Goal: Information Seeking & Learning: Learn about a topic

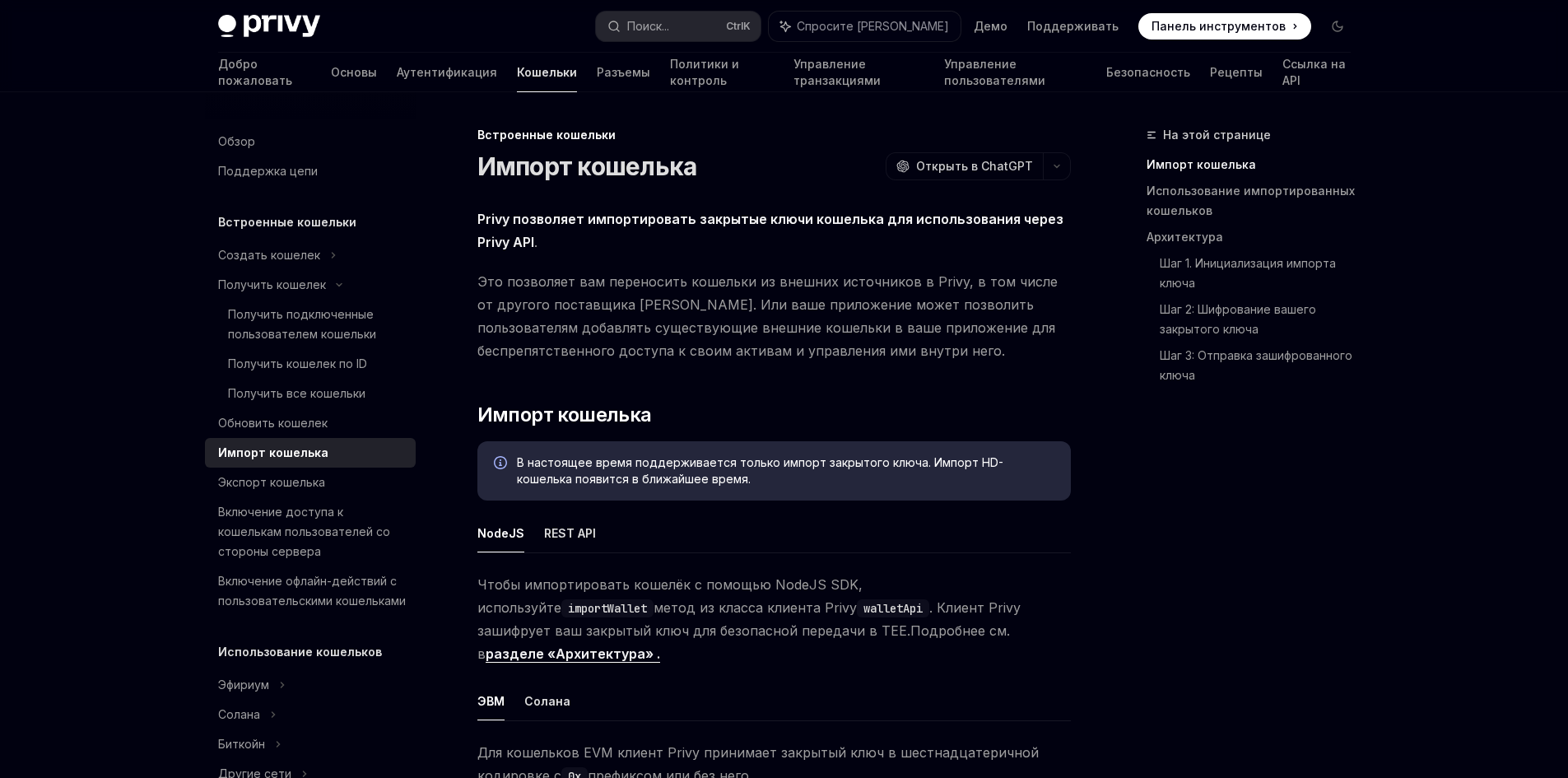
scroll to position [412, 0]
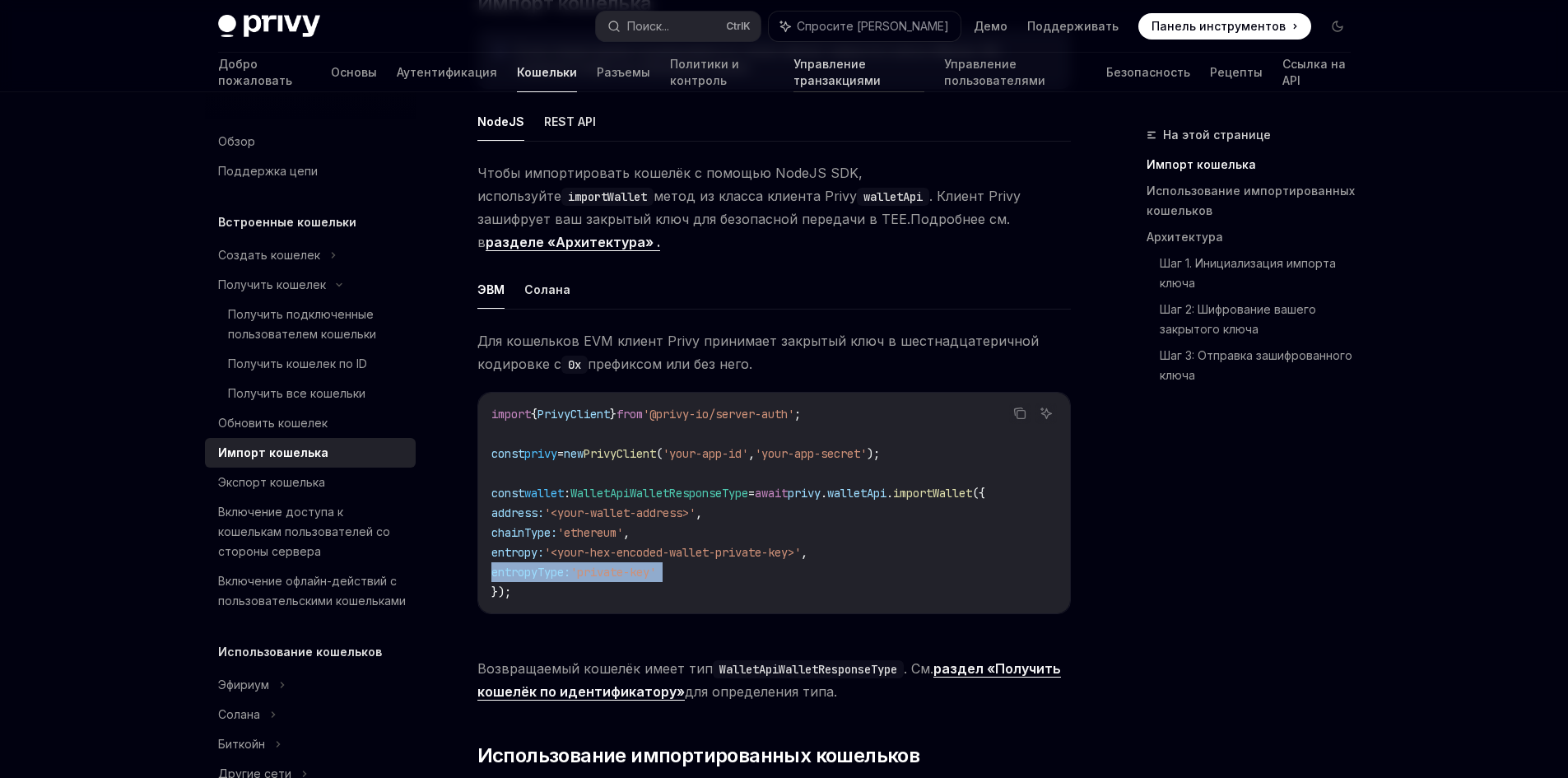
click at [817, 71] on font "Управление транзакциями" at bounding box center [837, 72] width 87 height 31
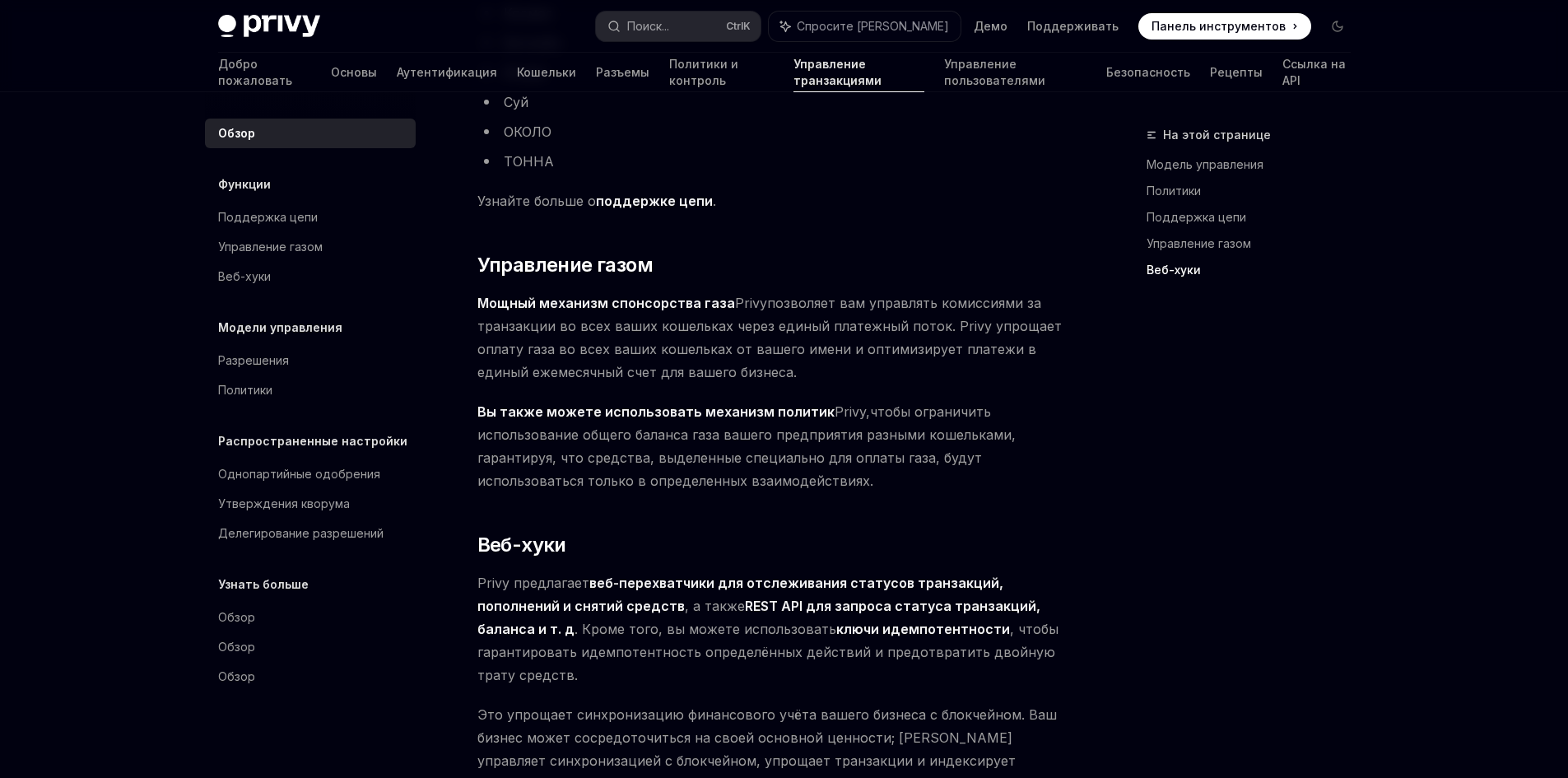
scroll to position [1719, 0]
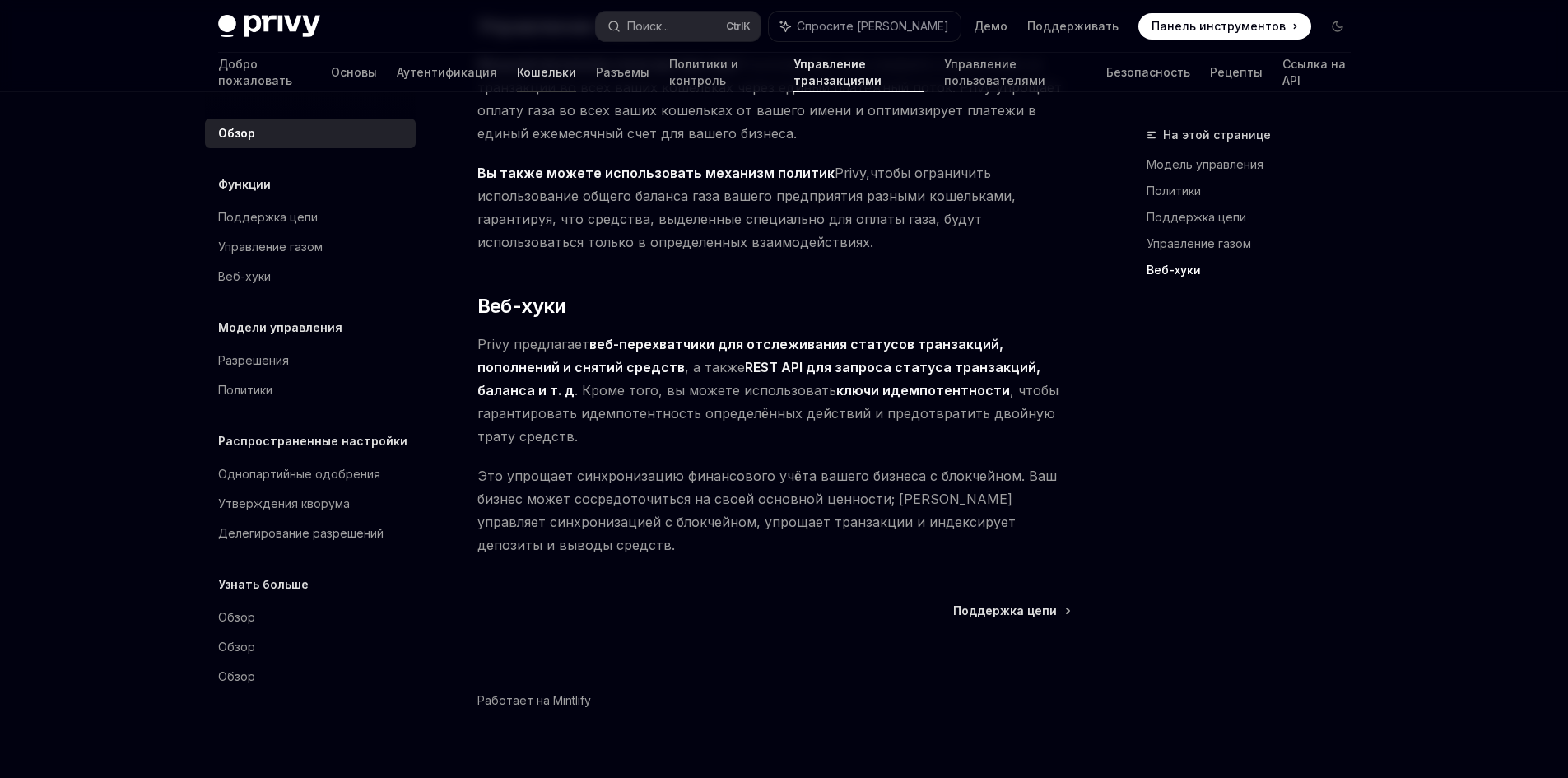
click at [517, 78] on font "Кошельки" at bounding box center [547, 72] width 59 height 14
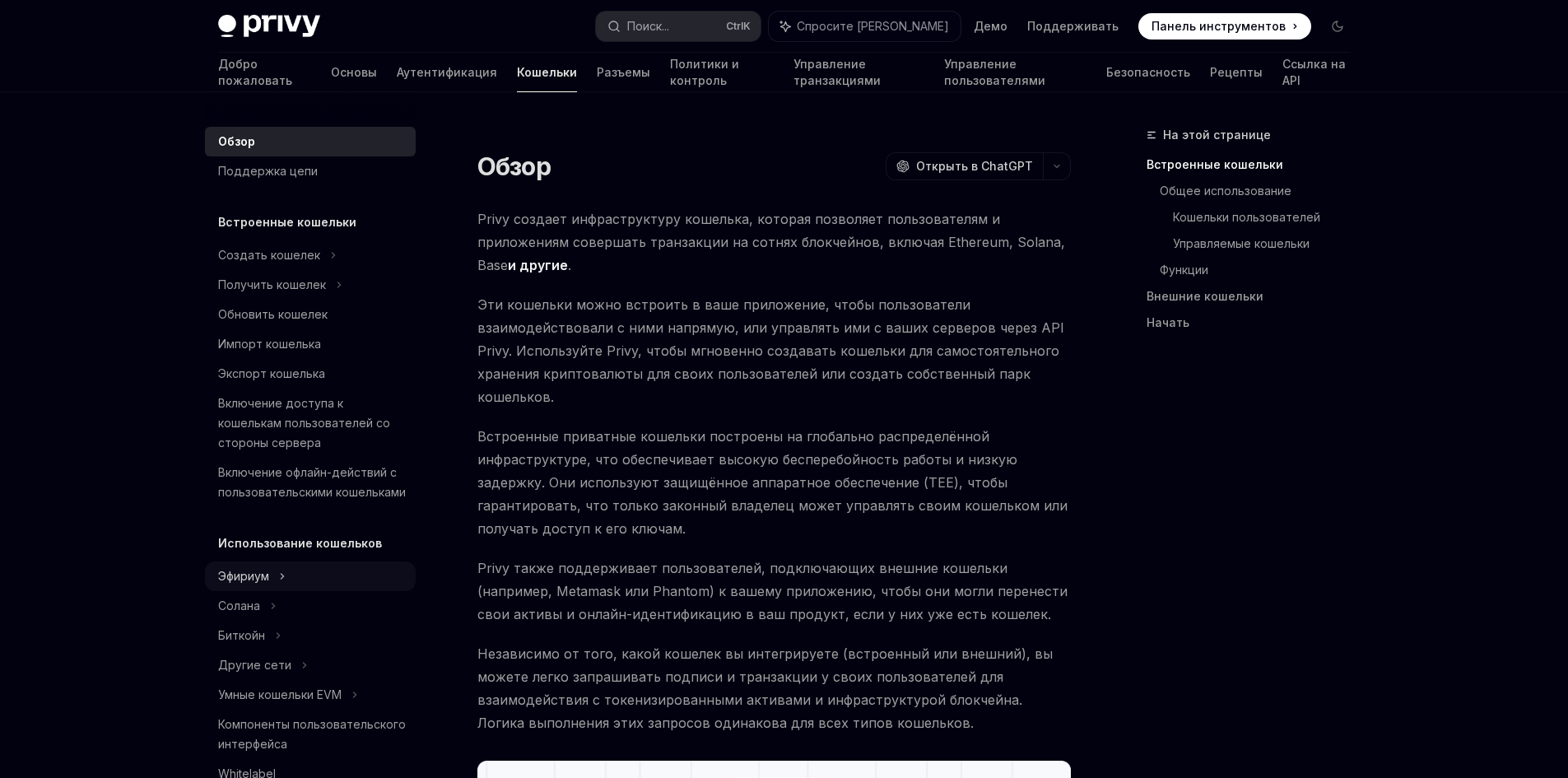
click at [288, 270] on div "Эфириум" at bounding box center [310, 255] width 211 height 30
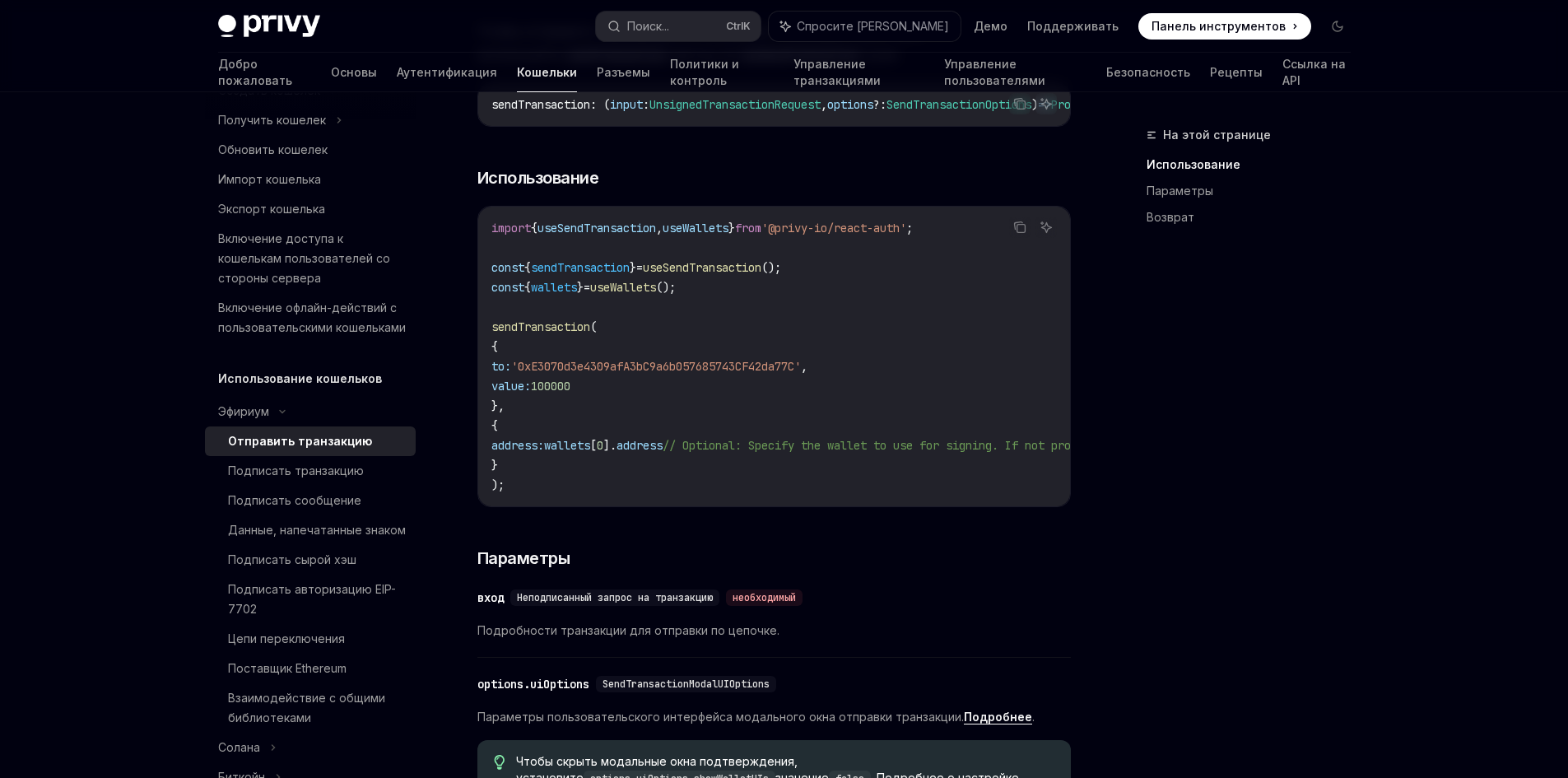
scroll to position [412, 0]
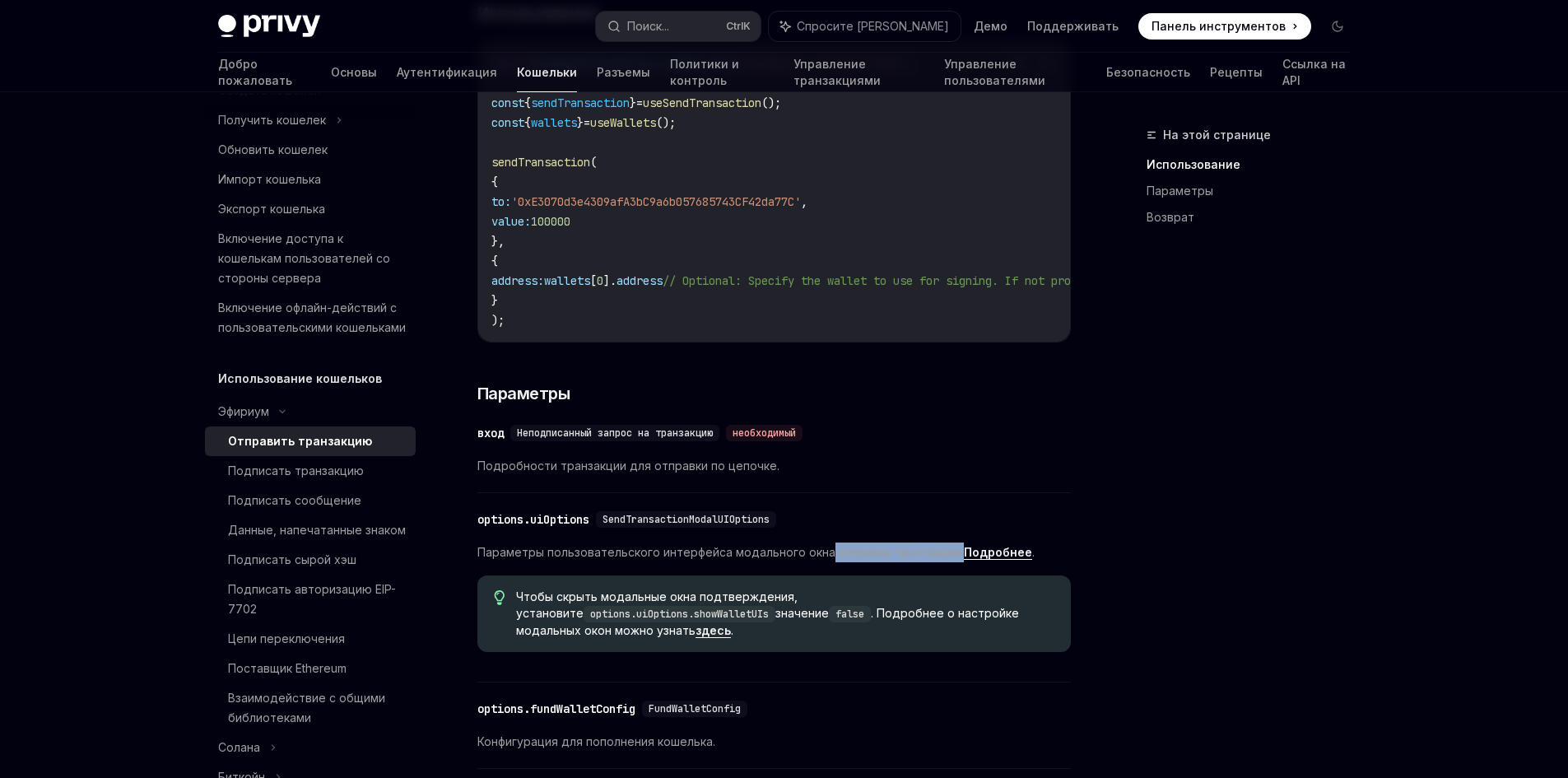
drag, startPoint x: 826, startPoint y: 582, endPoint x: 953, endPoint y: 583, distance: 127.0
click at [953, 559] on font "Параметры пользовательского интерфейса модального окна отправки транзакции." at bounding box center [721, 552] width 486 height 14
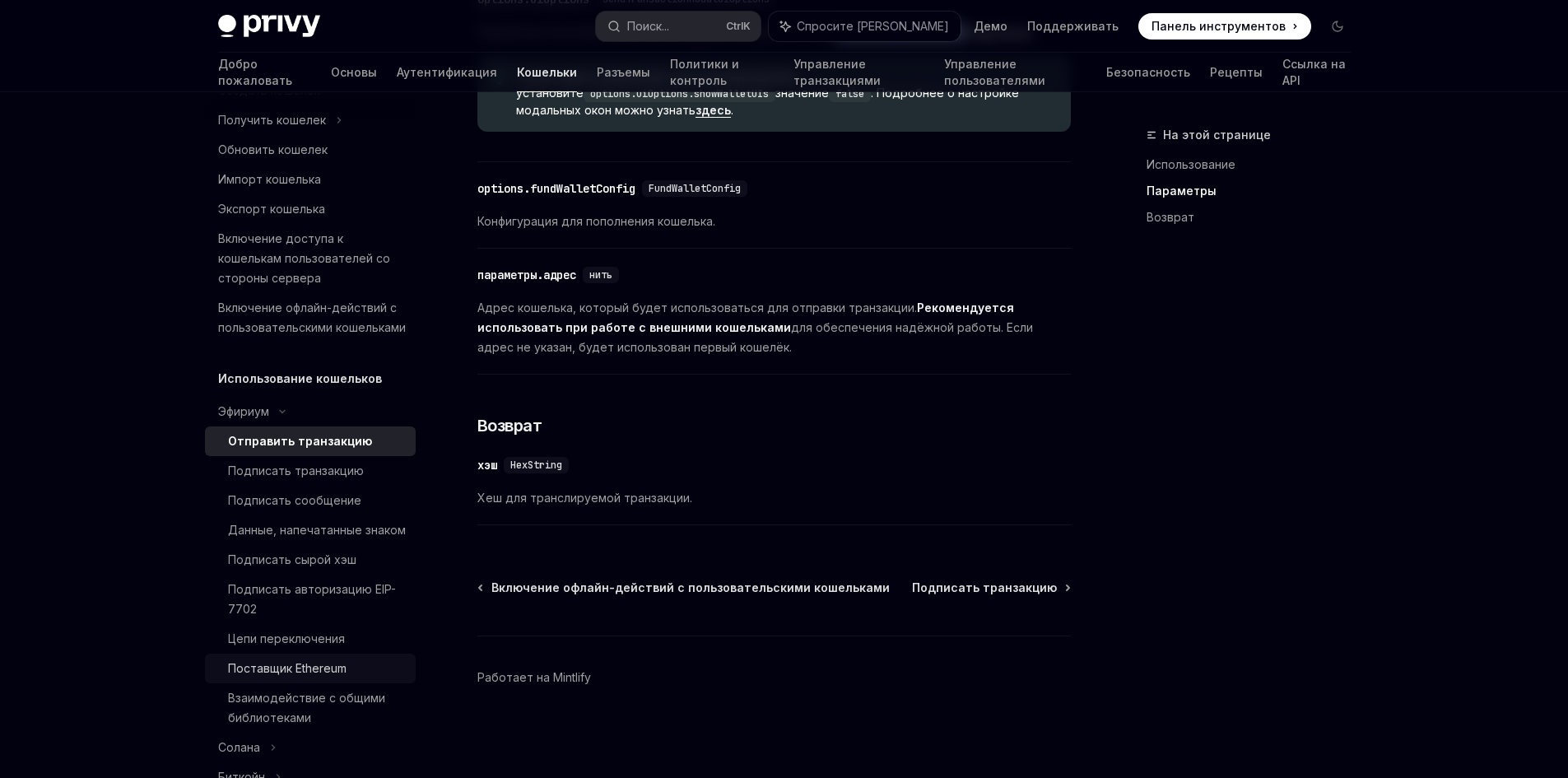
scroll to position [247, 0]
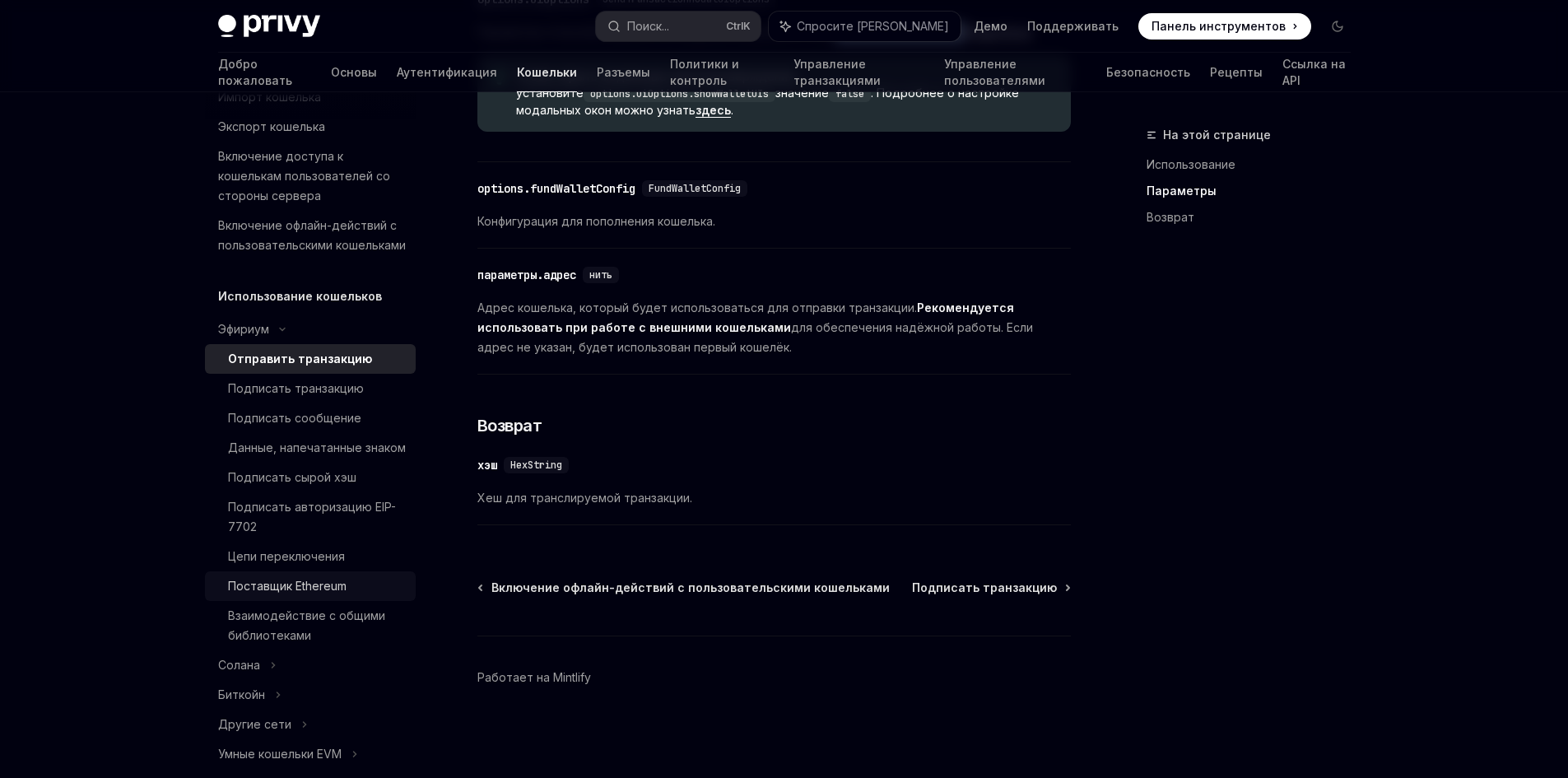
click at [315, 593] on font "Поставщик Ethereum" at bounding box center [288, 586] width 119 height 14
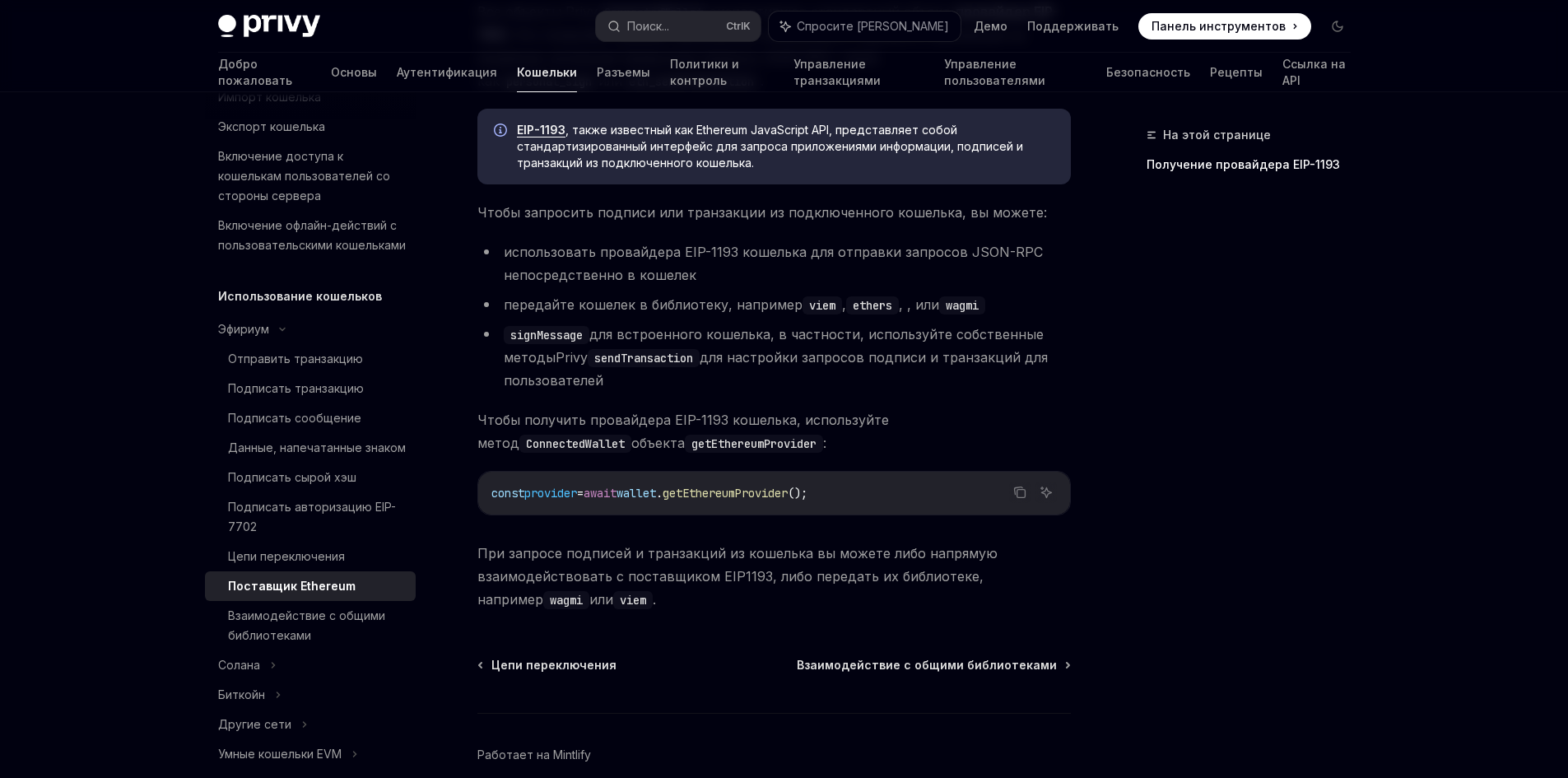
scroll to position [324, 0]
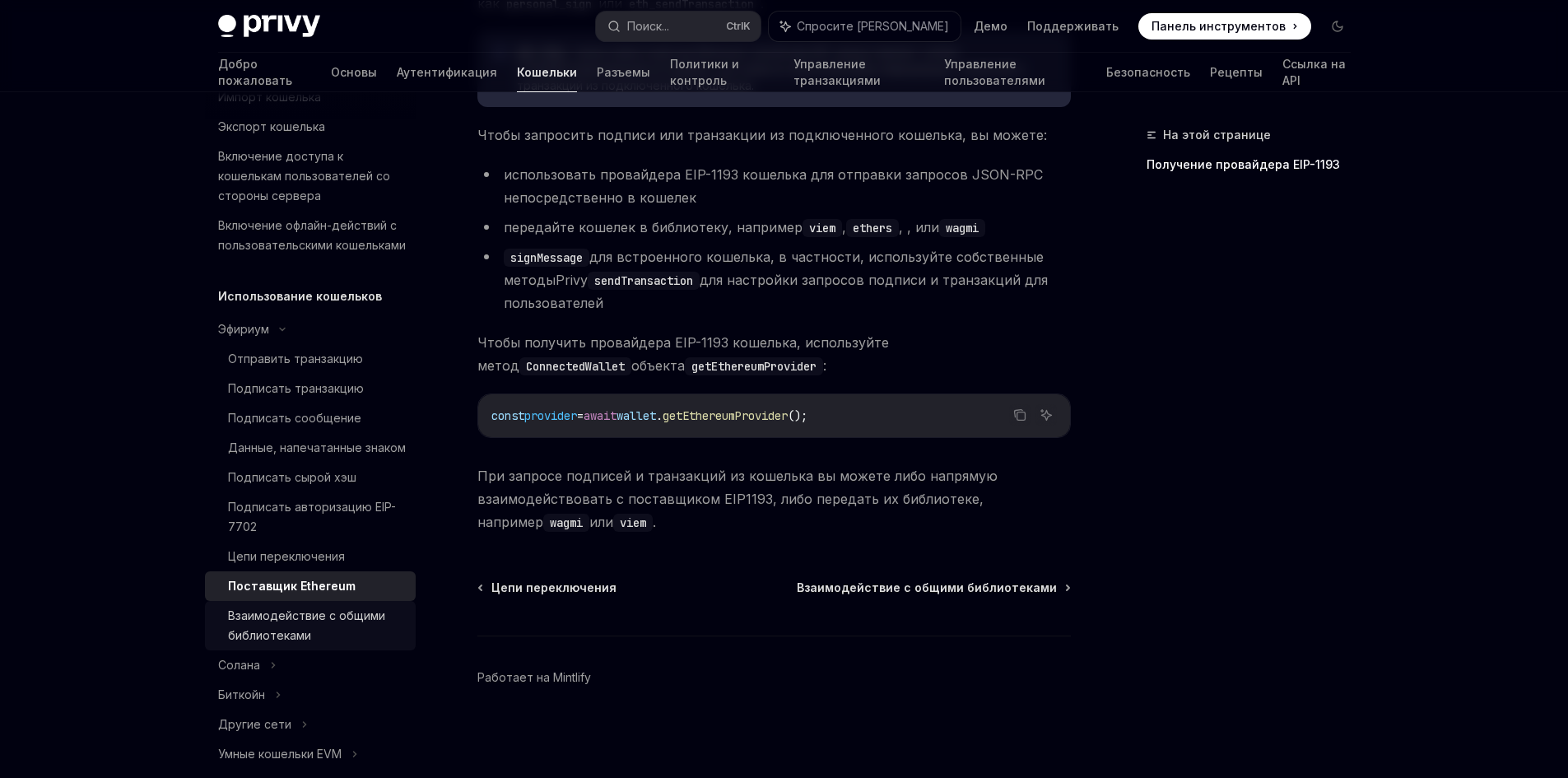
click at [314, 642] on font "Взаимодействие с общими библиотеками" at bounding box center [307, 625] width 157 height 34
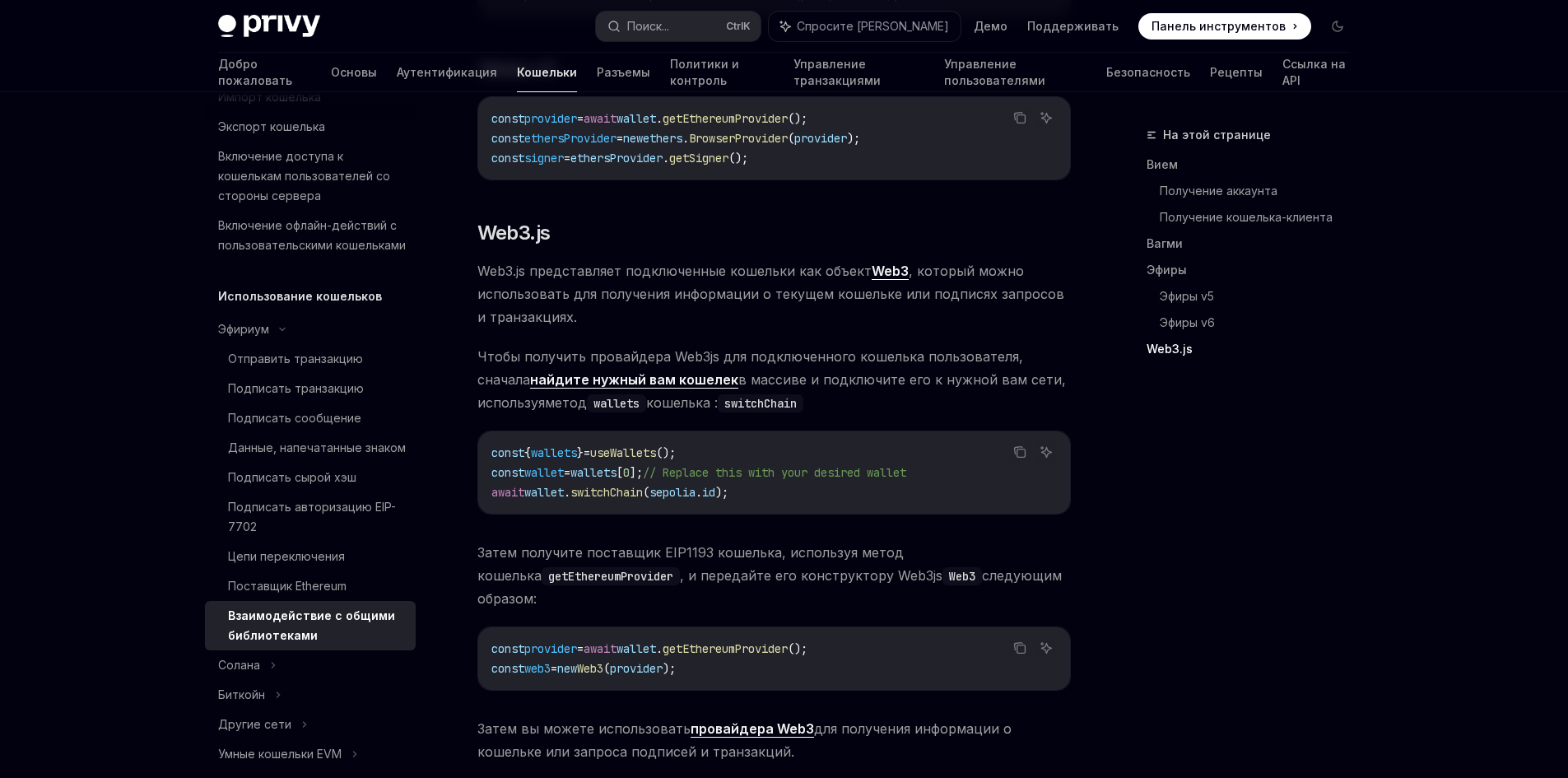
scroll to position [2260, 0]
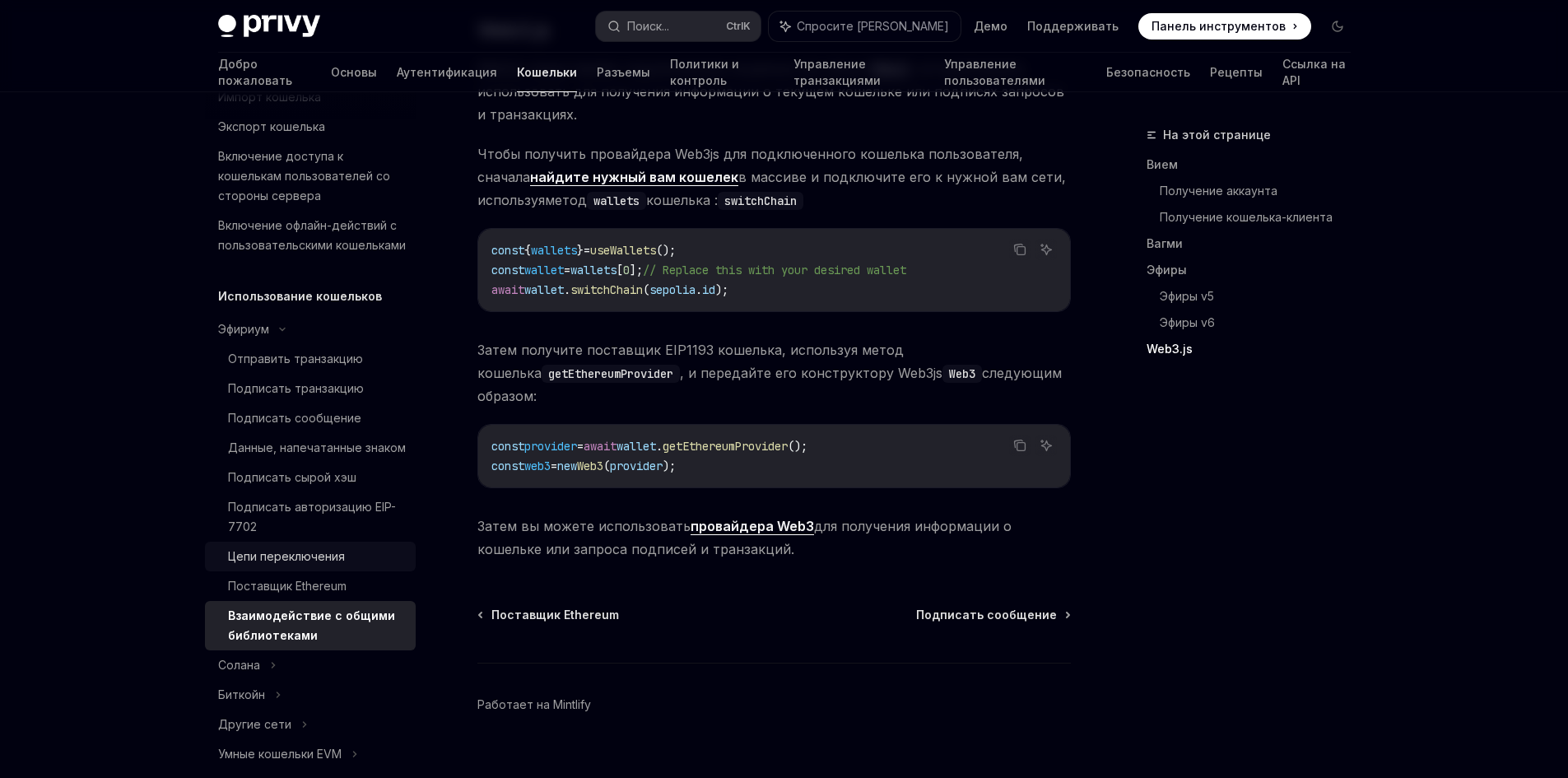
click at [331, 566] on div "Цепи переключения" at bounding box center [287, 556] width 117 height 20
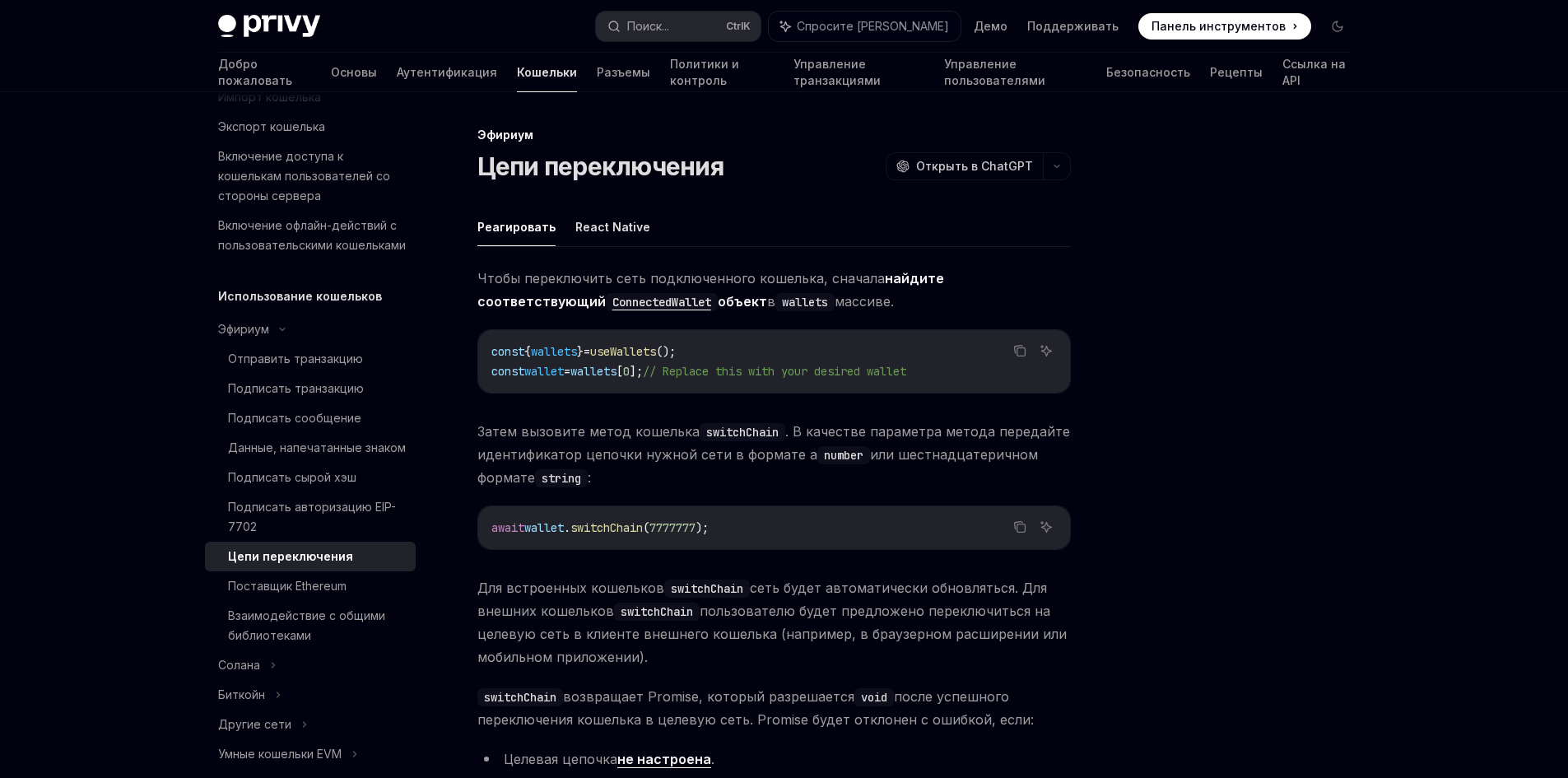
scroll to position [309, 0]
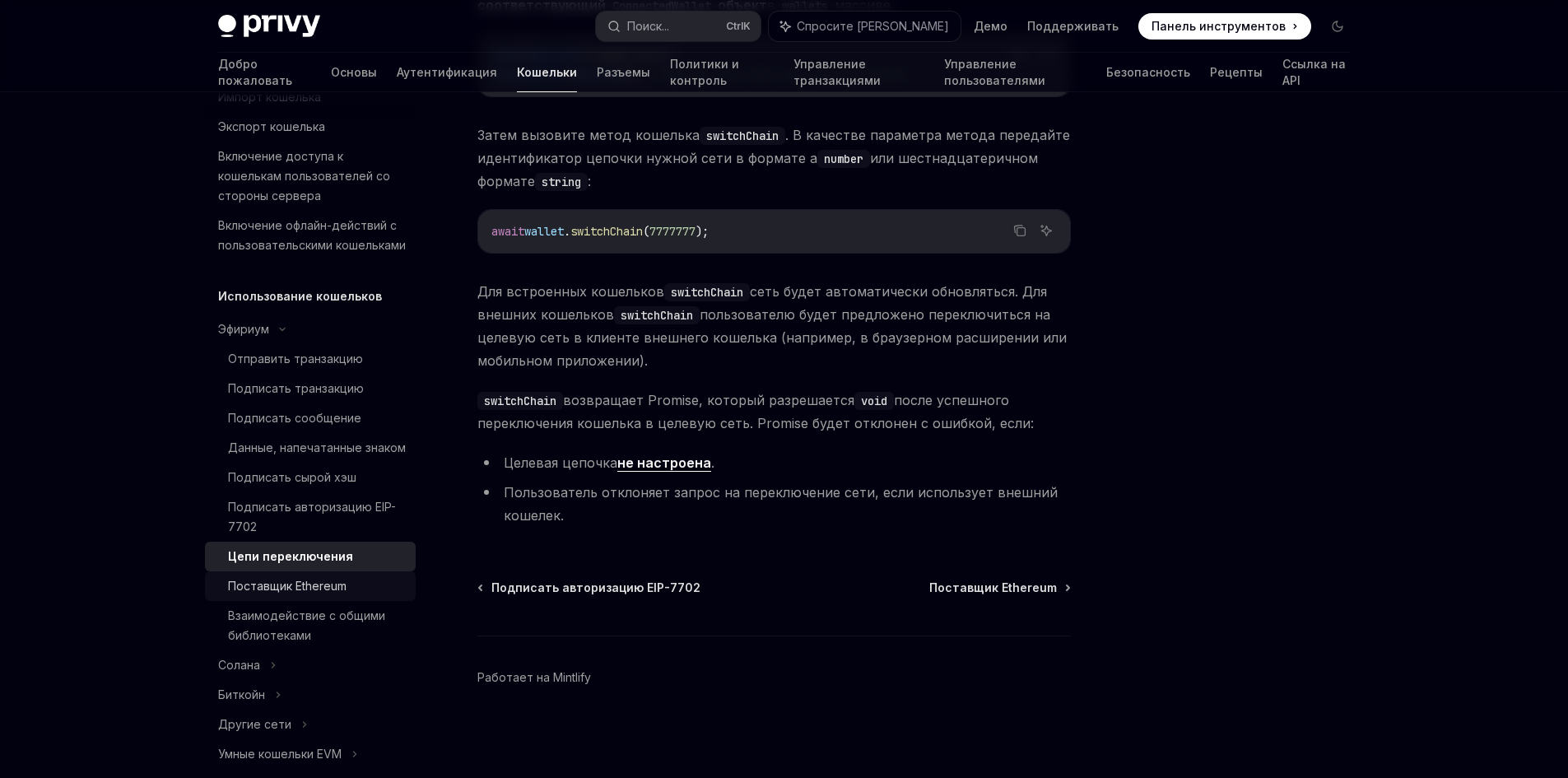
click at [338, 593] on font "Поставщик Ethereum" at bounding box center [288, 586] width 119 height 14
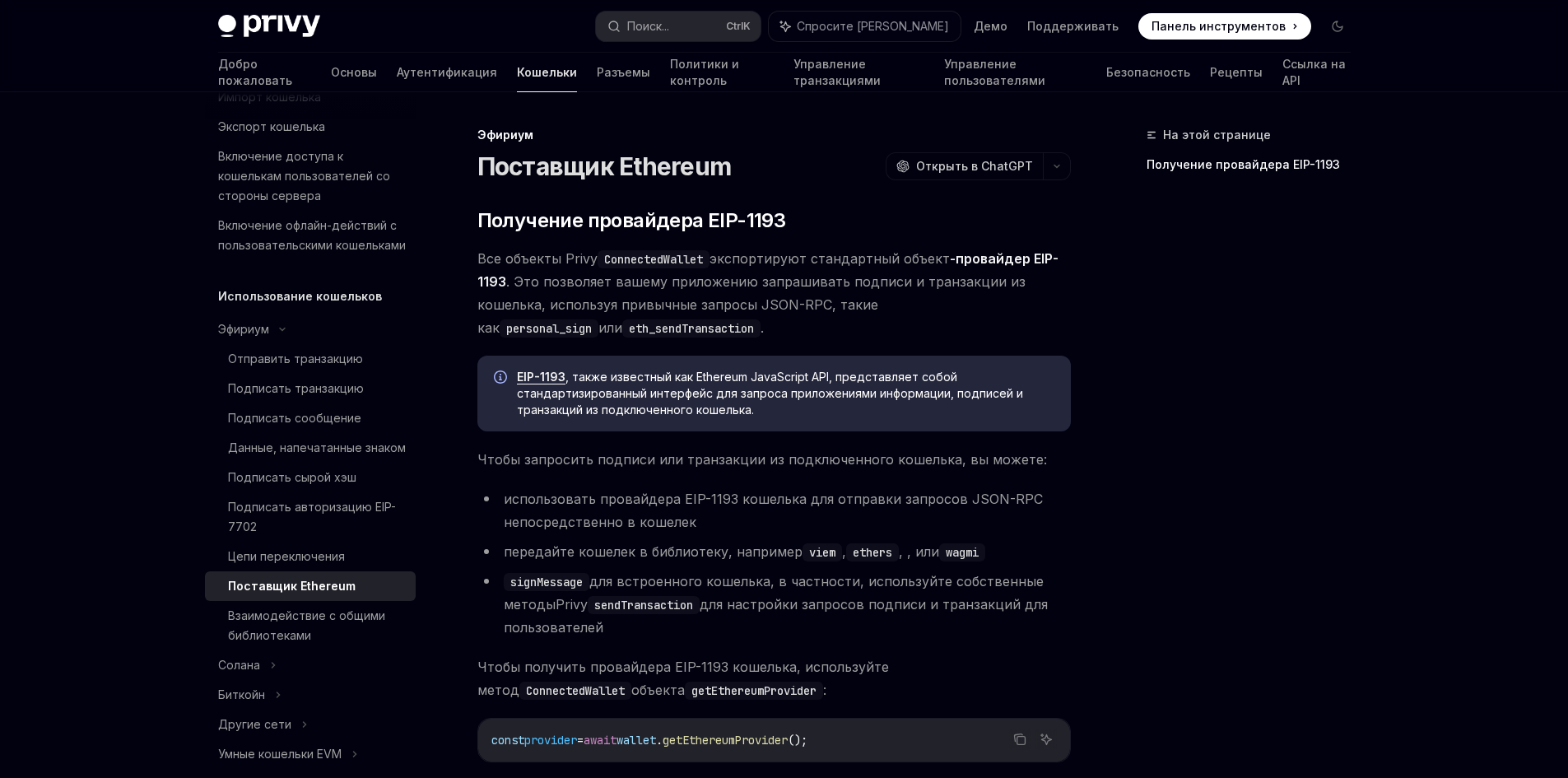
scroll to position [324, 0]
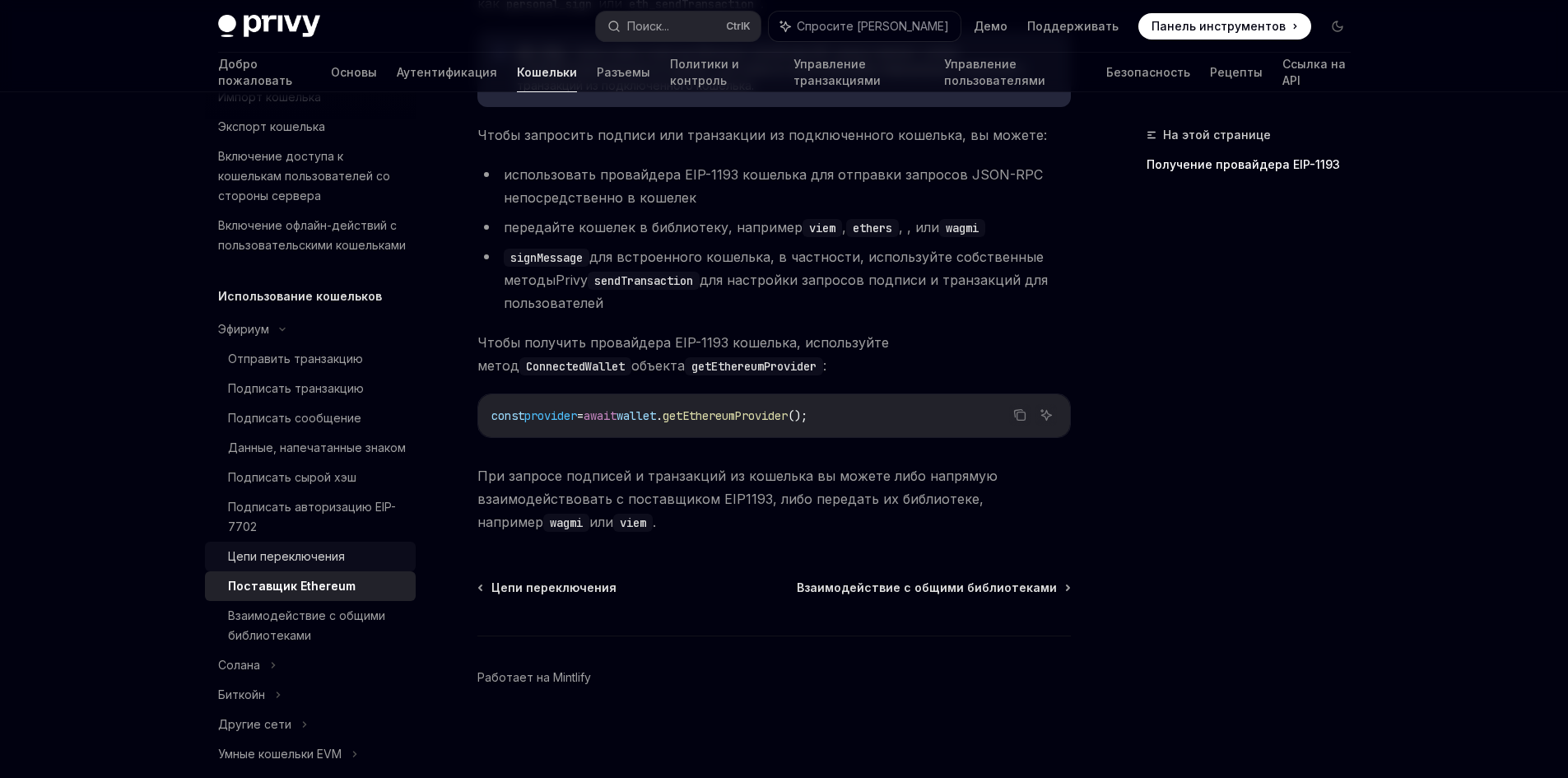
drag, startPoint x: 257, startPoint y: 582, endPoint x: 269, endPoint y: 581, distance: 12.0
click at [258, 571] on link "Цепи переключения" at bounding box center [310, 556] width 211 height 30
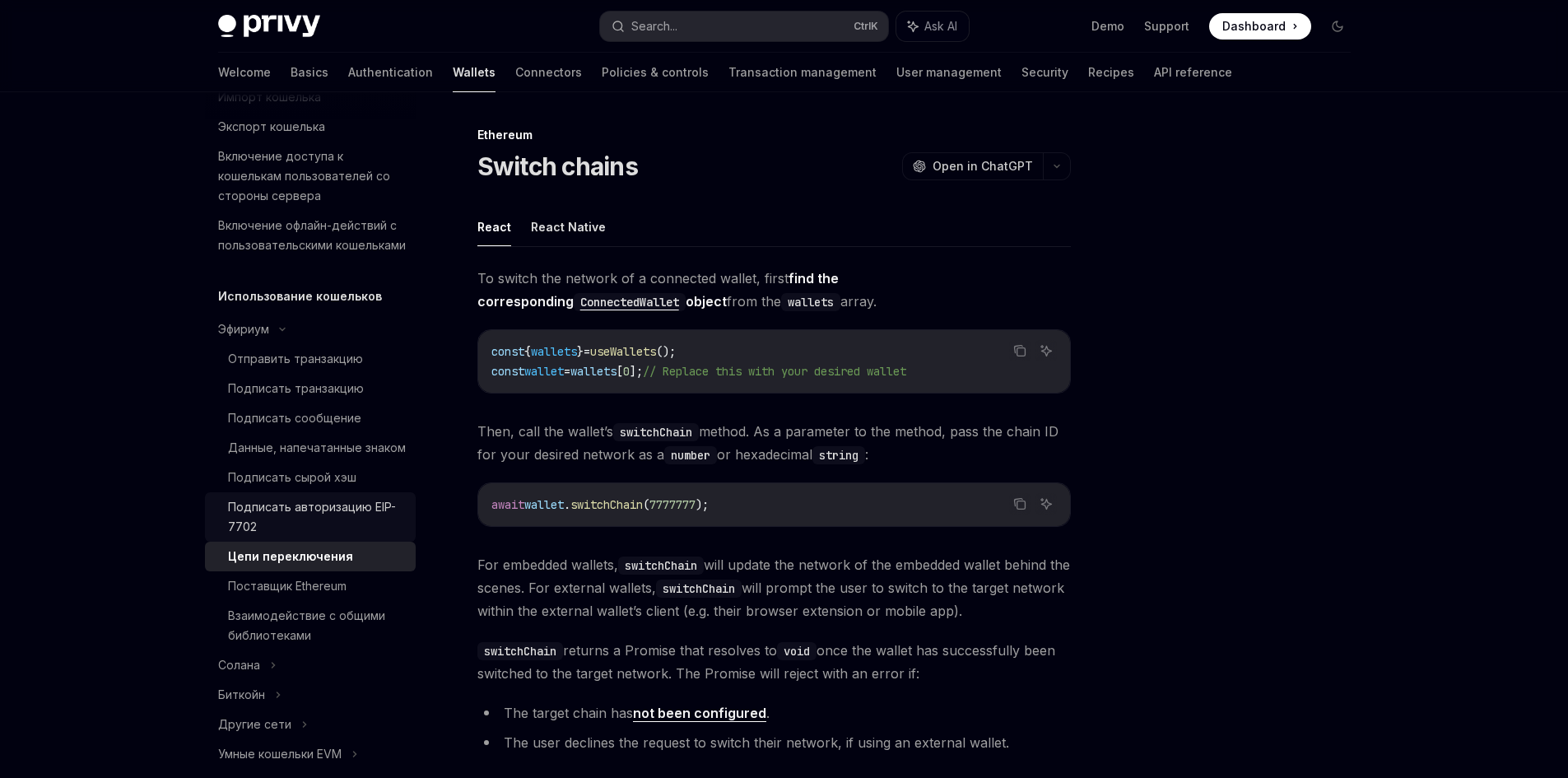
click at [341, 533] on font "Подписать авторизацию EIP-7702" at bounding box center [312, 516] width 168 height 34
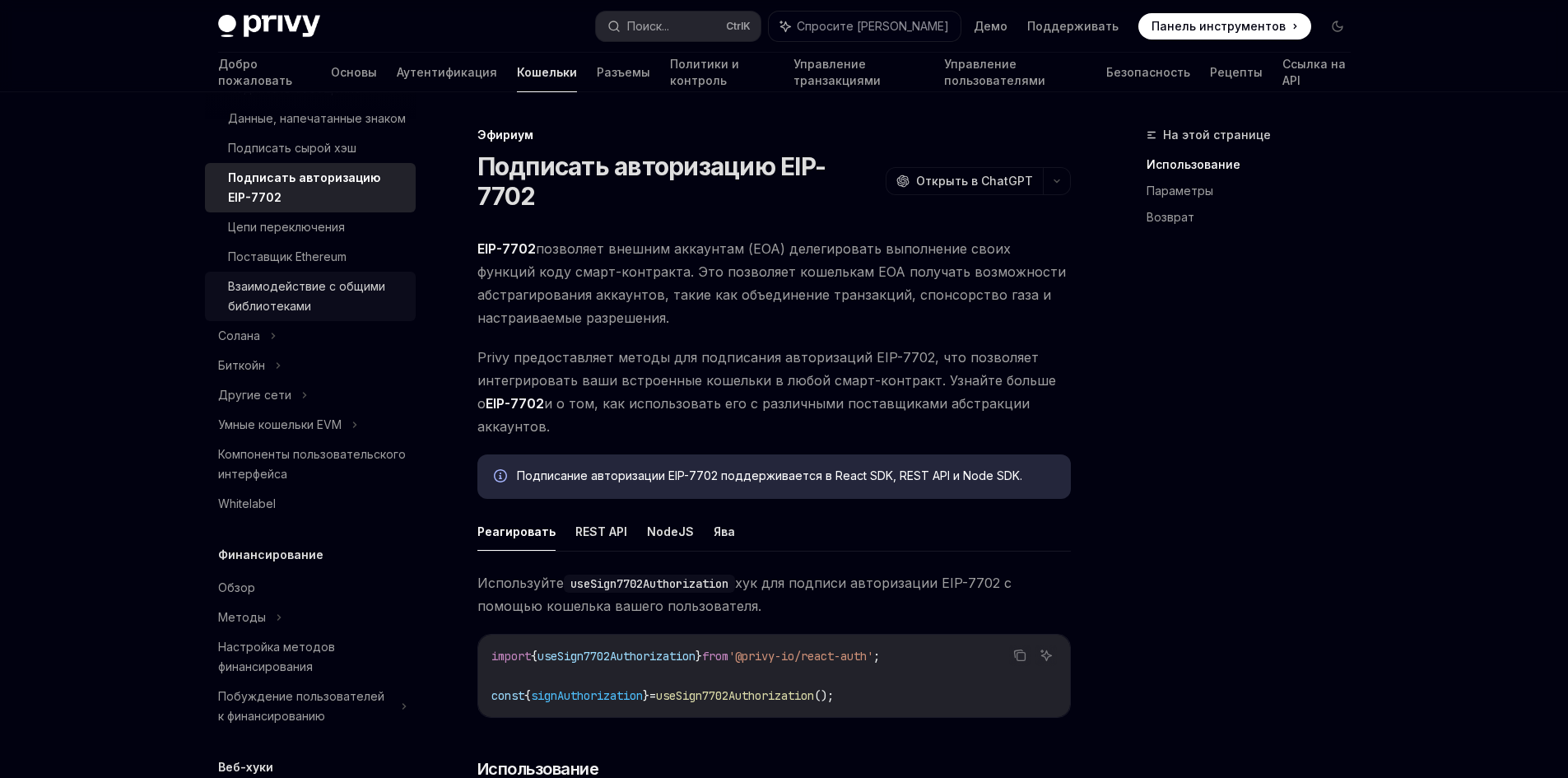
scroll to position [412, 0]
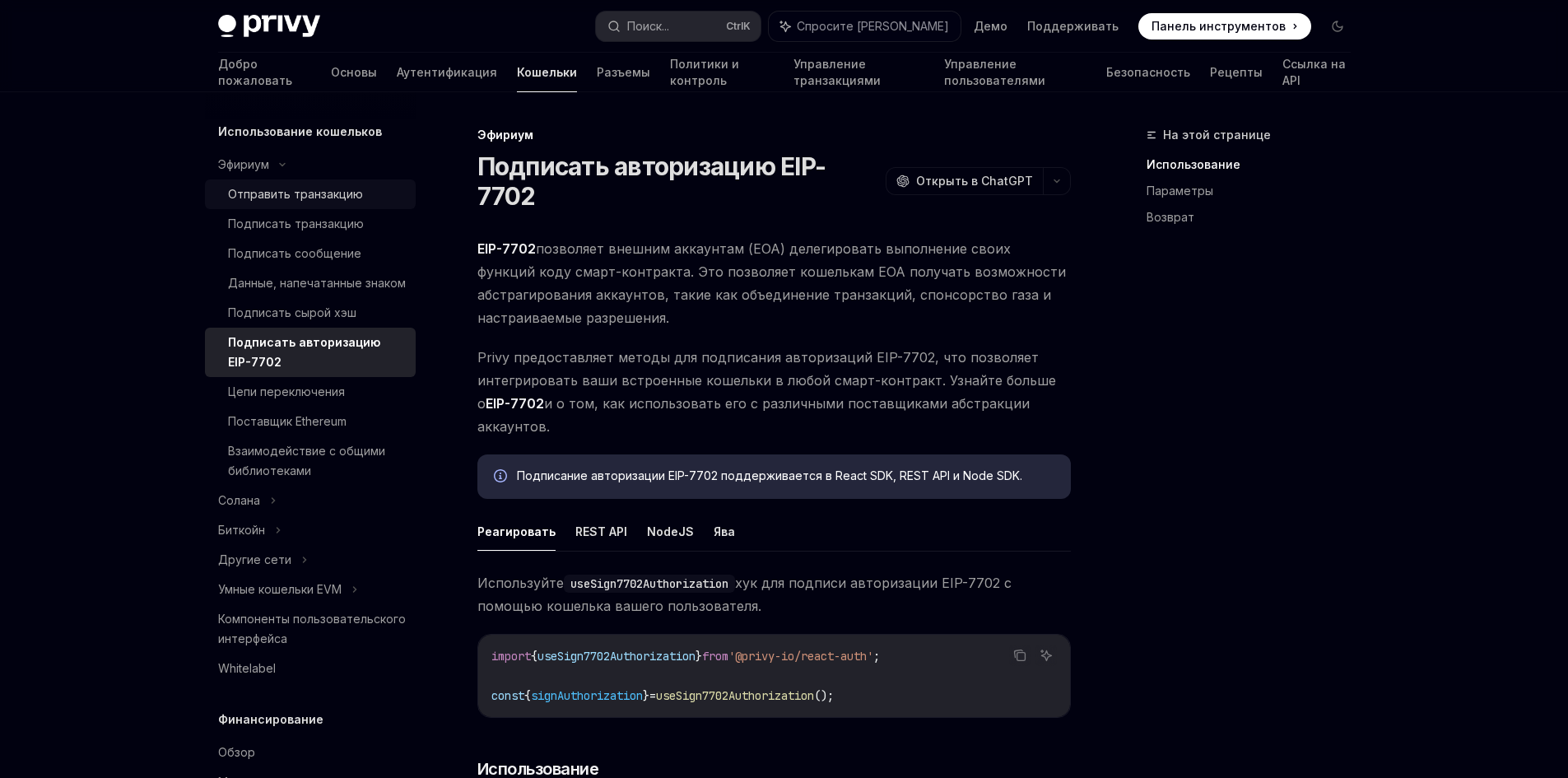
click at [330, 201] on font "Отправить транзакцию" at bounding box center [296, 194] width 135 height 14
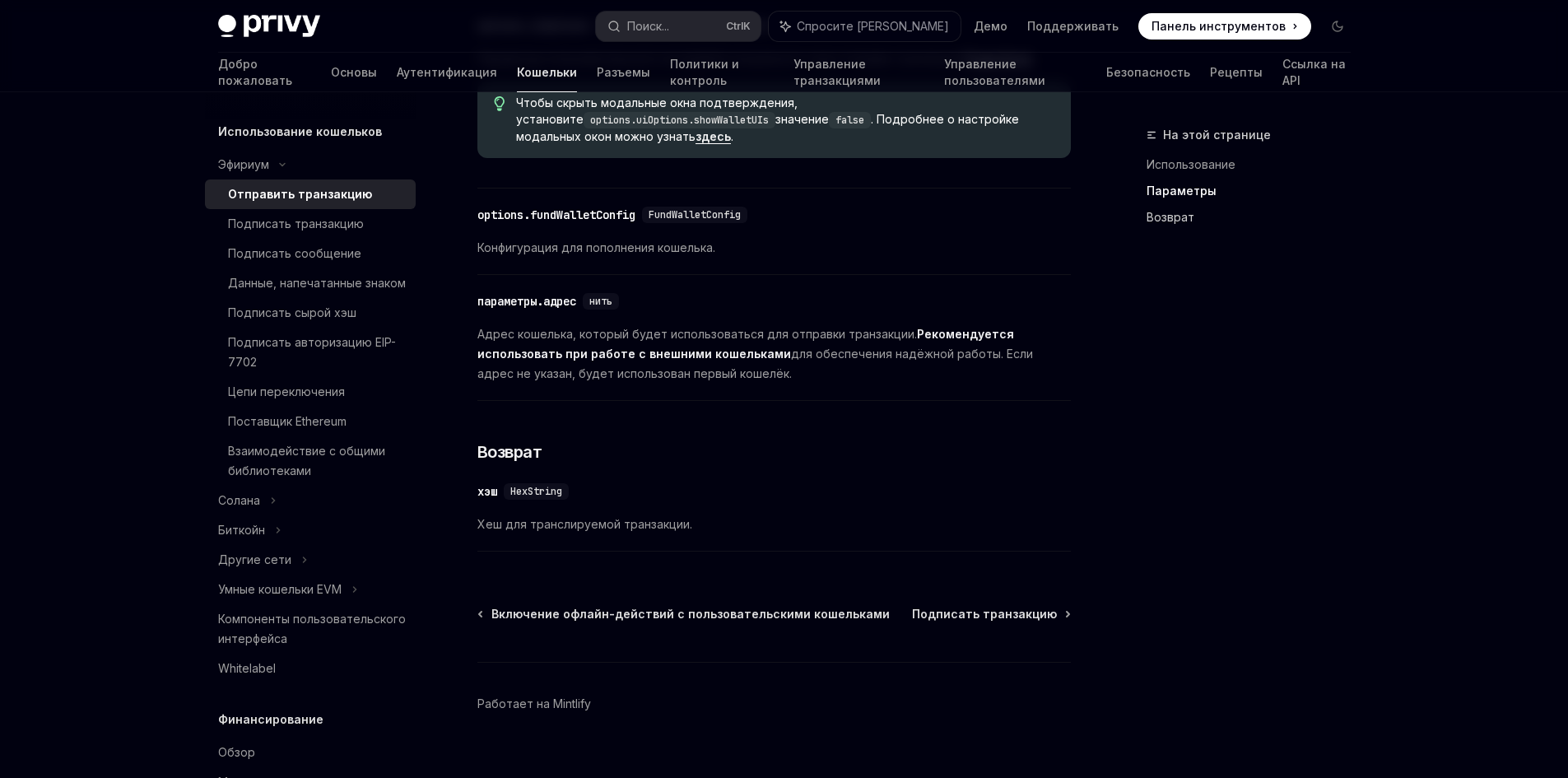
click at [1173, 227] on link "Возврат" at bounding box center [1255, 217] width 218 height 26
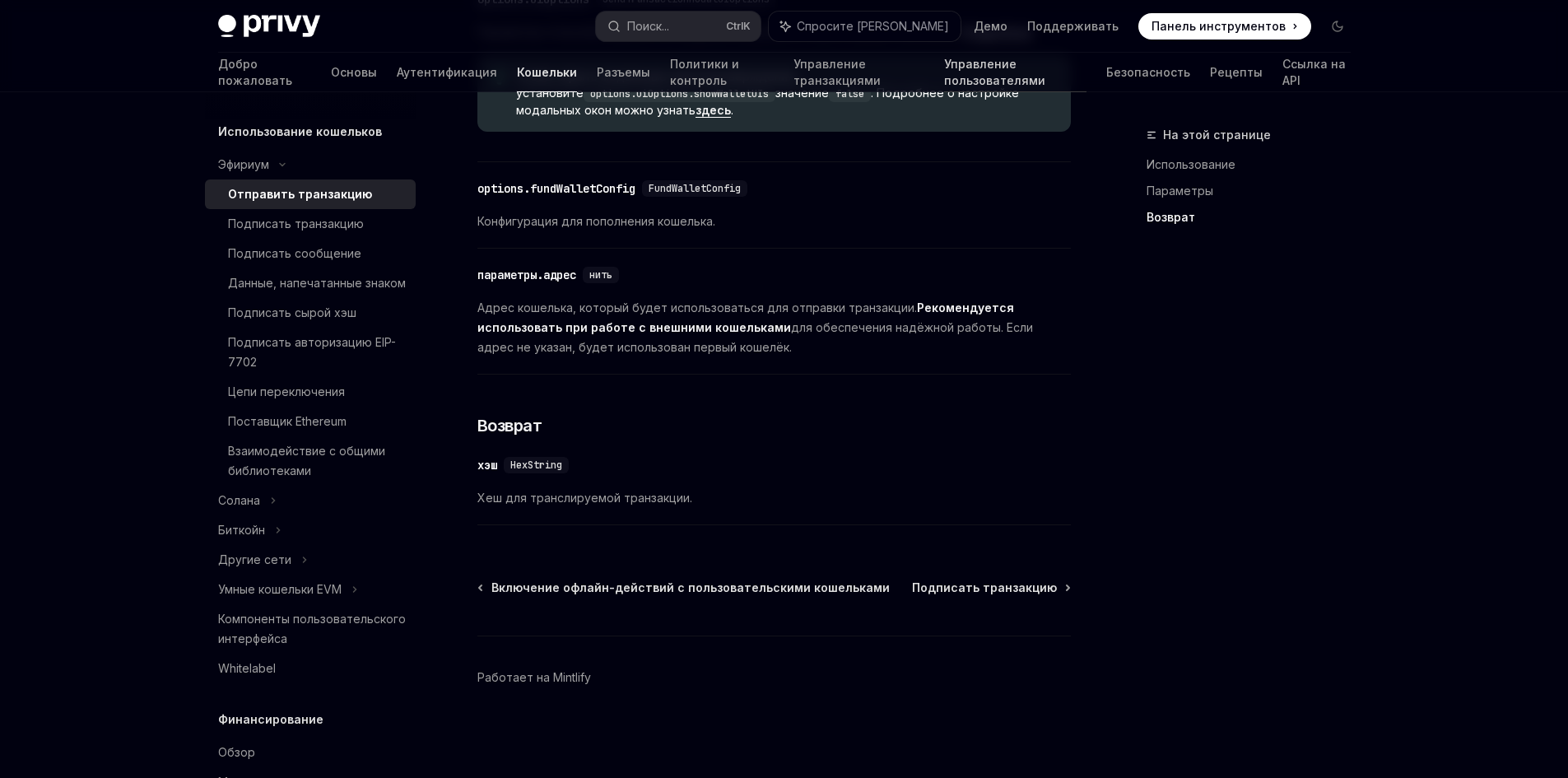
click at [1003, 75] on font "Управление пользователями" at bounding box center [995, 72] width 101 height 31
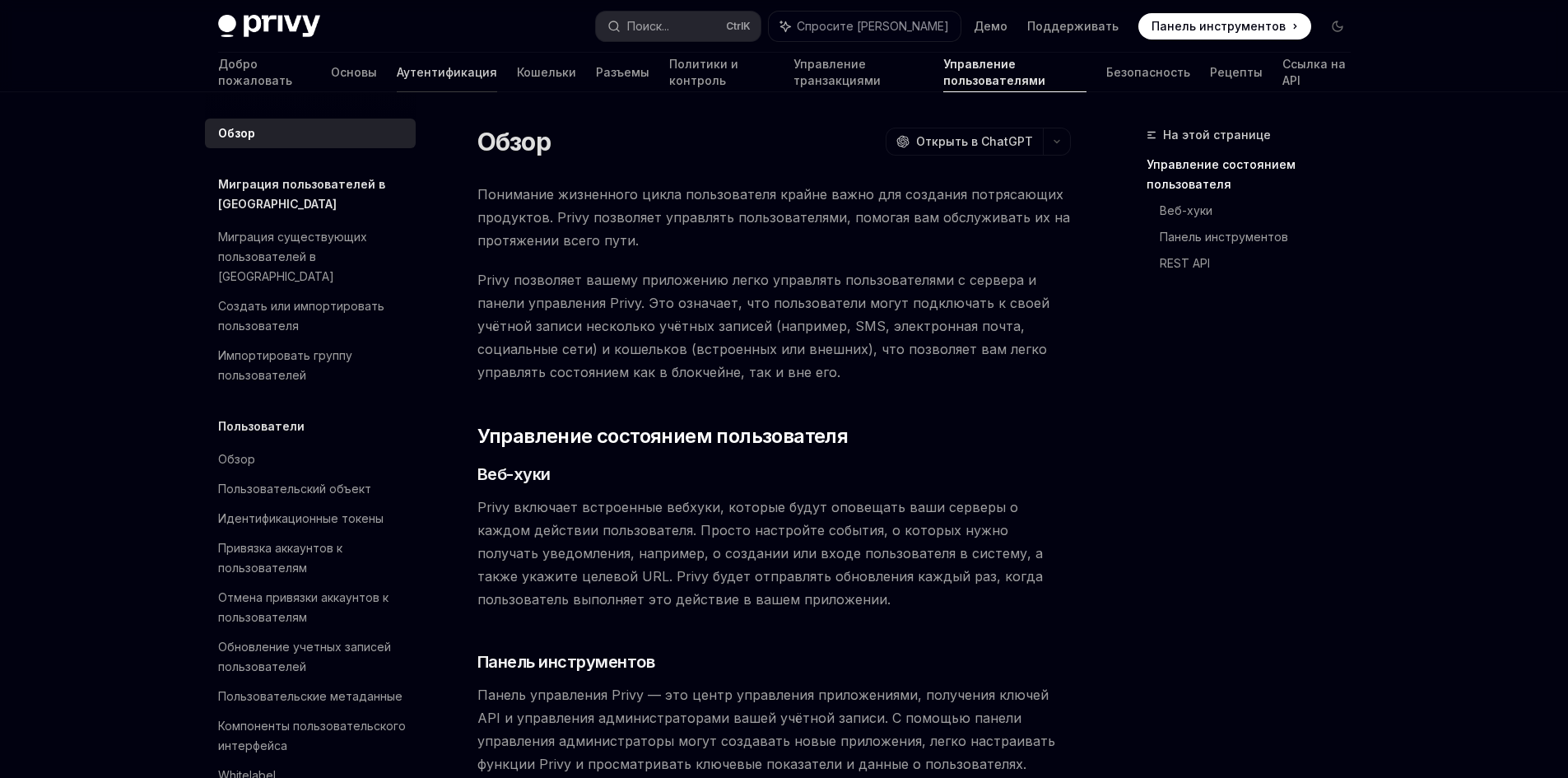
click at [397, 77] on font "Аутентификация" at bounding box center [447, 72] width 101 height 14
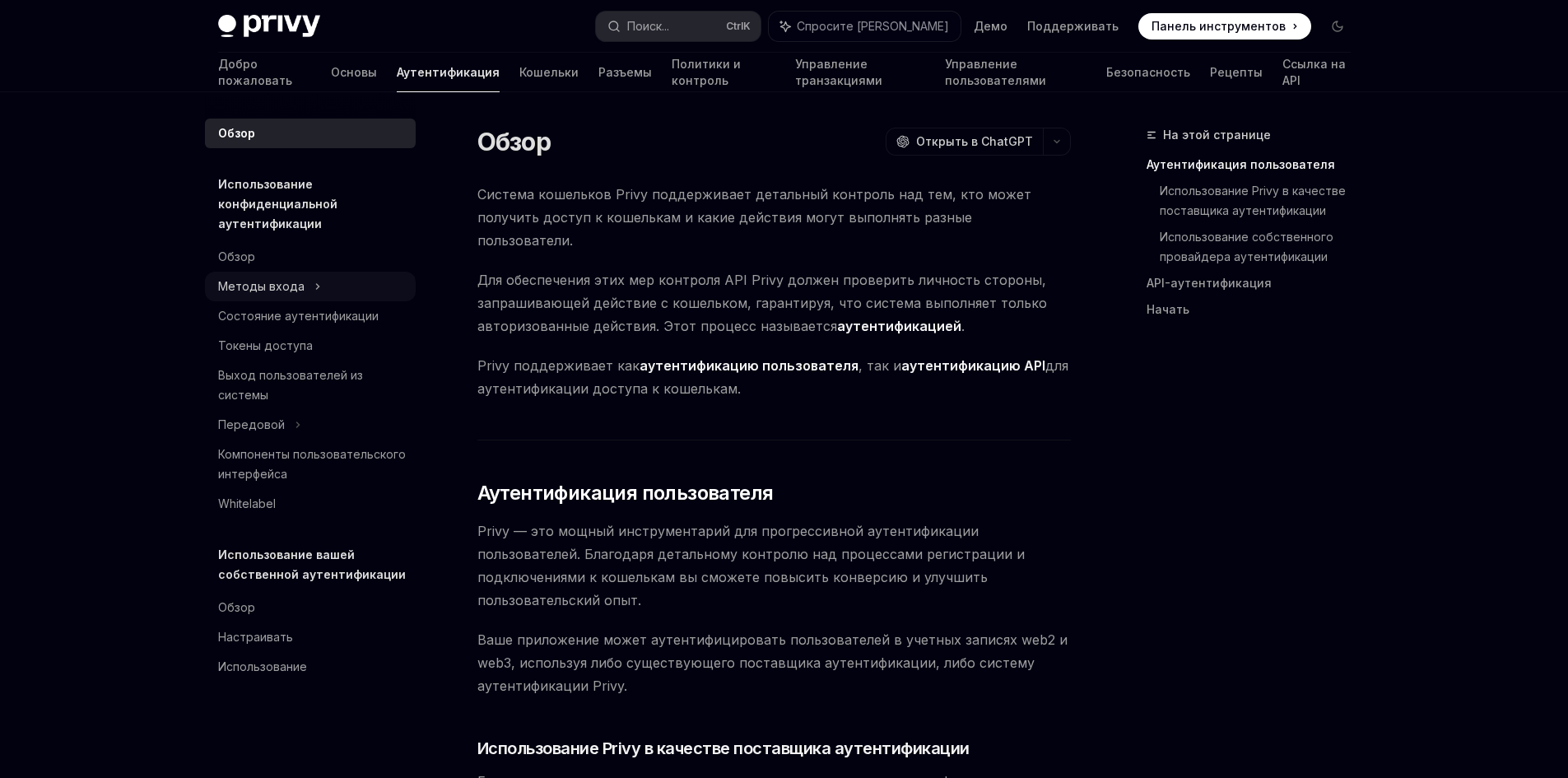
click at [295, 278] on div "Методы входа" at bounding box center [261, 286] width 87 height 20
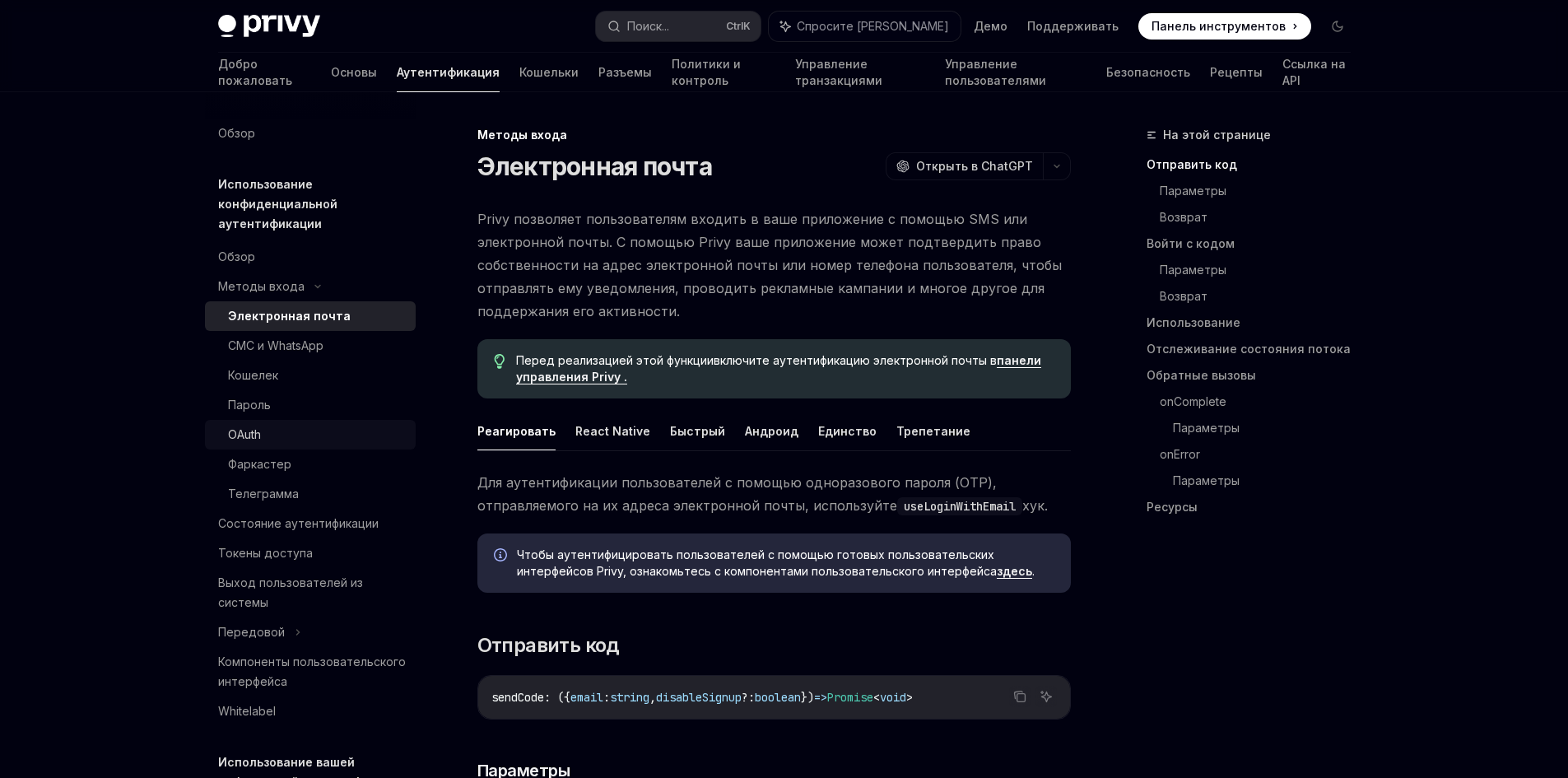
click at [301, 420] on link "OAuth" at bounding box center [310, 434] width 211 height 30
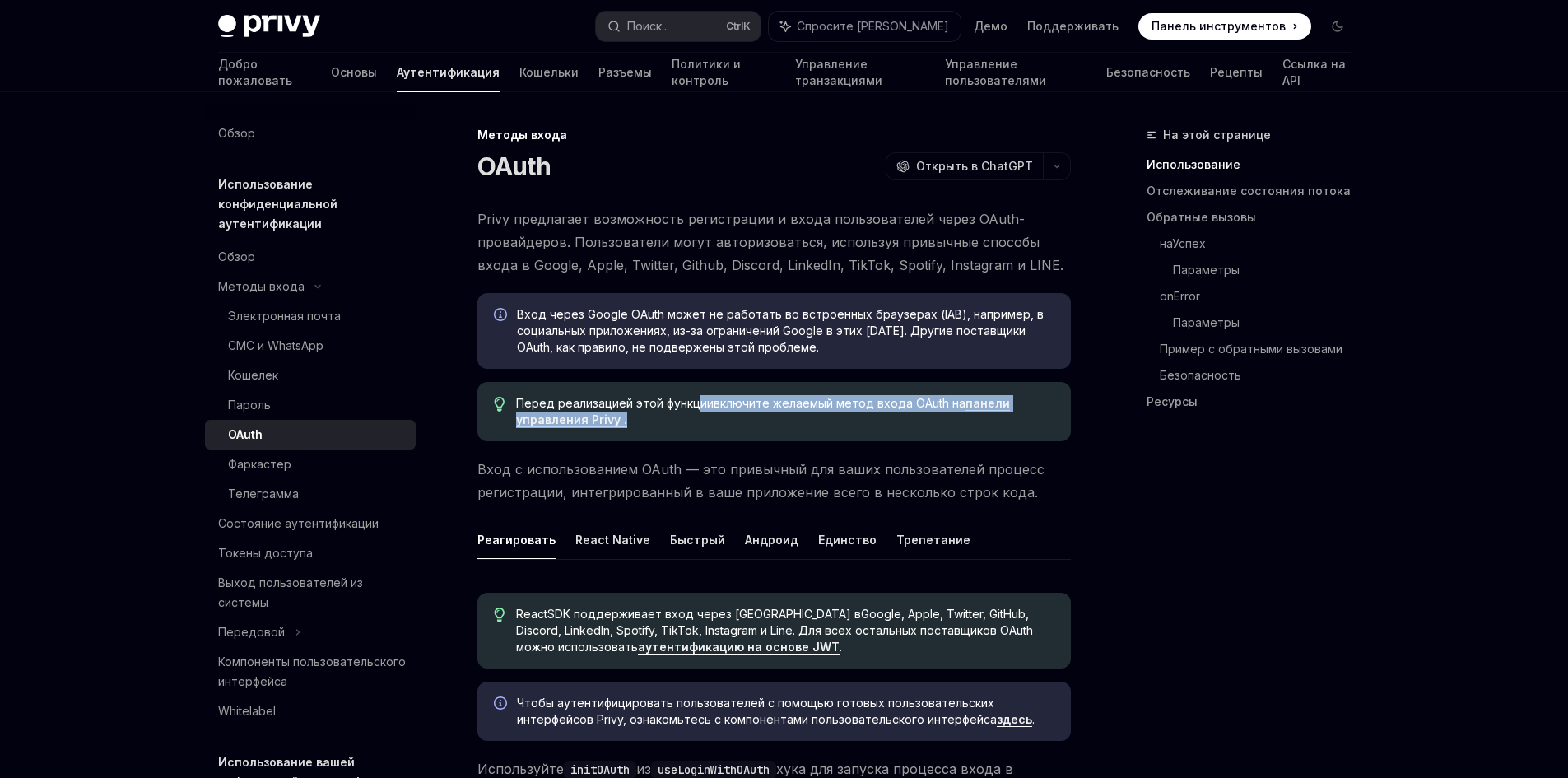
drag, startPoint x: 697, startPoint y: 398, endPoint x: 848, endPoint y: 402, distance: 151.1
click at [792, 413] on span "Перед реализацией этой функции включите желаемый метод входа OAuth на панели уп…" at bounding box center [784, 412] width 538 height 33
click at [860, 399] on font "включите желаемый метод входа OAuth на" at bounding box center [840, 403] width 252 height 14
drag, startPoint x: 896, startPoint y: 414, endPoint x: 886, endPoint y: 429, distance: 18.0
click at [896, 415] on span "Перед реализацией этой функции включите желаемый метод входа OAuth на панели уп…" at bounding box center [784, 412] width 538 height 33
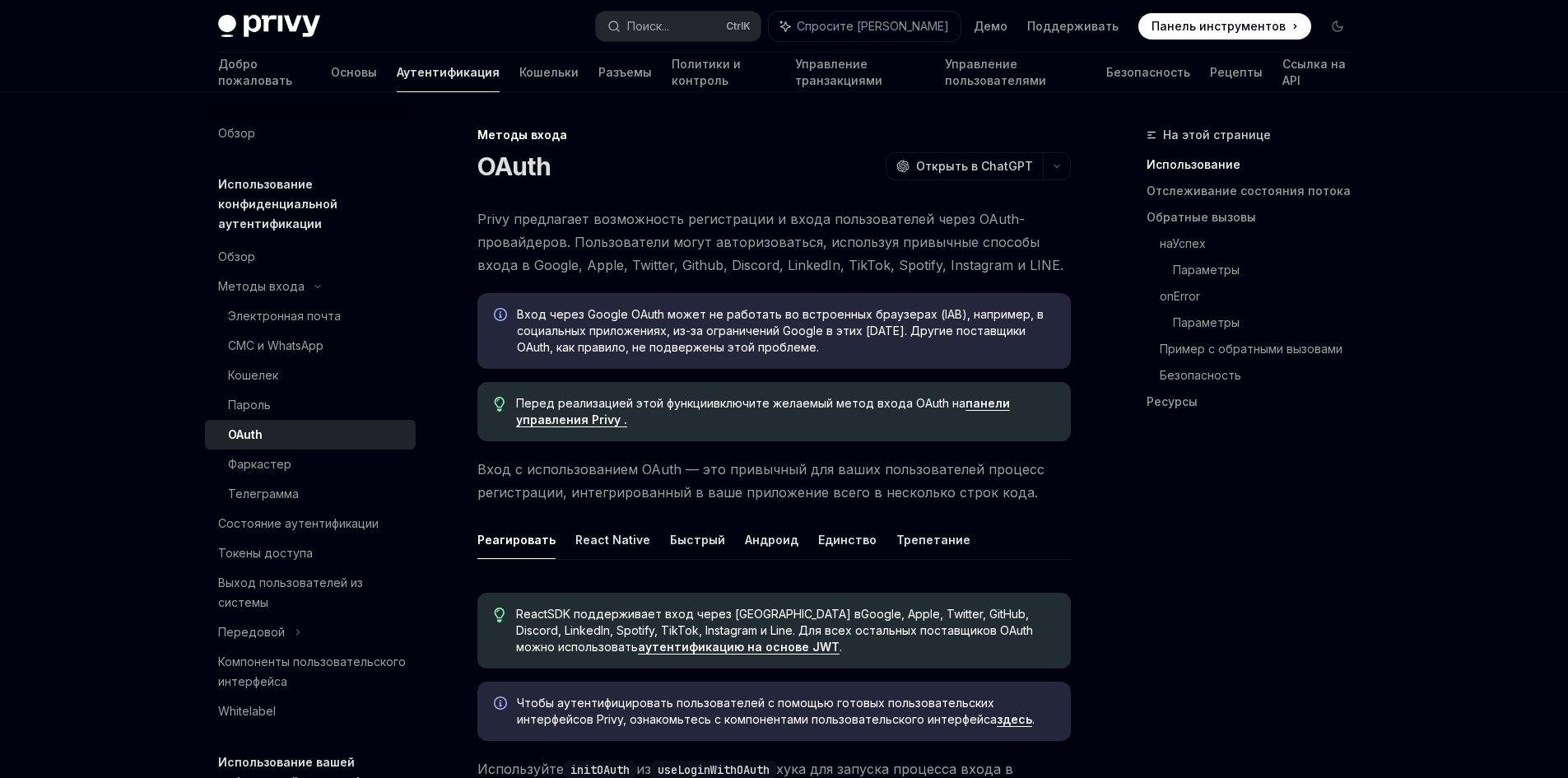
click at [897, 399] on font "включите желаемый метод входа OAuth на" at bounding box center [840, 403] width 252 height 14
click at [986, 403] on font "панели управления Privy ." at bounding box center [763, 411] width 494 height 31
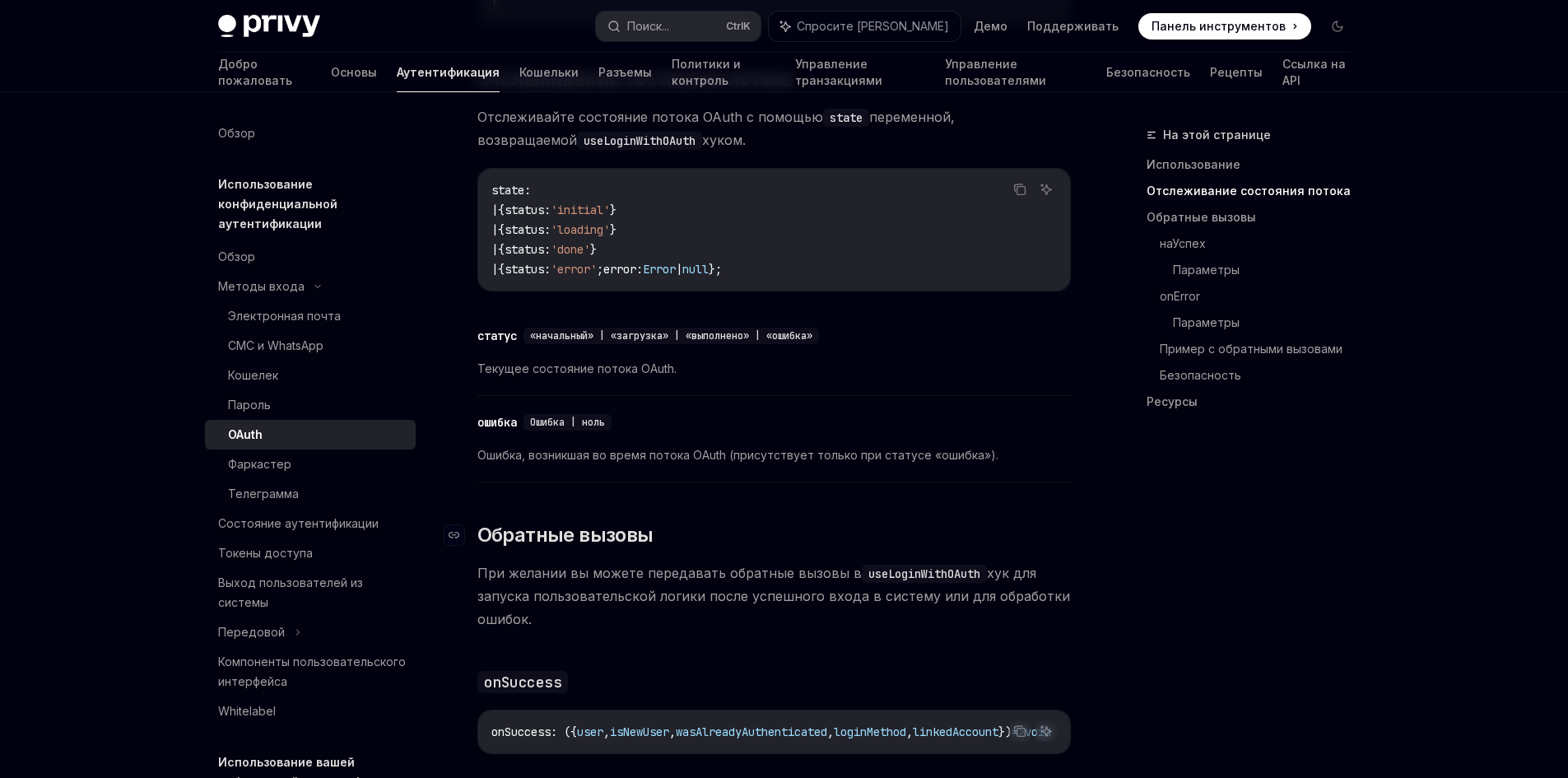
scroll to position [2057, 0]
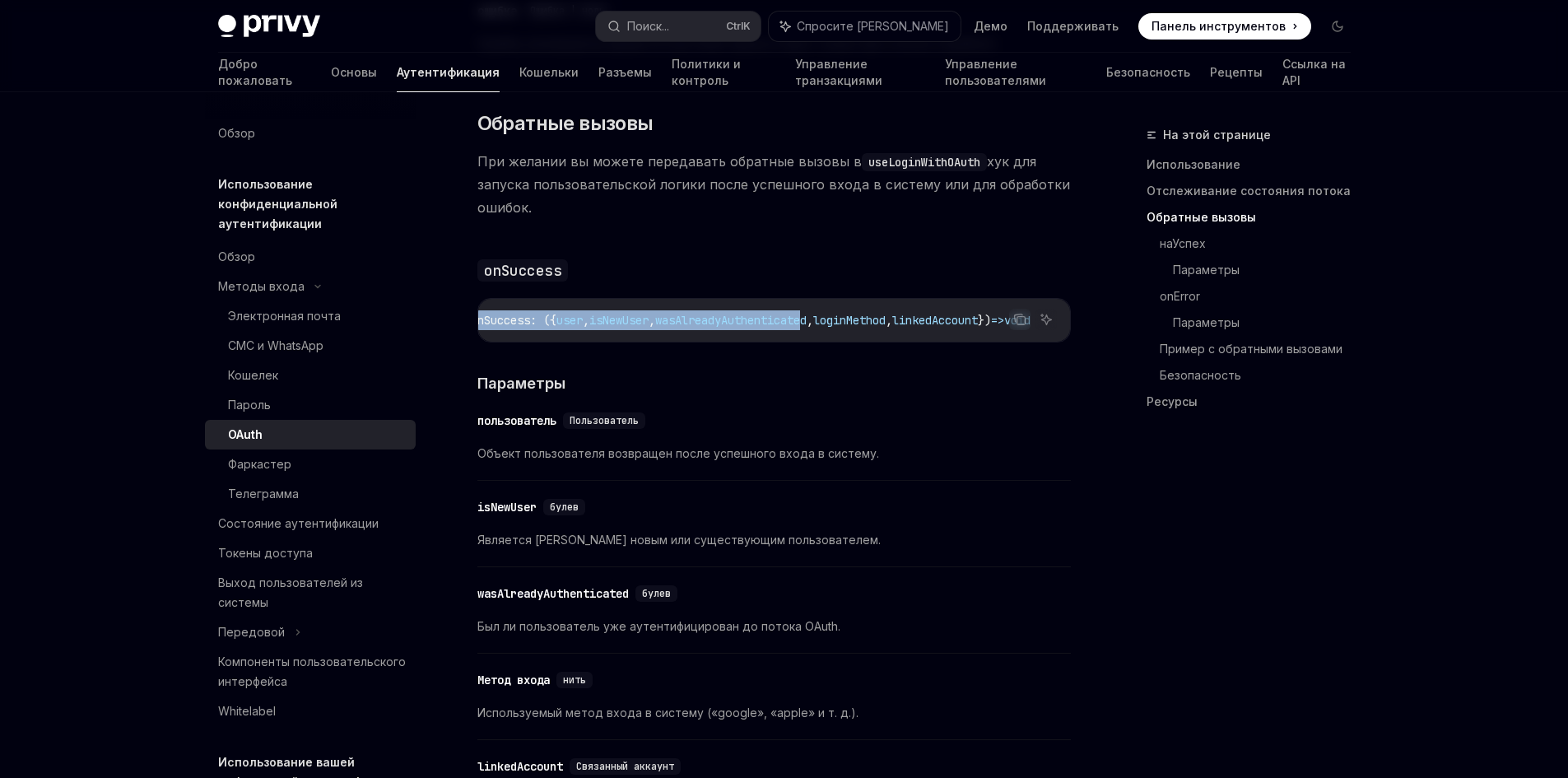
drag, startPoint x: 852, startPoint y: 335, endPoint x: 1062, endPoint y: 332, distance: 210.0
click at [1062, 332] on div "Копировать Спросите ИИ onSuccess : ({ user , isNewUser , wasAlreadyAuthenticate…" at bounding box center [774, 320] width 594 height 45
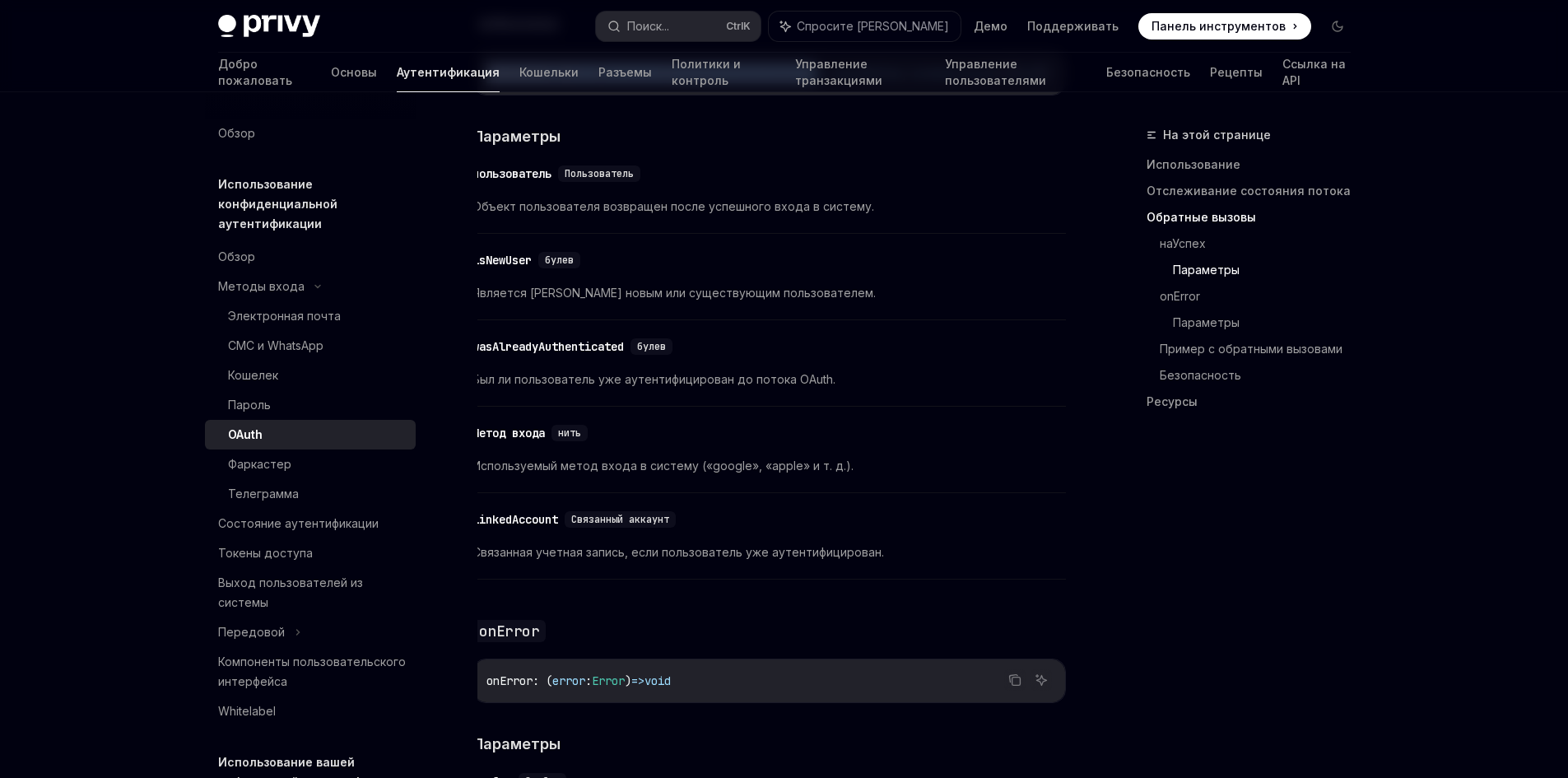
scroll to position [2633, 0]
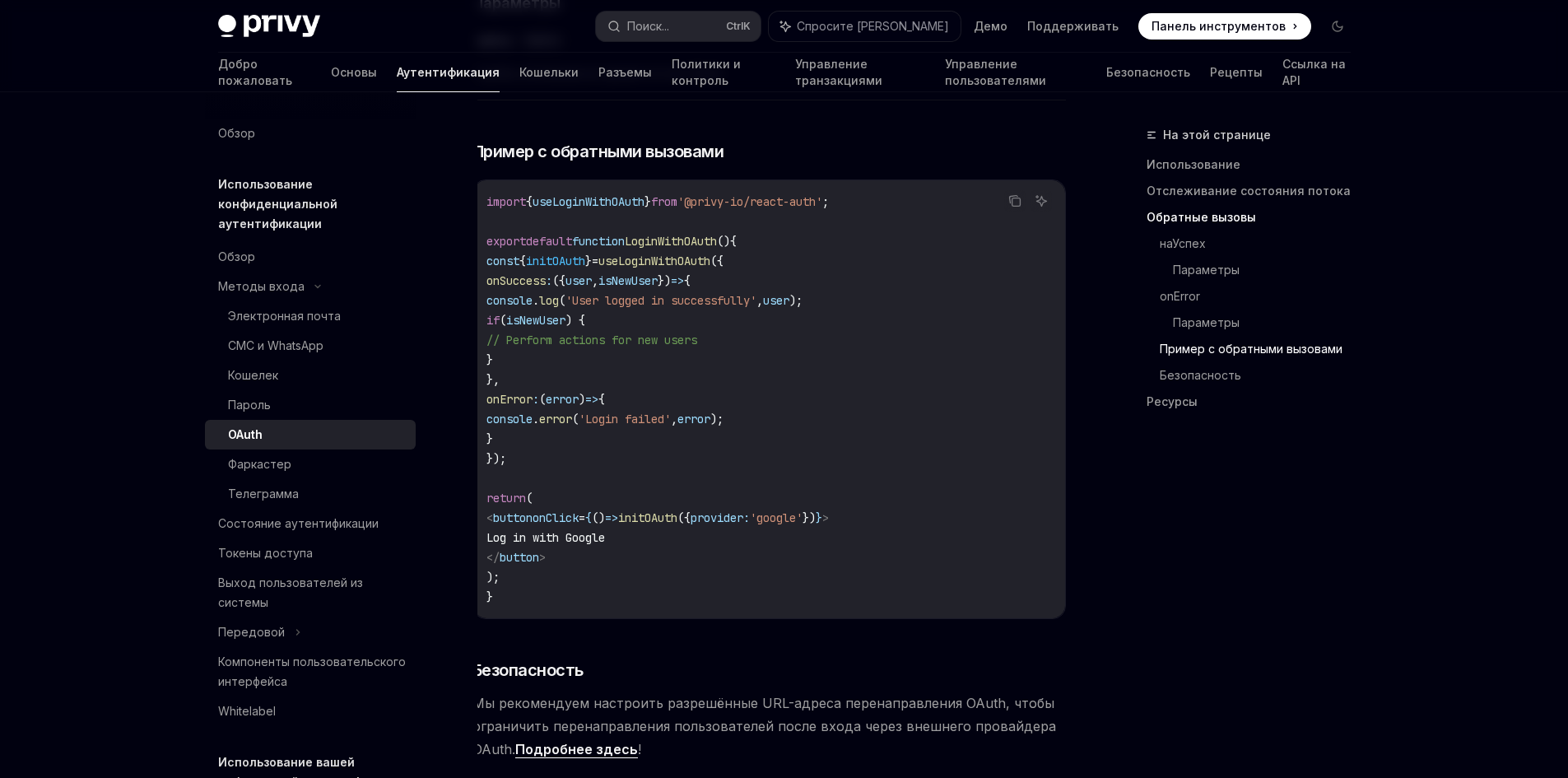
scroll to position [3456, 0]
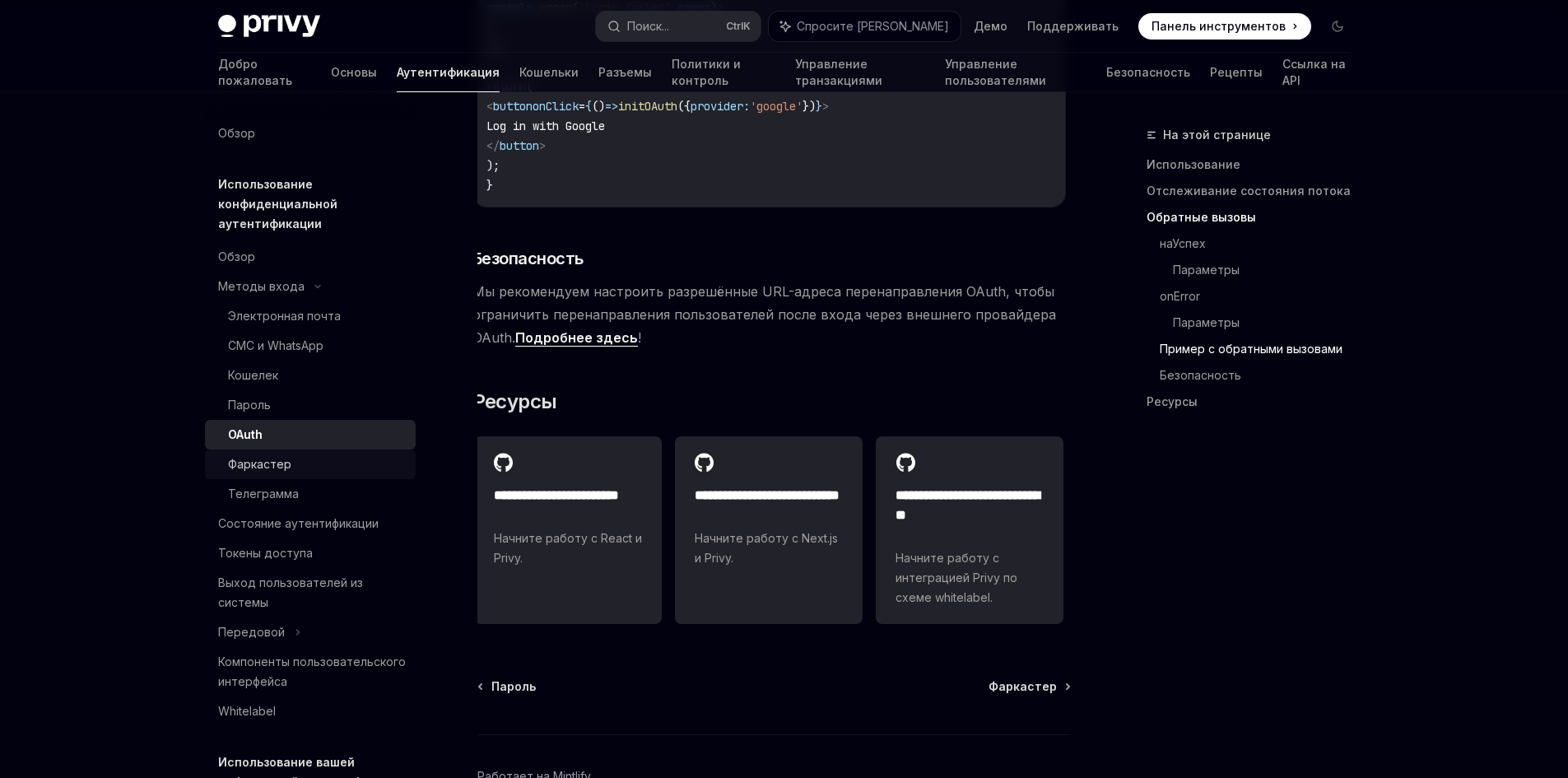
click at [275, 455] on div "Фаркастер" at bounding box center [260, 464] width 63 height 20
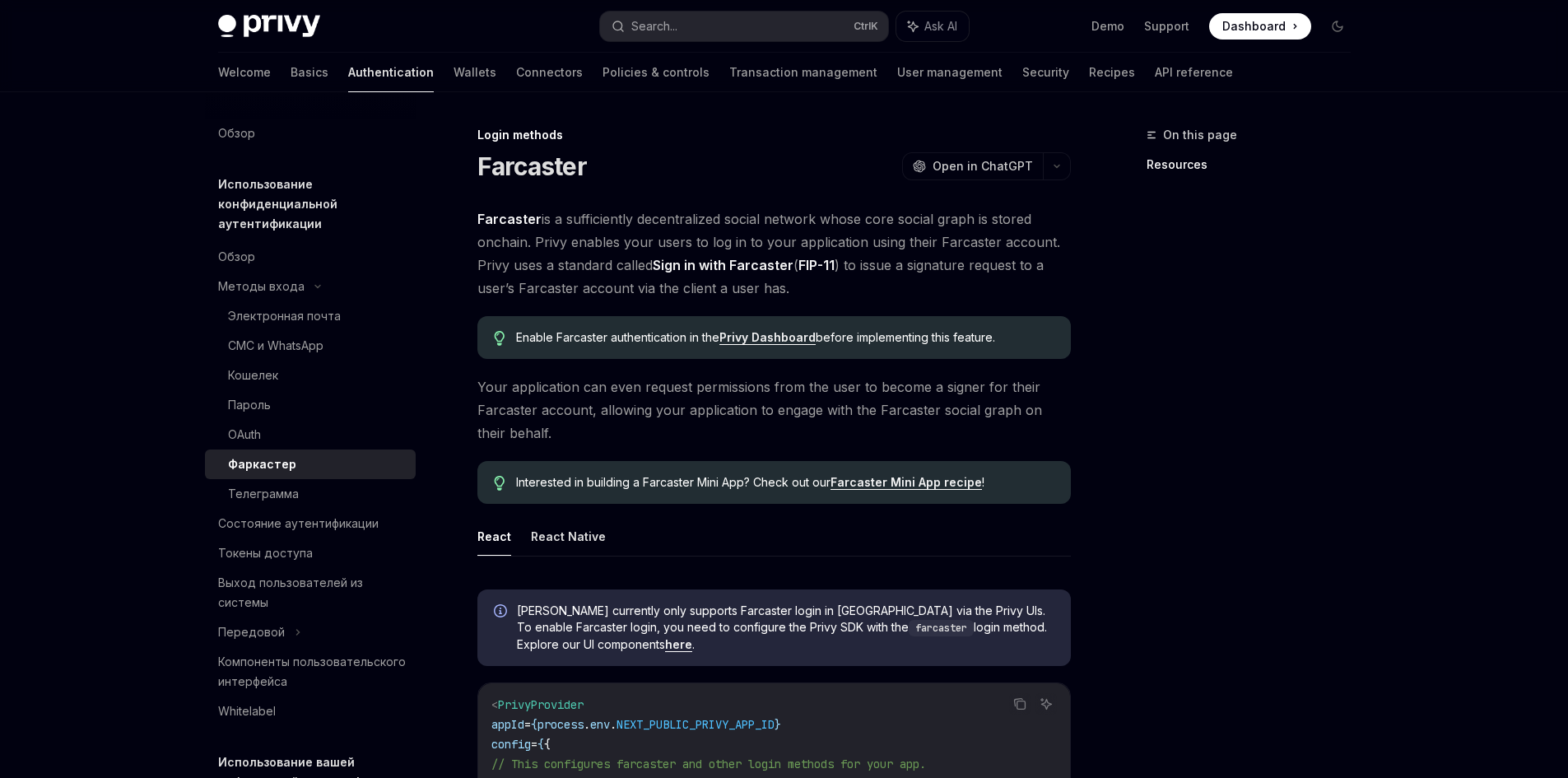
scroll to position [494, 0]
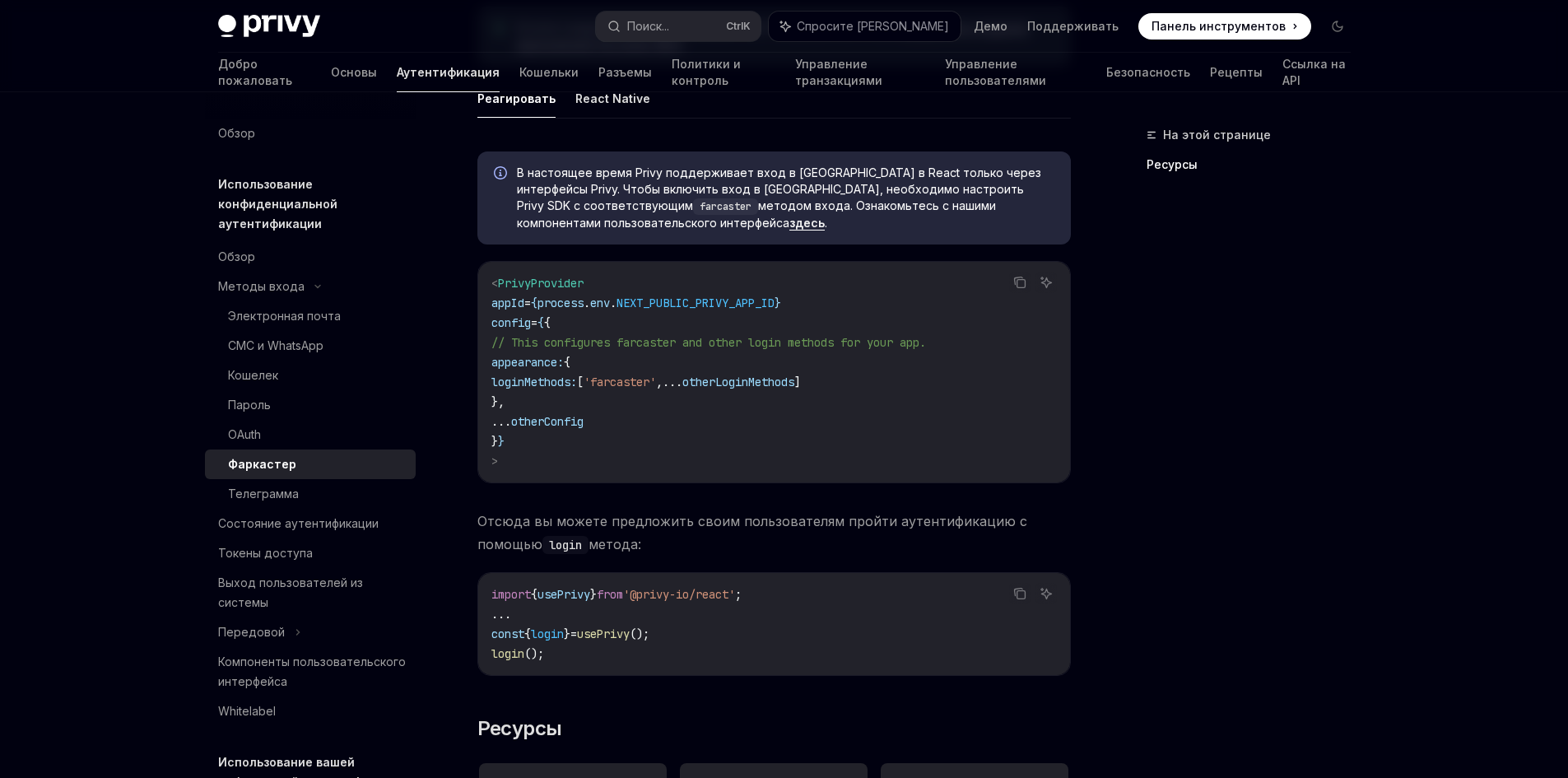
click at [656, 377] on span "'farcaster'" at bounding box center [619, 381] width 73 height 15
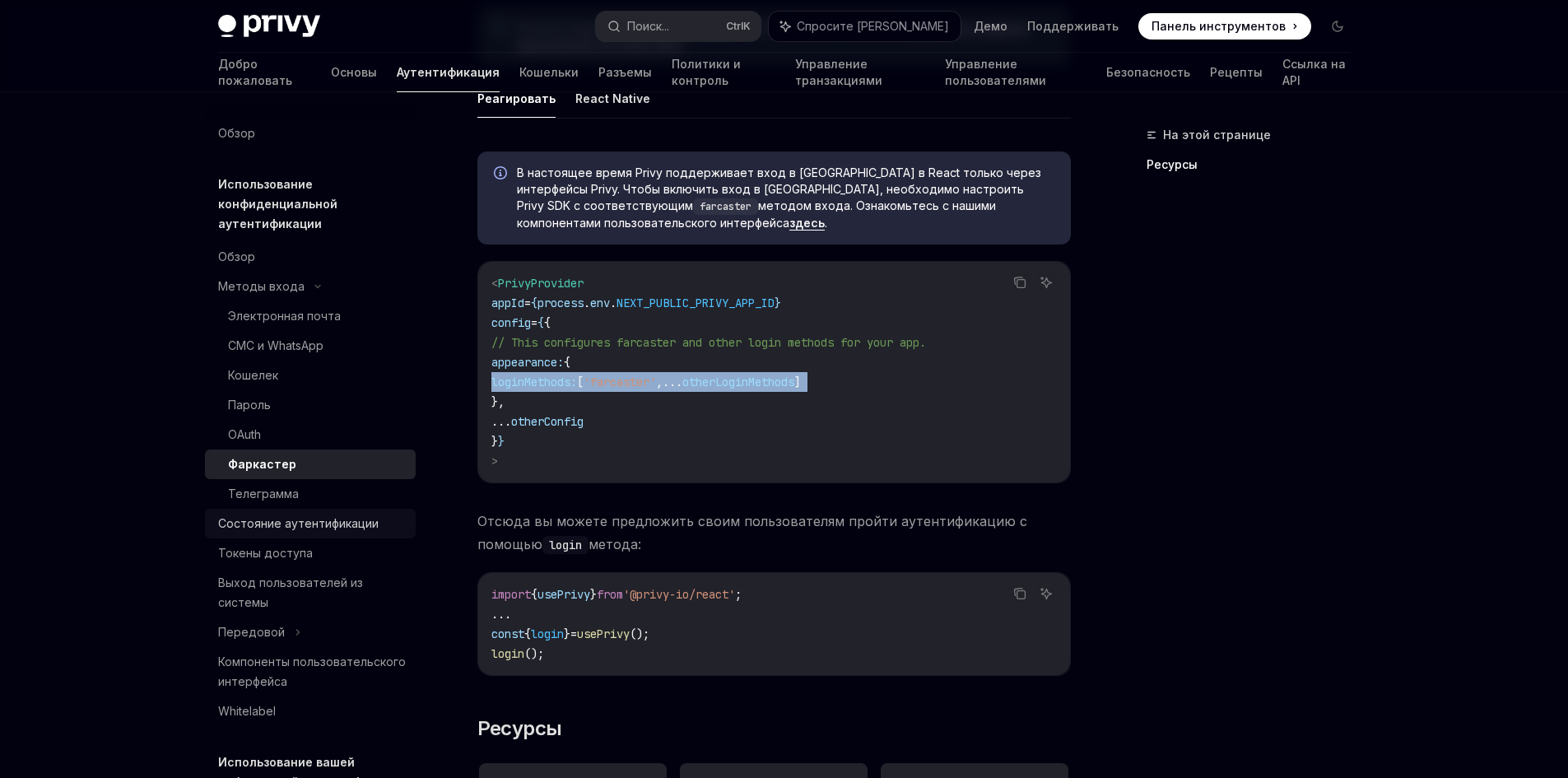
click at [304, 531] on div "Состояние аутентификации" at bounding box center [298, 523] width 161 height 20
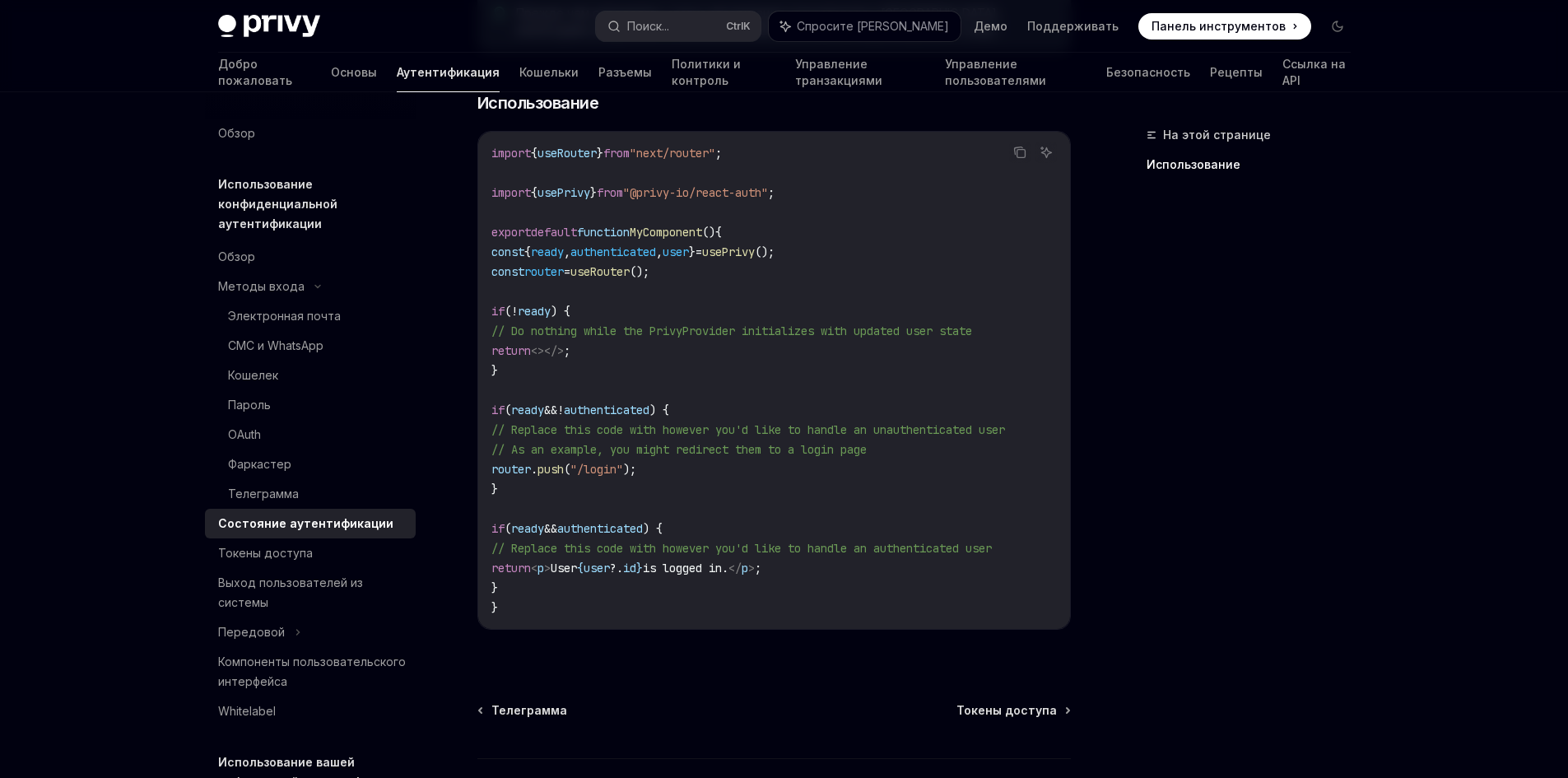
scroll to position [636, 0]
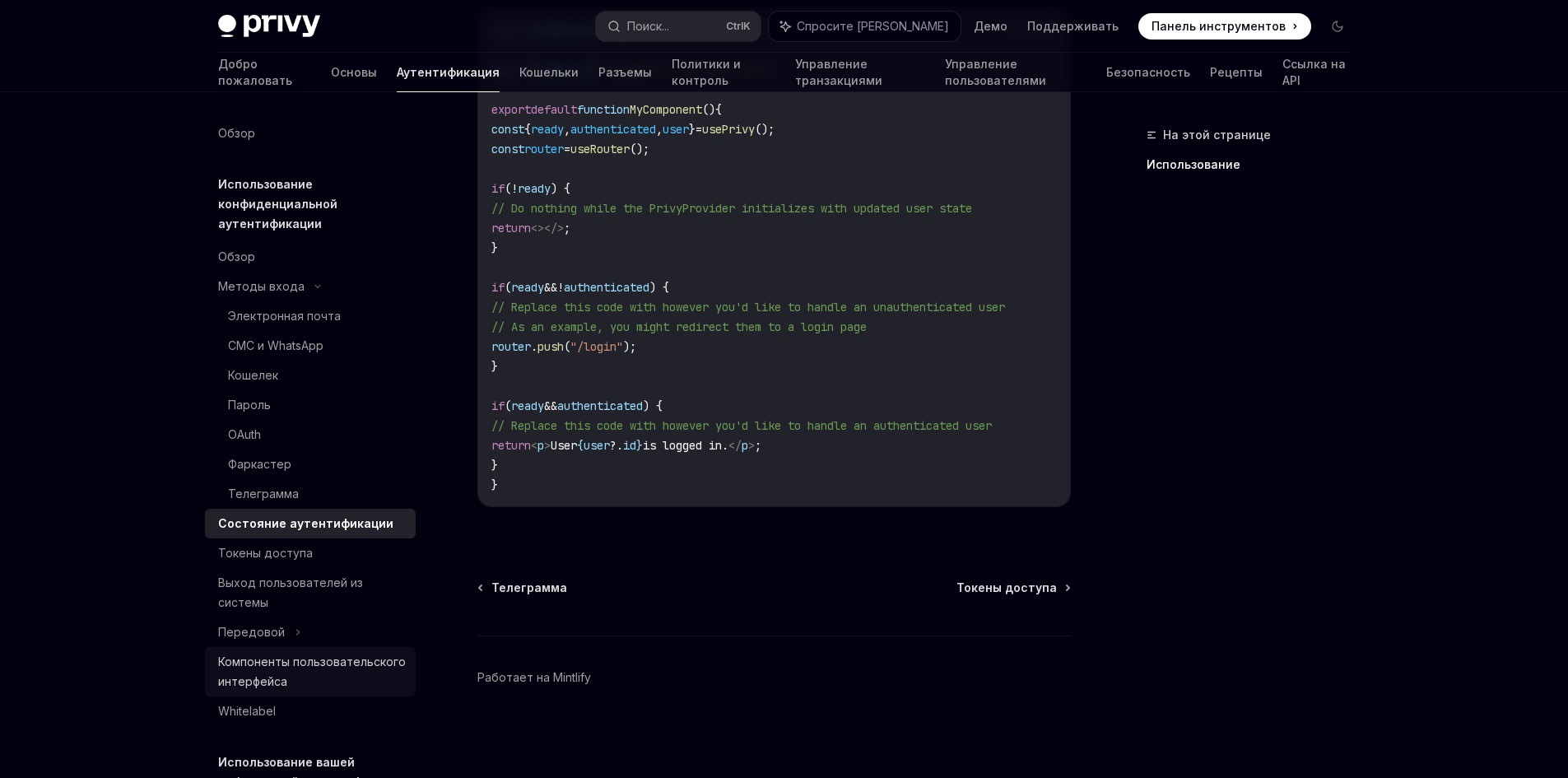
click at [297, 660] on div "Компоненты пользовательского интерфейса" at bounding box center [311, 671] width 188 height 39
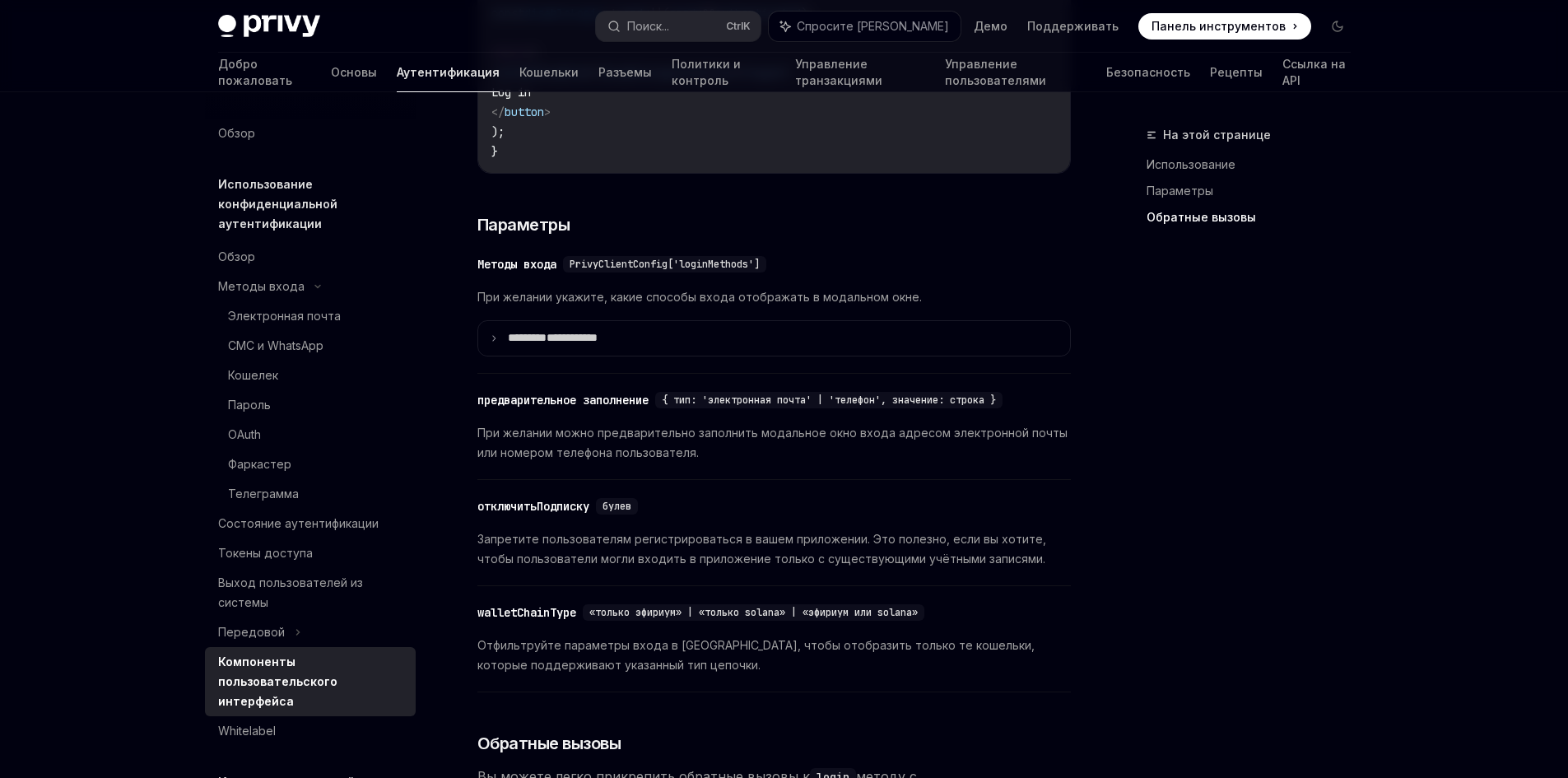
scroll to position [1893, 0]
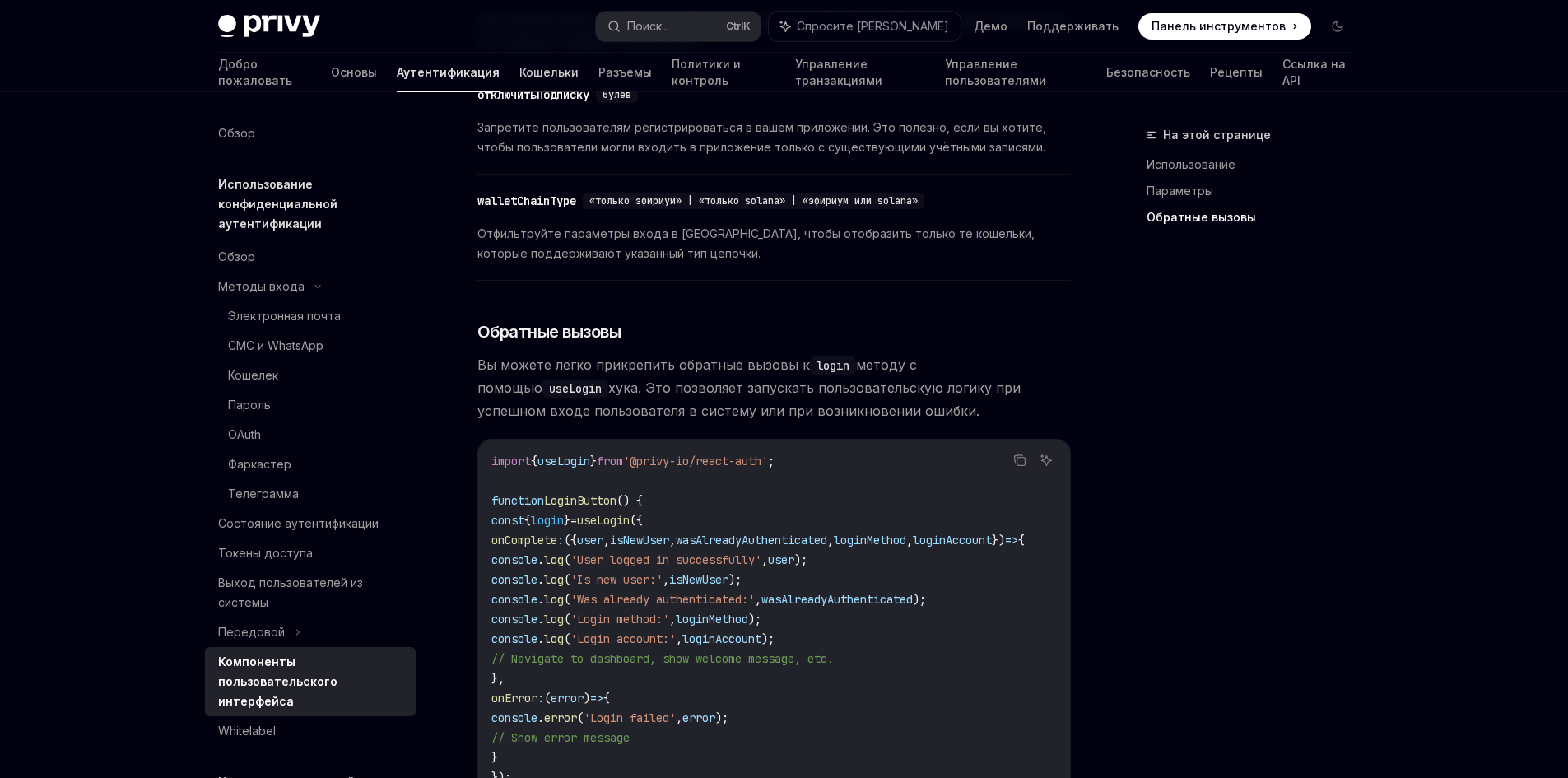
click at [519, 74] on font "Кошельки" at bounding box center [549, 72] width 59 height 14
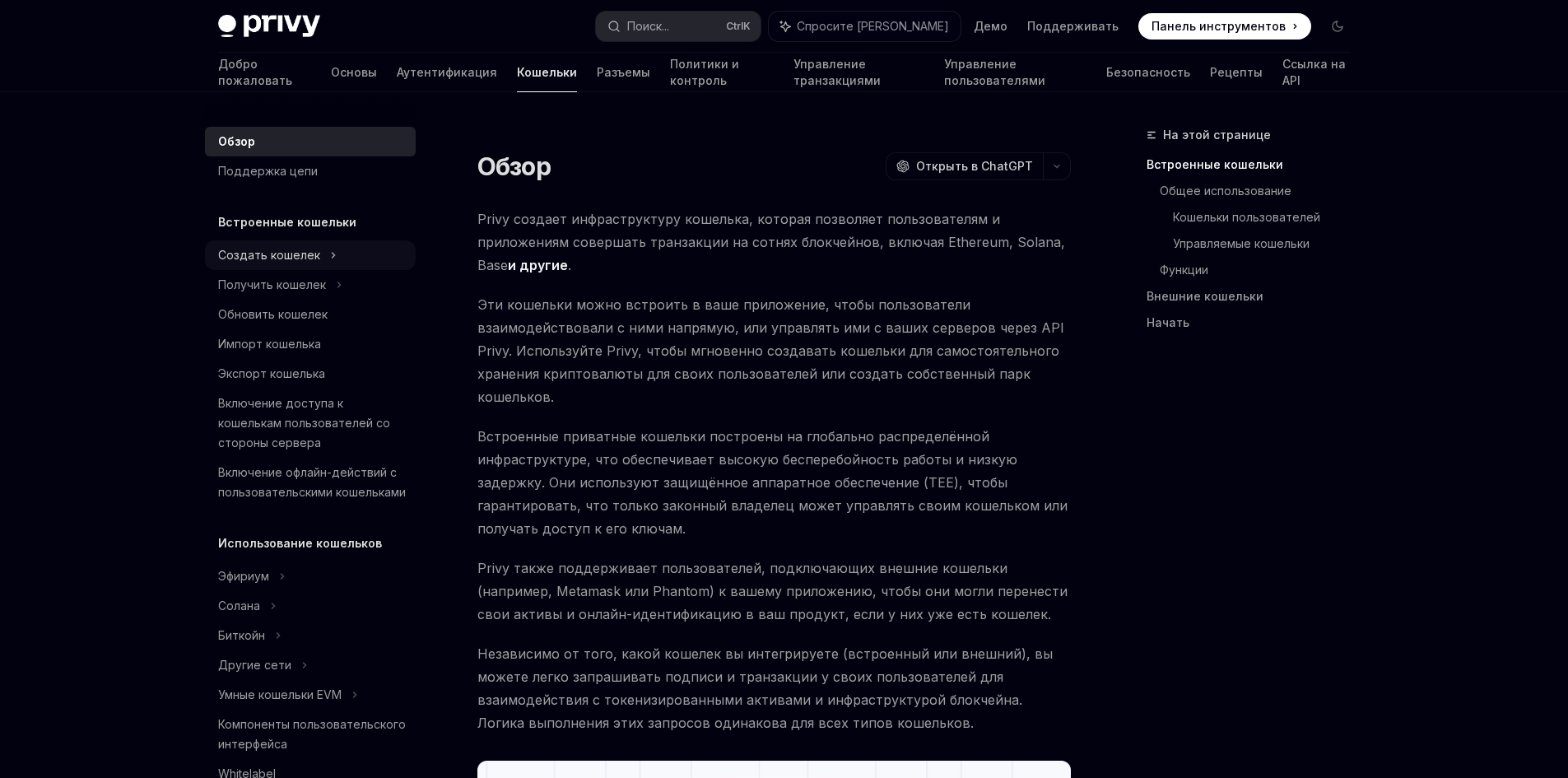
click at [302, 250] on font "Создать кошелек" at bounding box center [268, 254] width 102 height 14
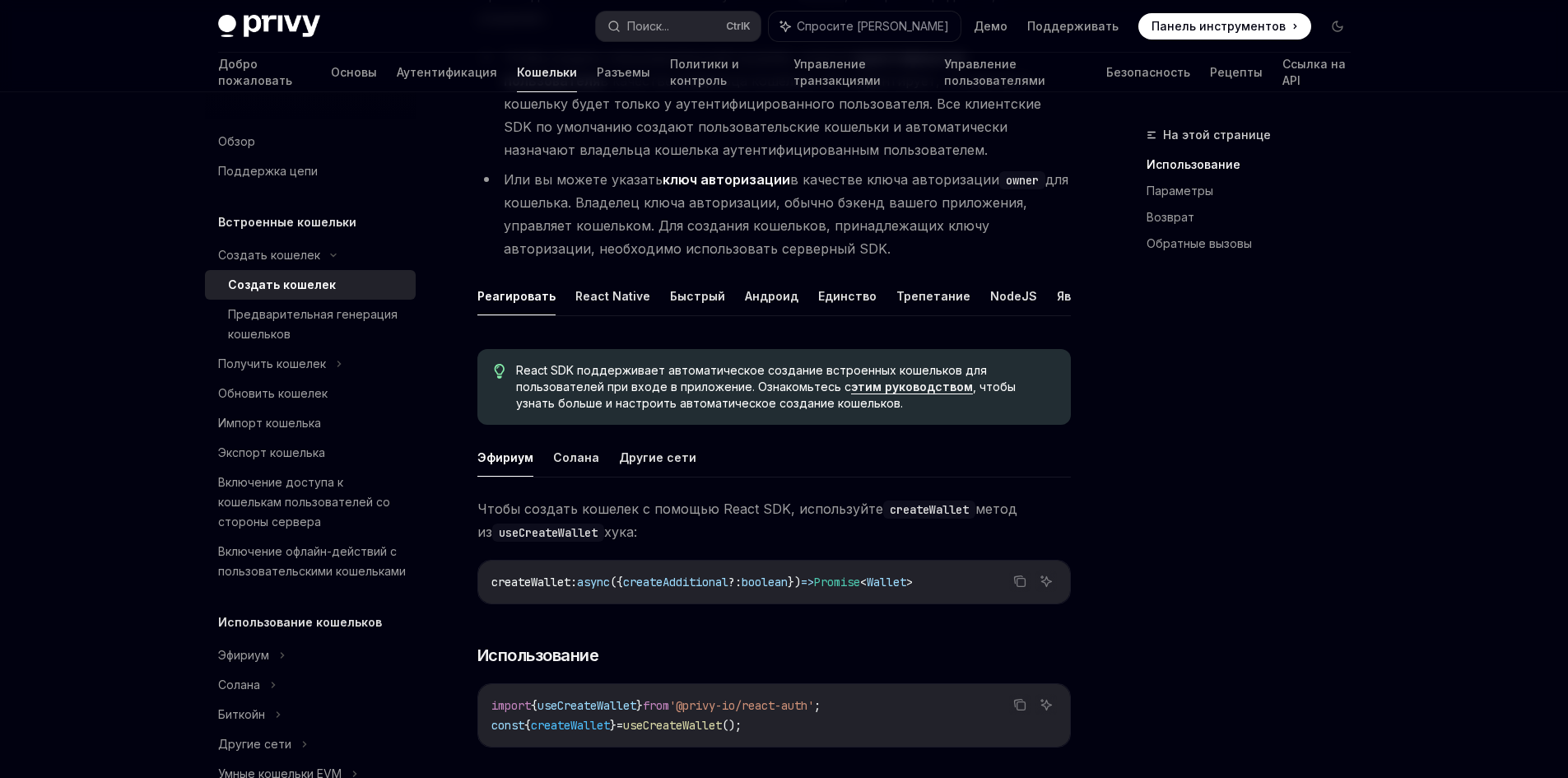
scroll to position [330, 0]
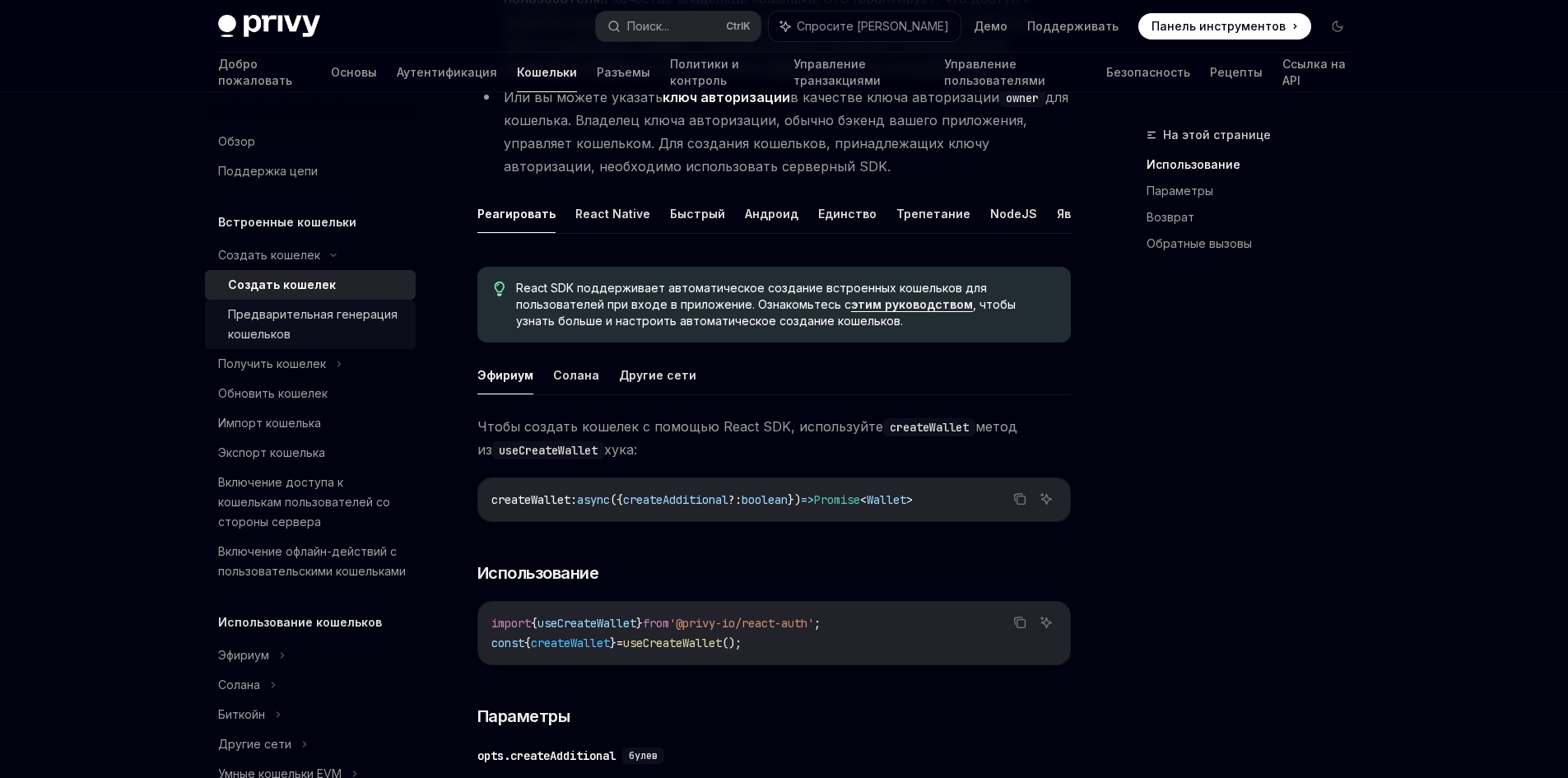
click at [302, 306] on div "Предварительная генерация кошельков" at bounding box center [317, 323] width 178 height 39
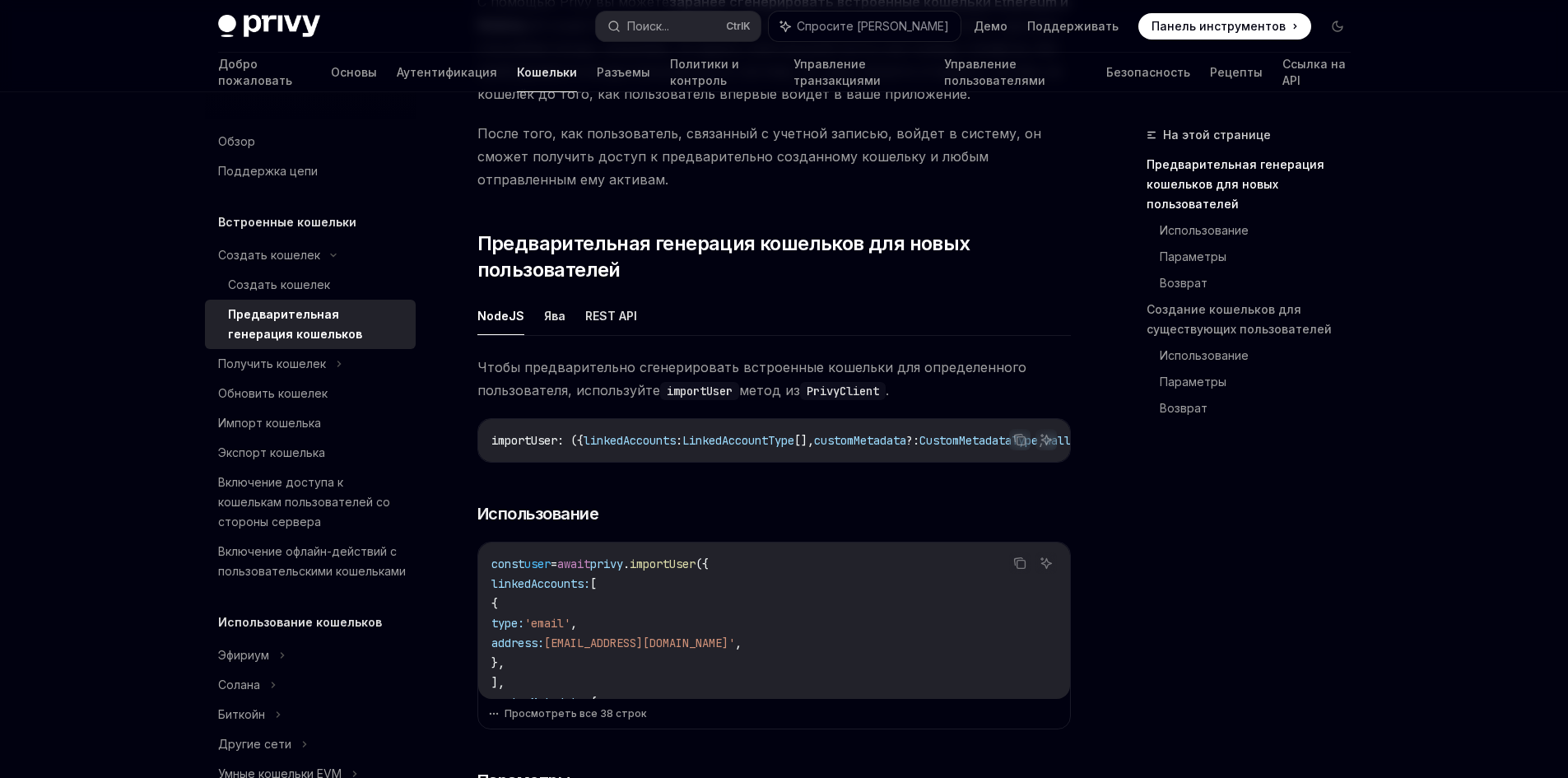
scroll to position [330, 0]
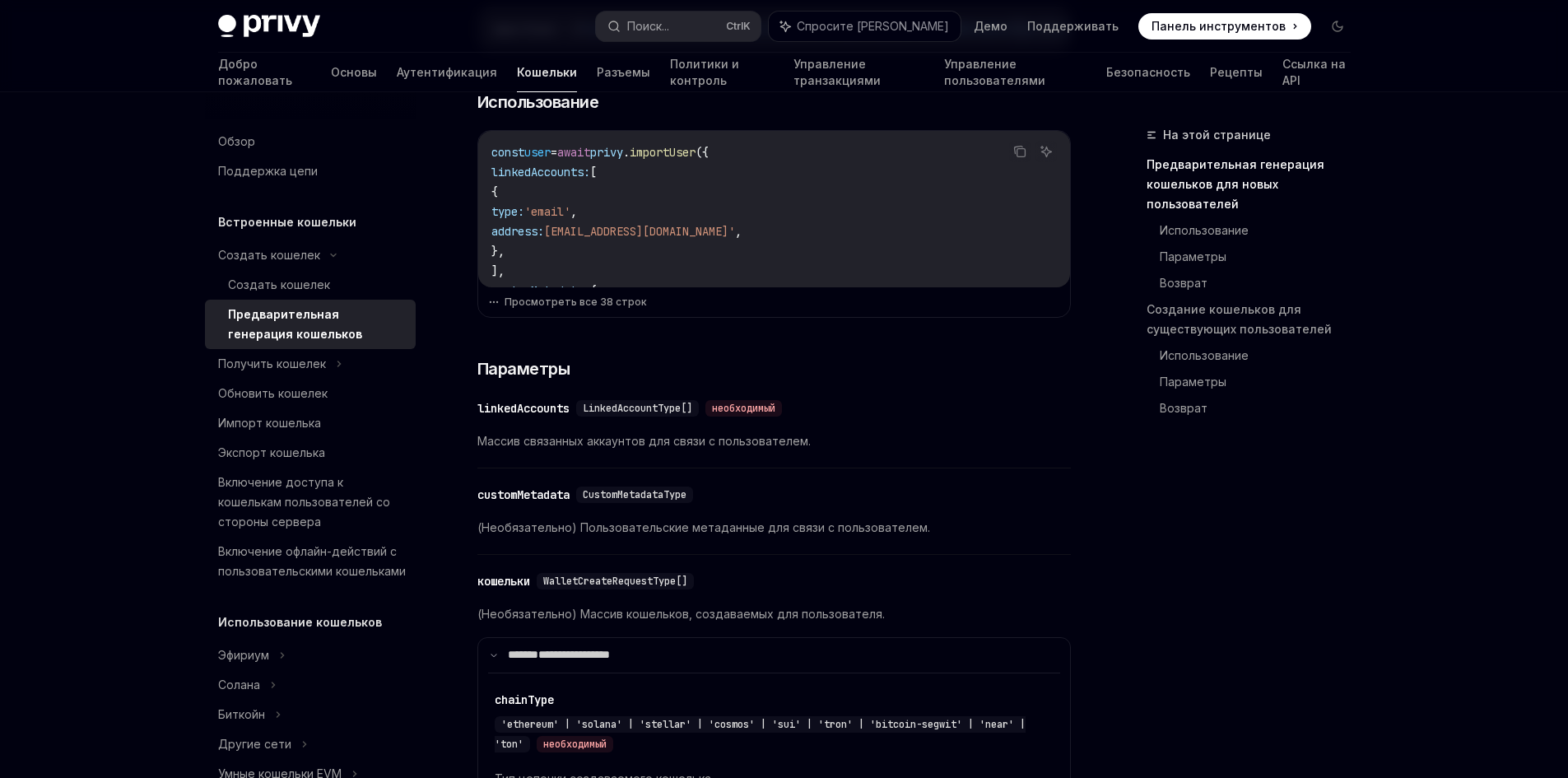
scroll to position [740, 0]
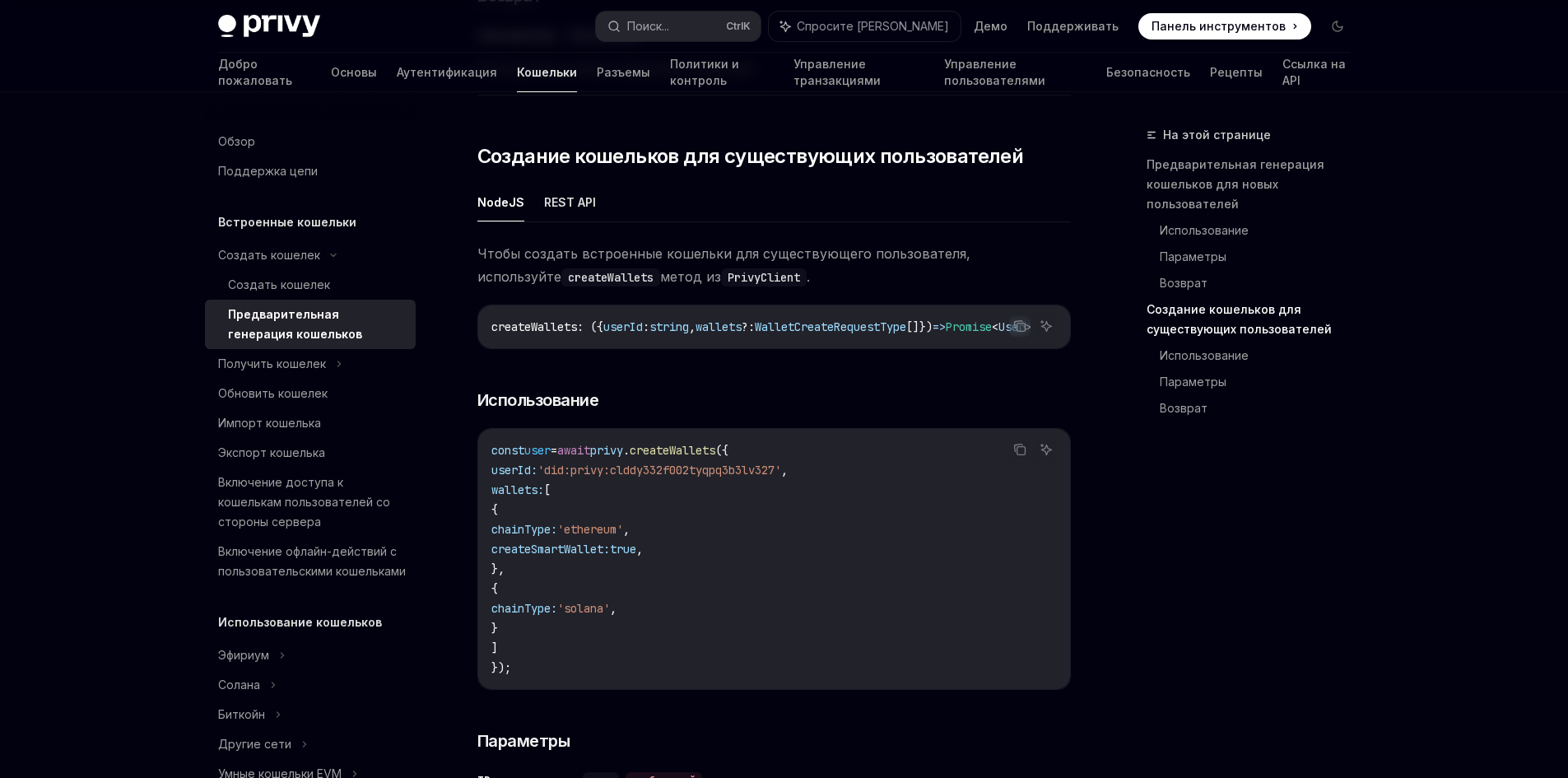
click at [758, 151] on font "Создание кошельков для существующих пользователей" at bounding box center [750, 156] width 547 height 24
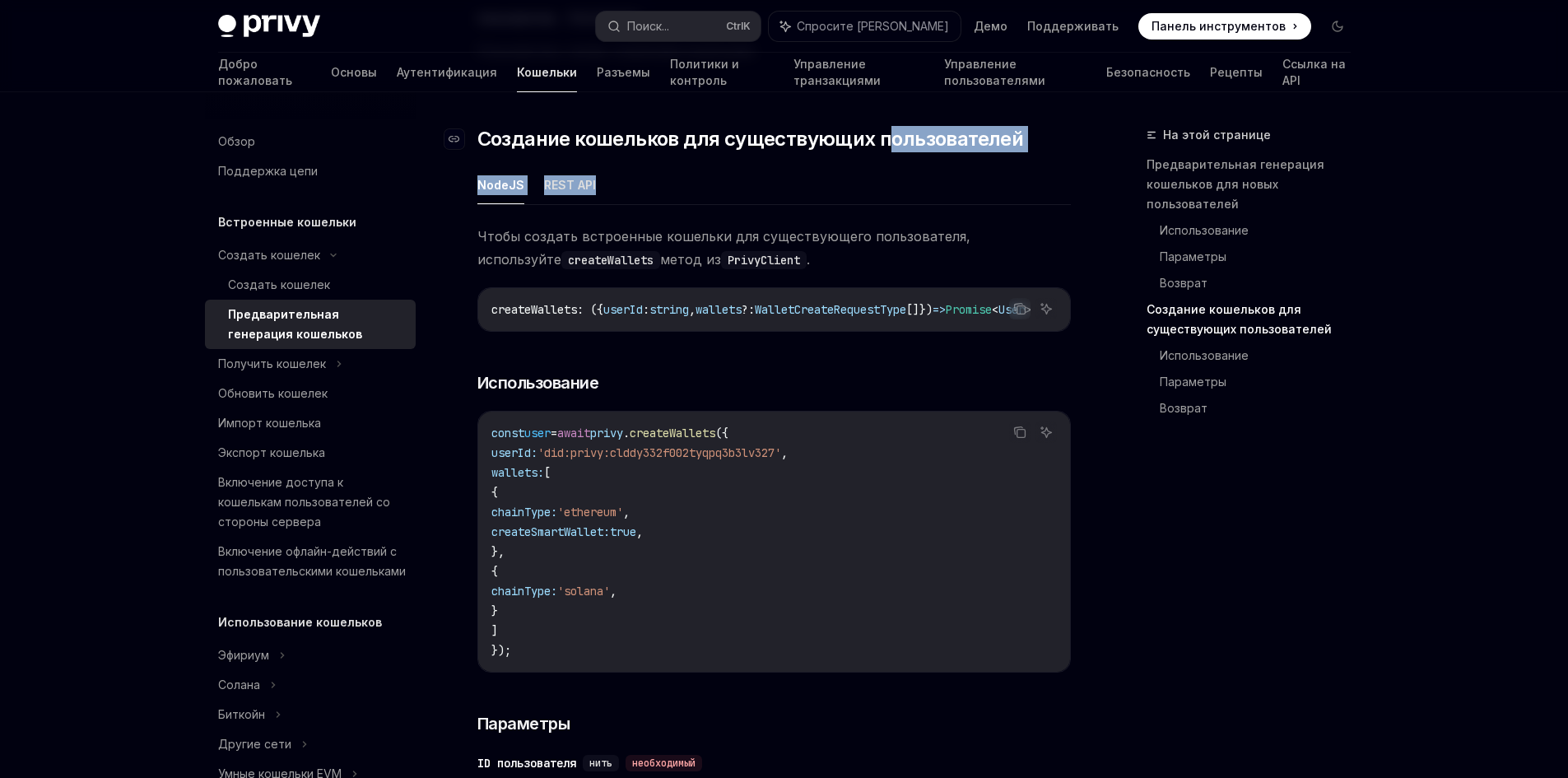
drag, startPoint x: 794, startPoint y: 151, endPoint x: 890, endPoint y: 145, distance: 96.2
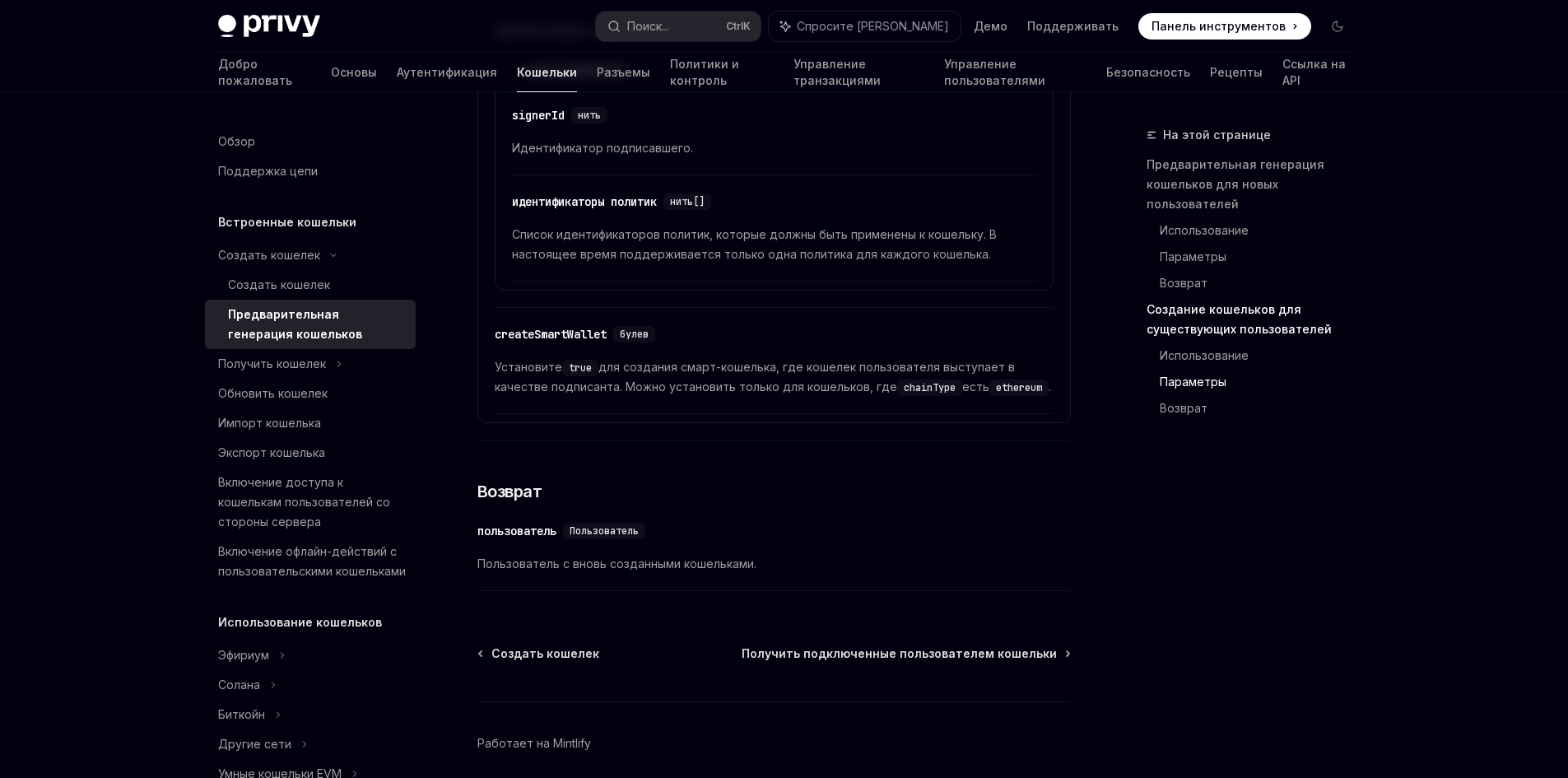
scroll to position [3146, 0]
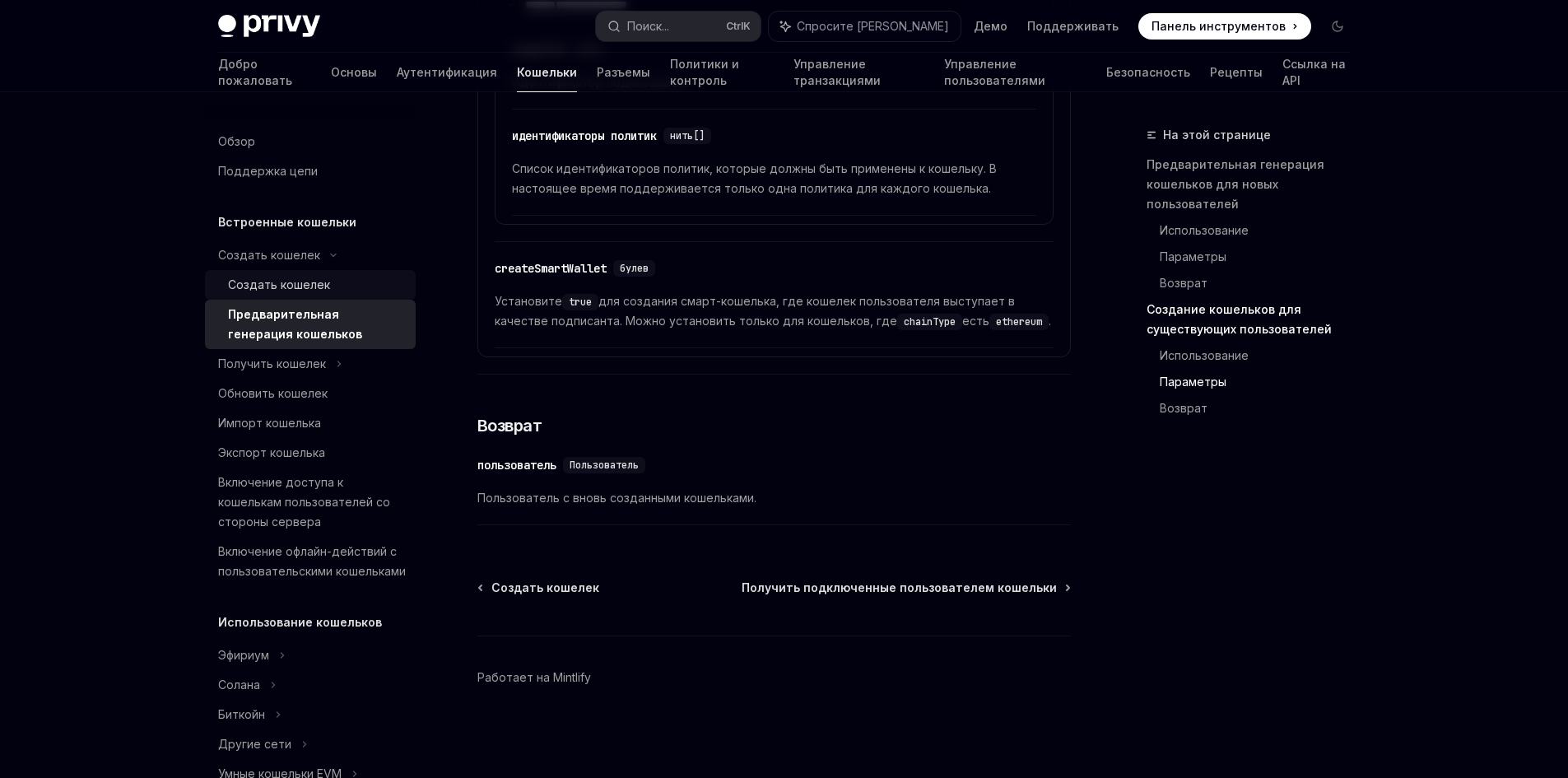
click at [328, 278] on div "Создать кошелек" at bounding box center [317, 284] width 178 height 20
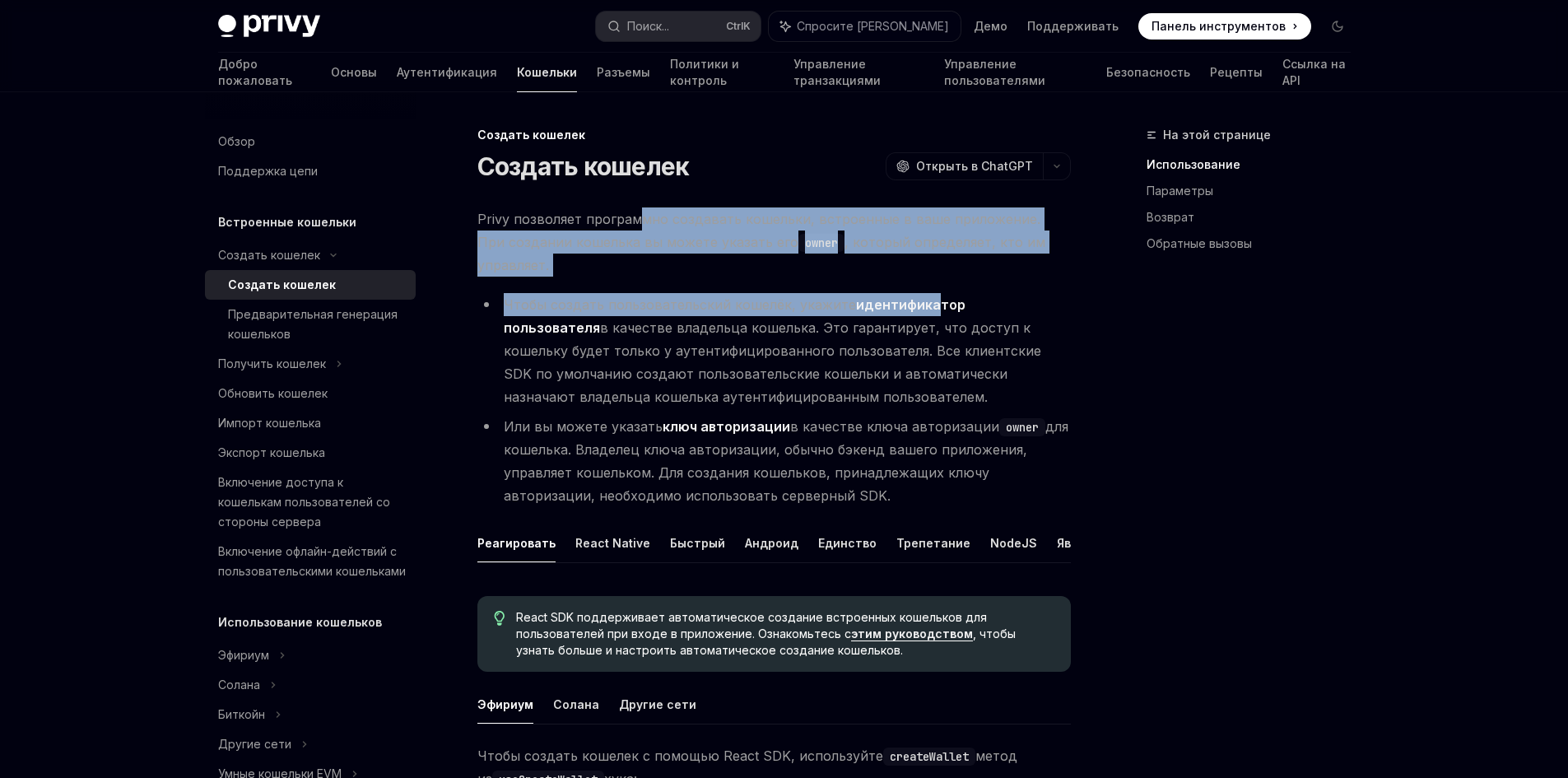
drag, startPoint x: 634, startPoint y: 208, endPoint x: 922, endPoint y: 302, distance: 303.0
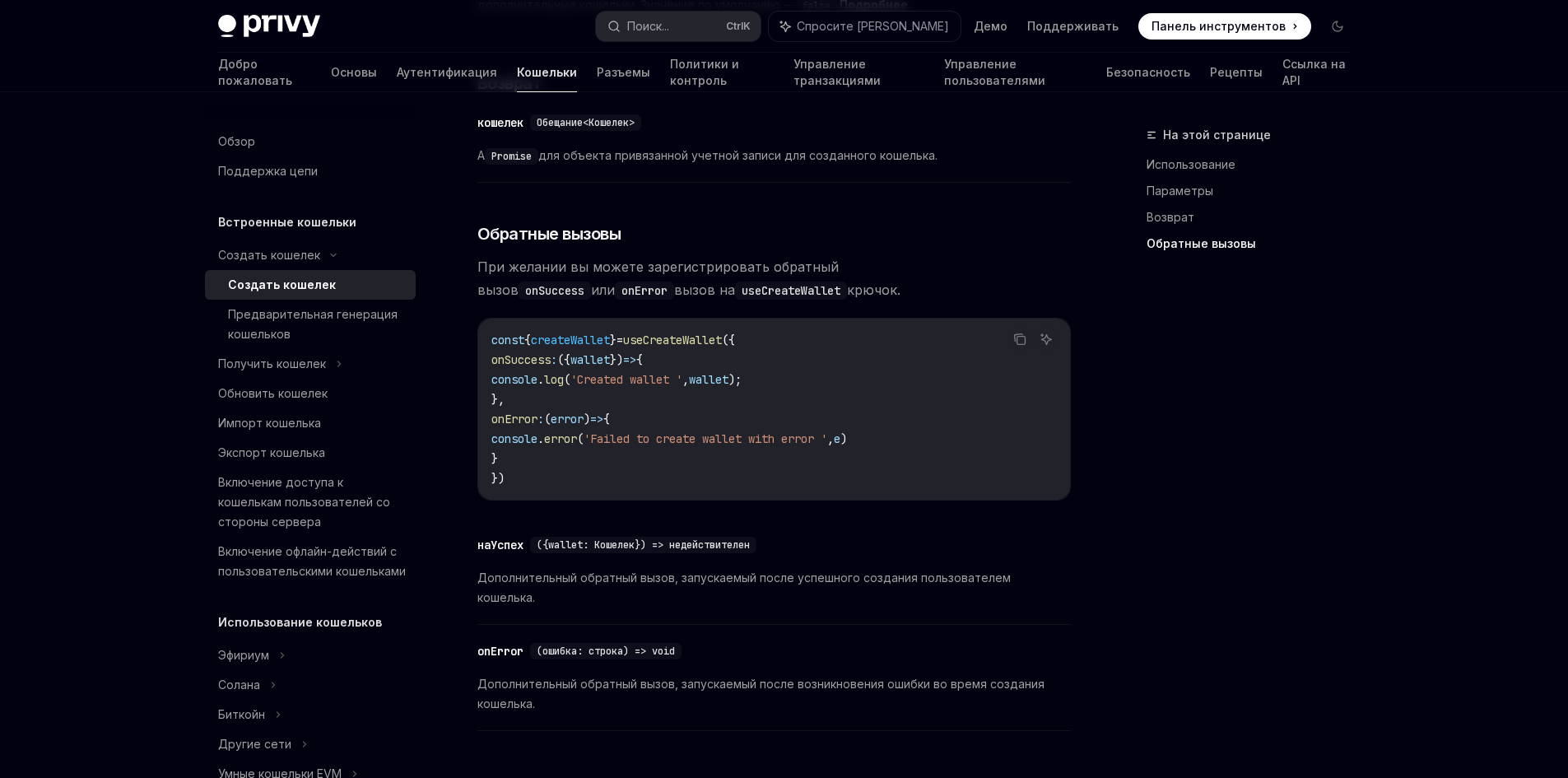
scroll to position [1363, 0]
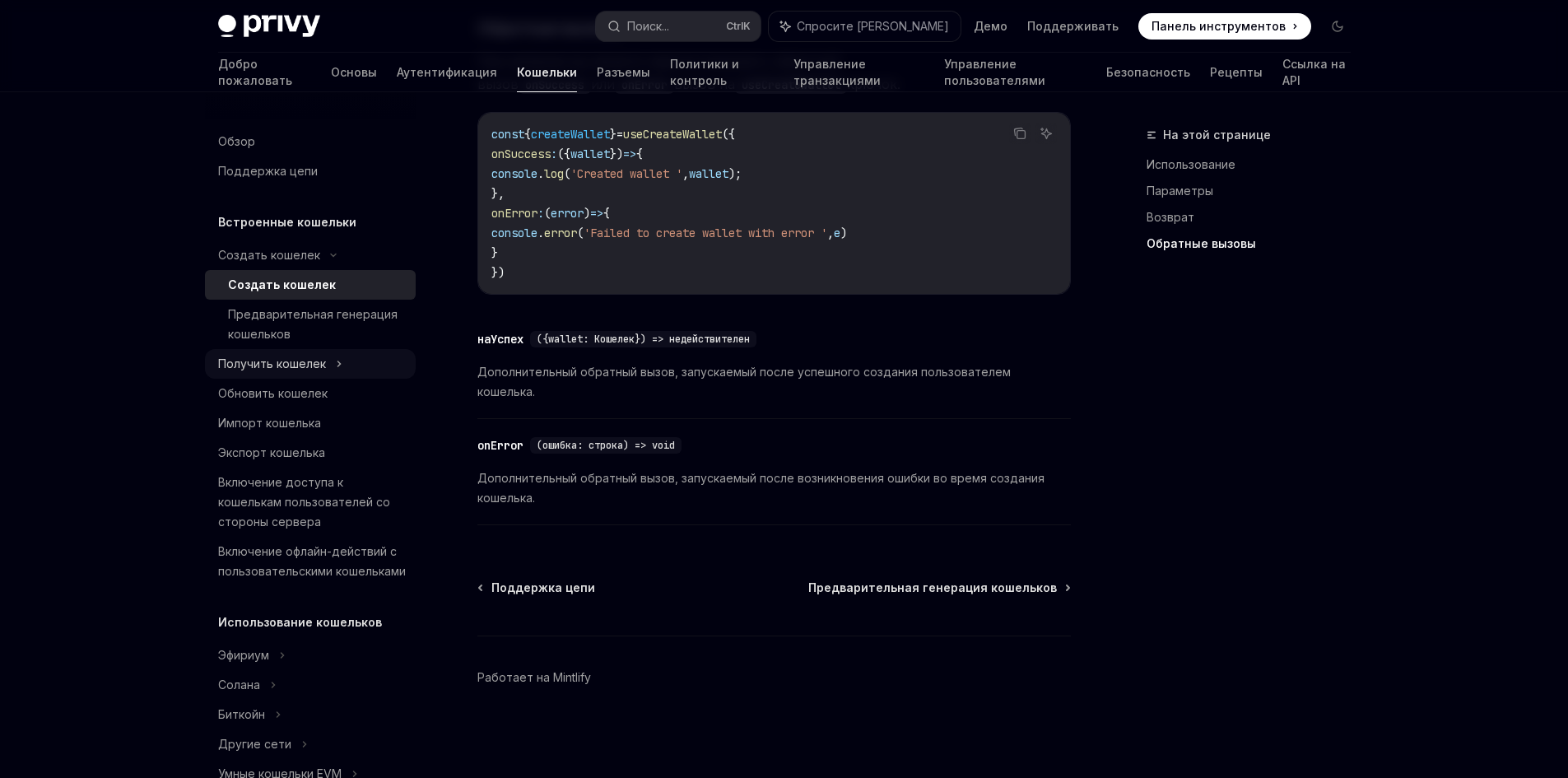
click at [299, 359] on font "Получить кошелек" at bounding box center [271, 364] width 108 height 14
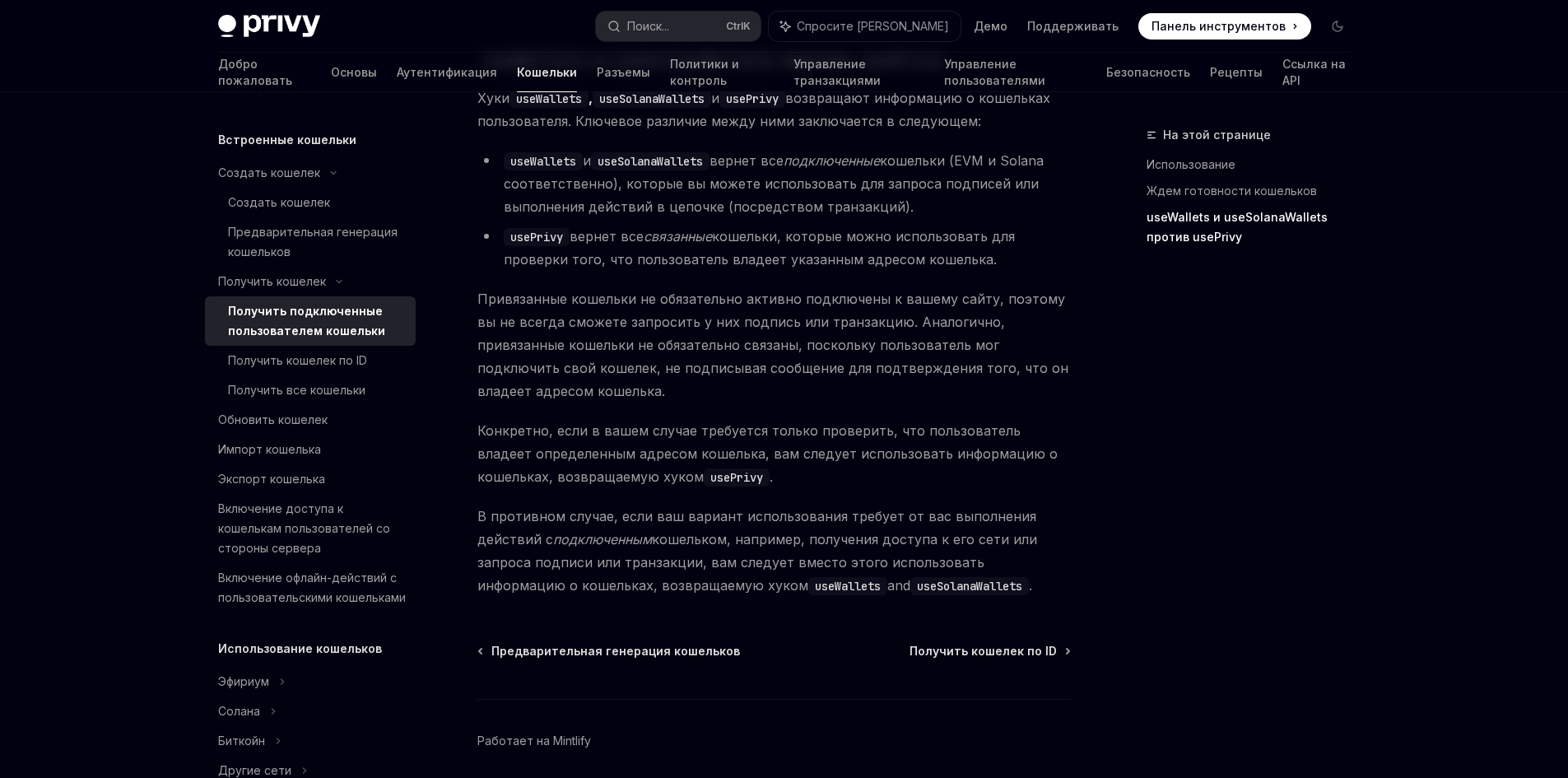
scroll to position [1553, 0]
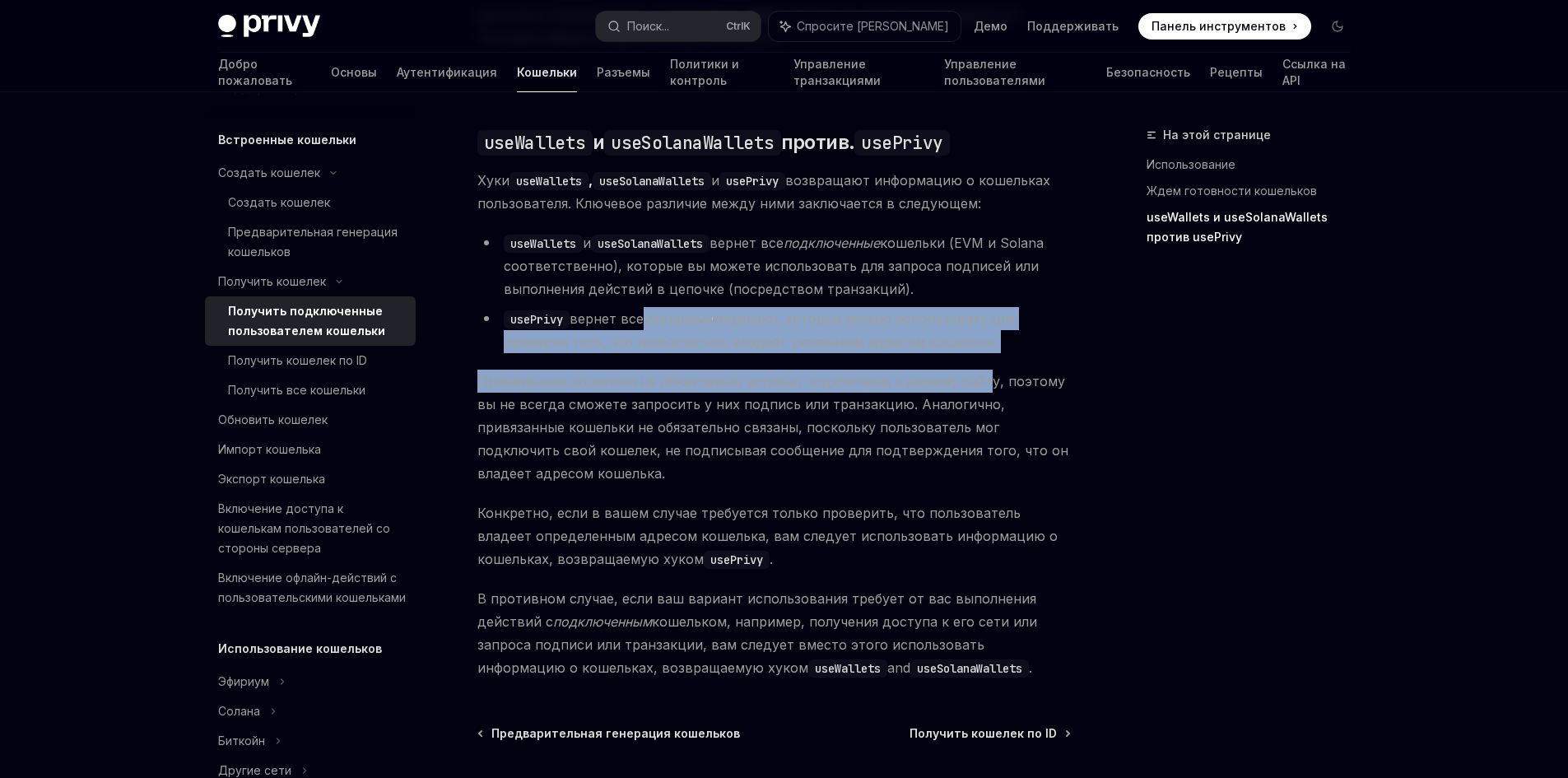
drag, startPoint x: 648, startPoint y: 327, endPoint x: 962, endPoint y: 372, distance: 317.2
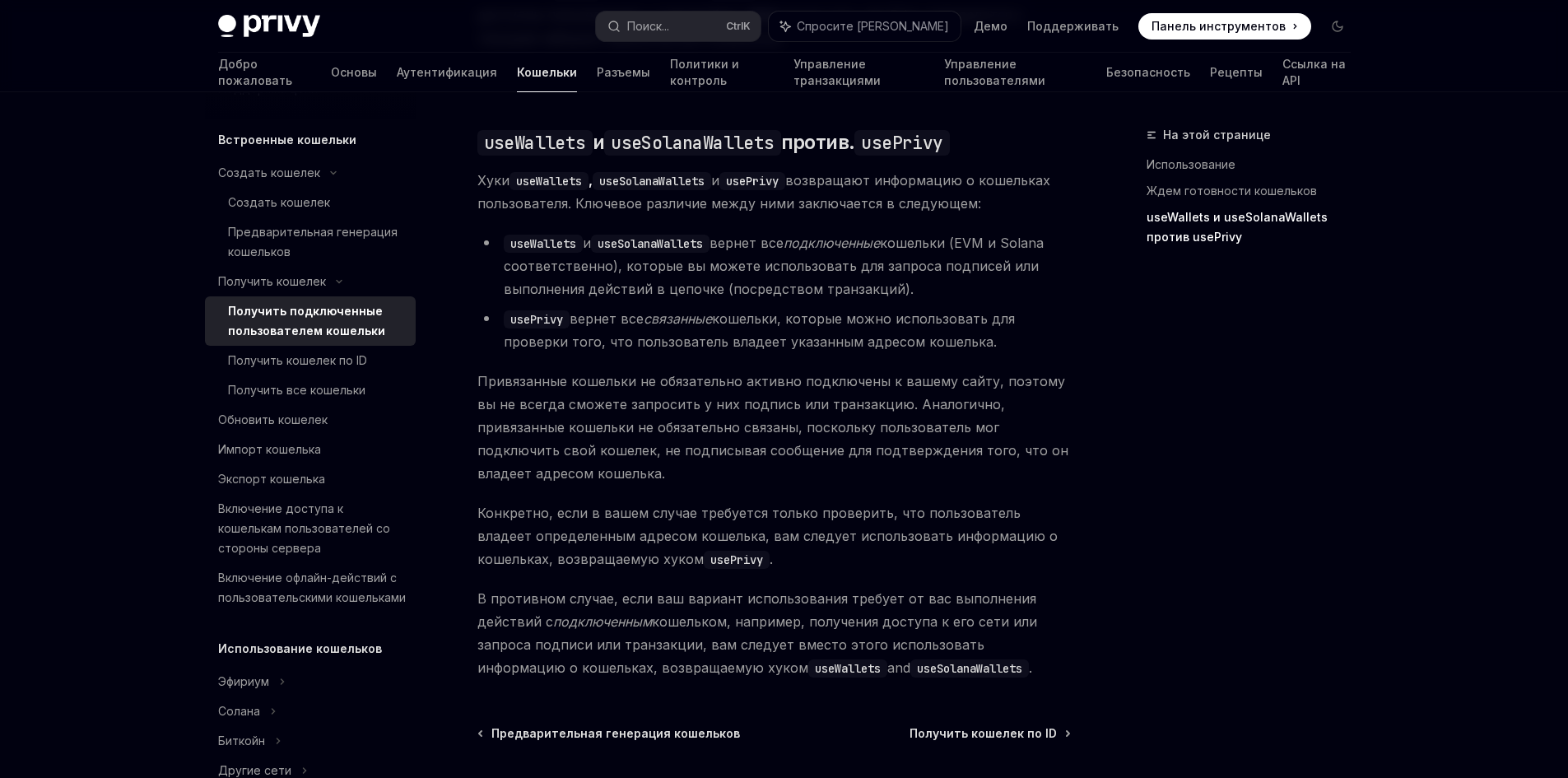
click at [879, 280] on font "кошельки (EVM и Solana соответственно), которые вы можете использовать для запр…" at bounding box center [773, 266] width 540 height 63
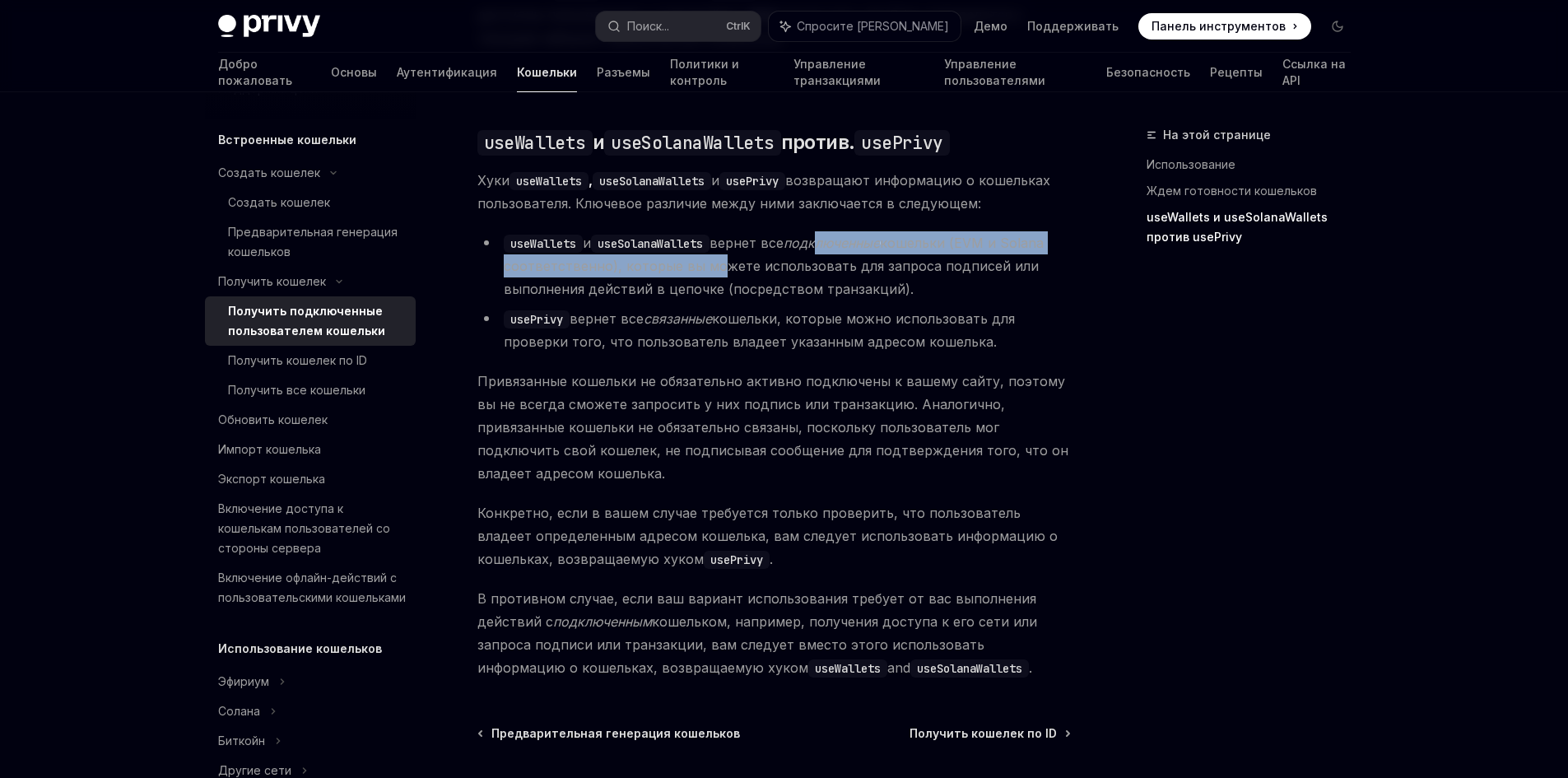
drag, startPoint x: 824, startPoint y: 269, endPoint x: 707, endPoint y: 280, distance: 117.5
click at [707, 280] on li "useWallets и useSolanaWallets вернет все подключенные кошельки (EVM и Solana со…" at bounding box center [774, 266] width 594 height 69
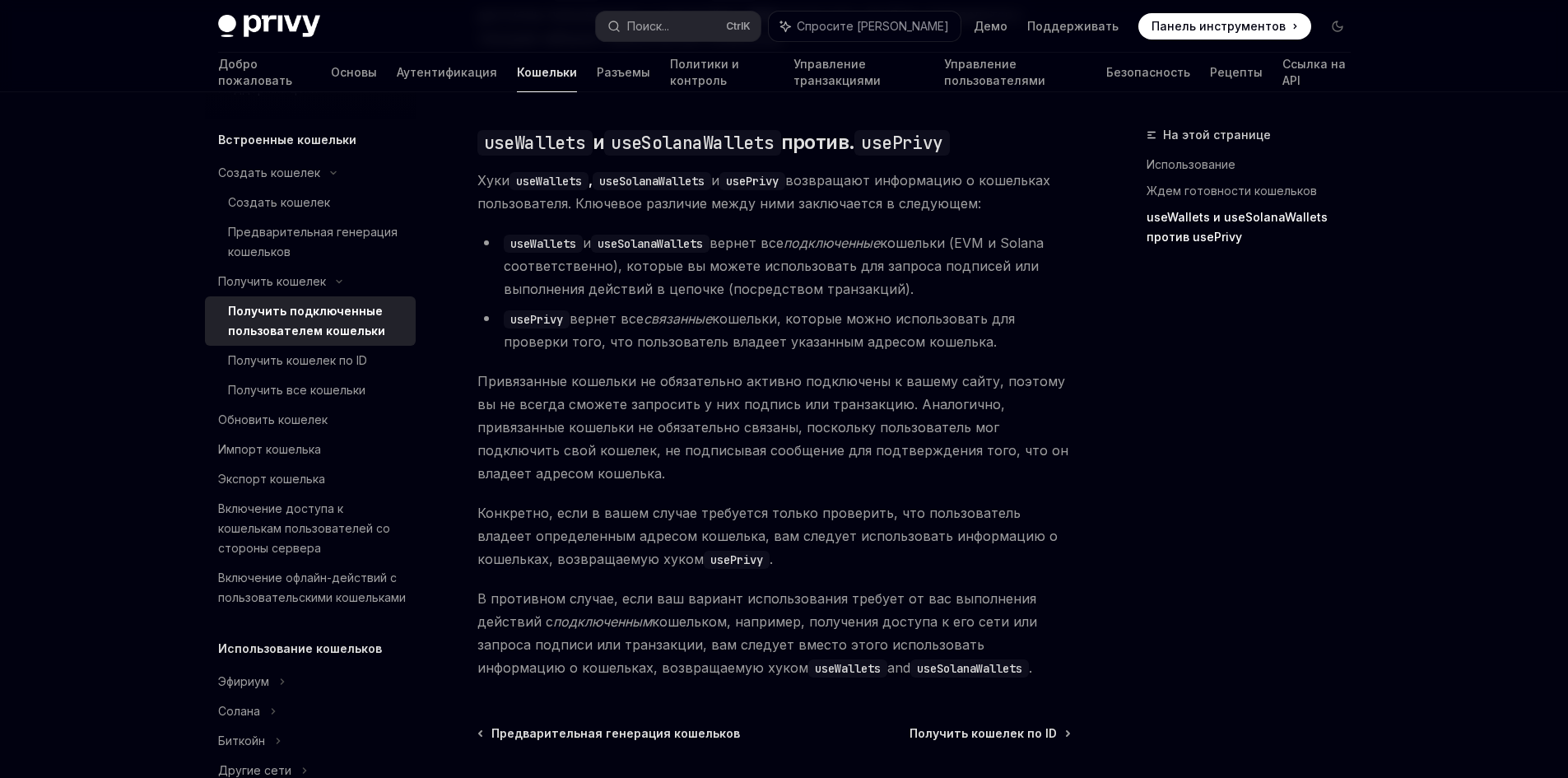
click at [882, 297] on font "кошельки (EVM и Solana соответственно), которые вы можете использовать для запр…" at bounding box center [773, 266] width 540 height 63
click at [680, 297] on font "кошельки (EVM и Solana соответственно), которые вы можете использовать для запр…" at bounding box center [773, 266] width 540 height 63
drag, startPoint x: 855, startPoint y: 309, endPoint x: 812, endPoint y: 301, distance: 43.7
click at [812, 297] on font "кошельки (EVM и Solana соответственно), которые вы можете использовать для запр…" at bounding box center [773, 266] width 540 height 63
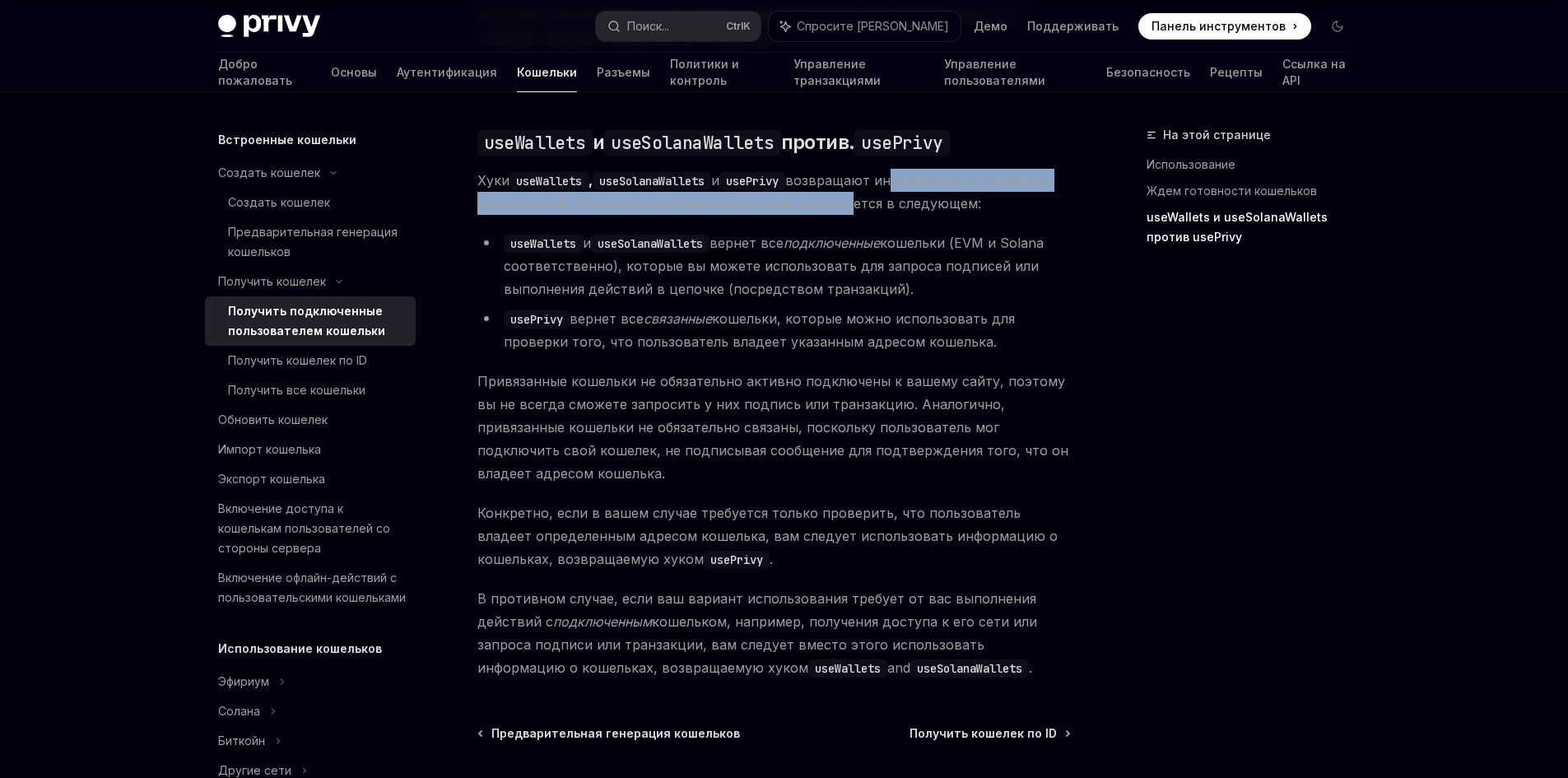
drag, startPoint x: 924, startPoint y: 191, endPoint x: 805, endPoint y: 273, distance: 144.5
click at [850, 212] on font "возвращают информацию о кошельках пользователя. Ключевое различие между ними за…" at bounding box center [763, 191] width 573 height 39
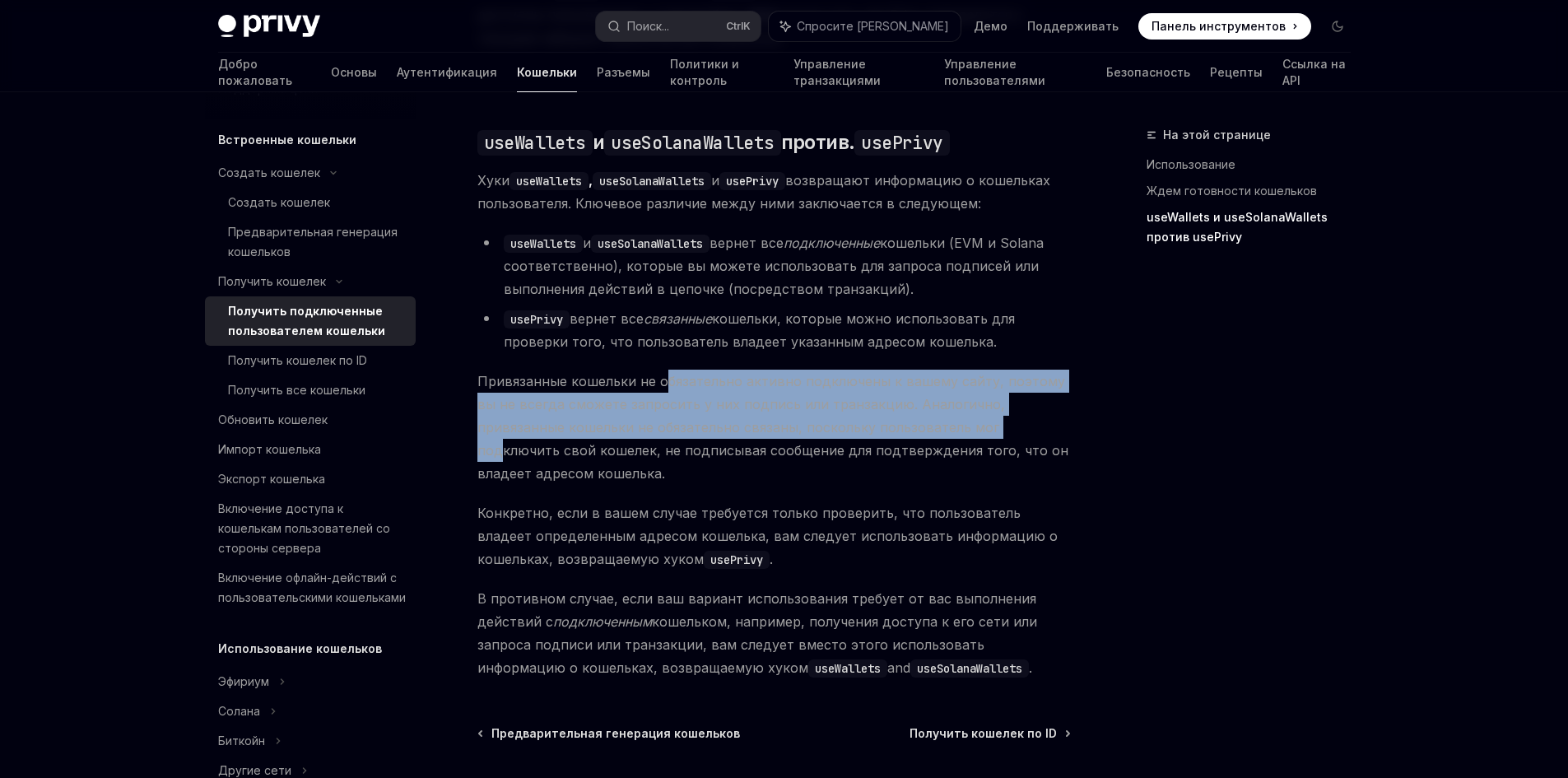
drag, startPoint x: 663, startPoint y: 401, endPoint x: 927, endPoint y: 448, distance: 268.2
click at [927, 448] on font "Привязанные кошельки не обязательно активно подключены к вашему сайту, поэтому …" at bounding box center [773, 427] width 591 height 108
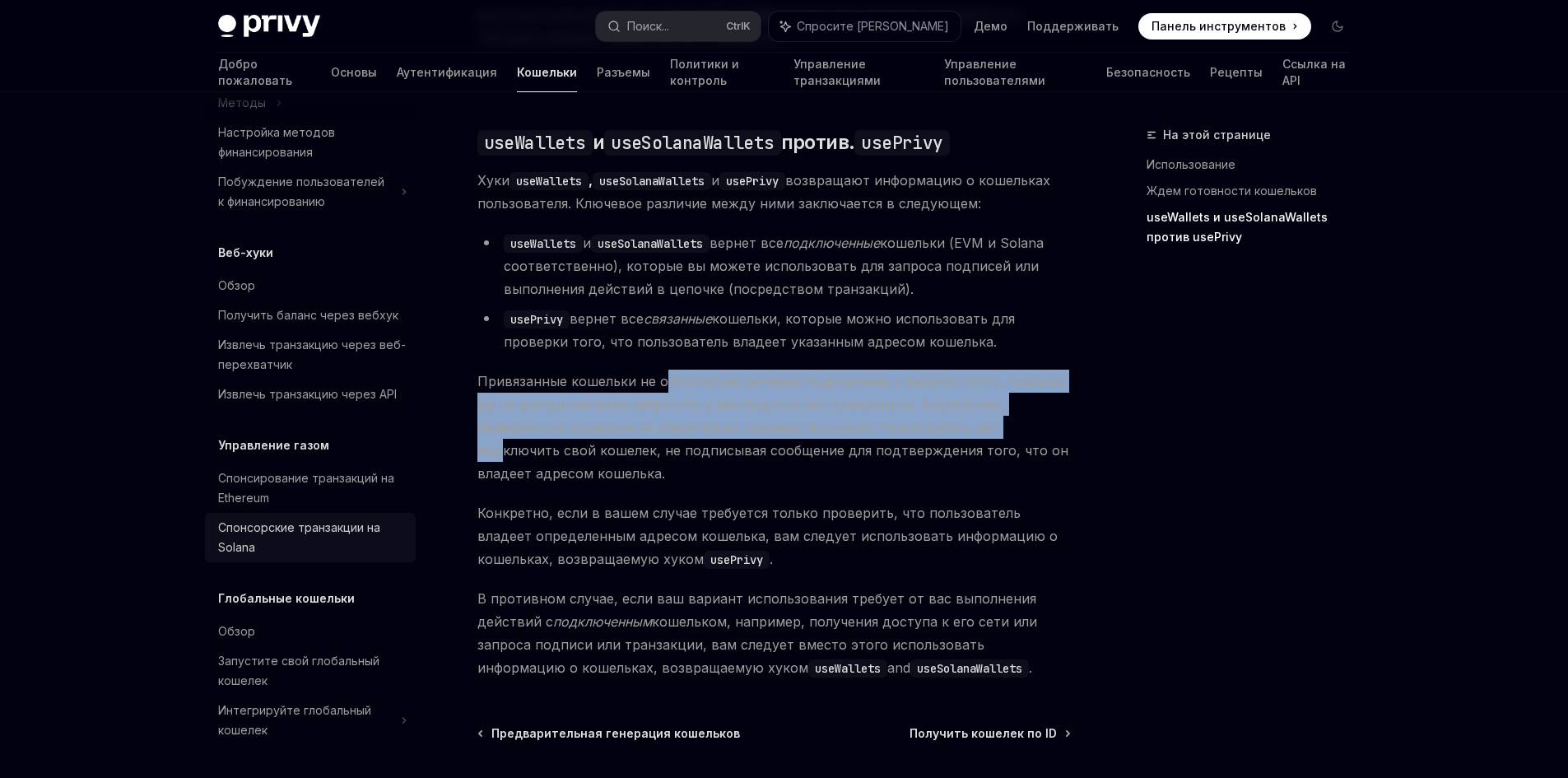
scroll to position [1636, 0]
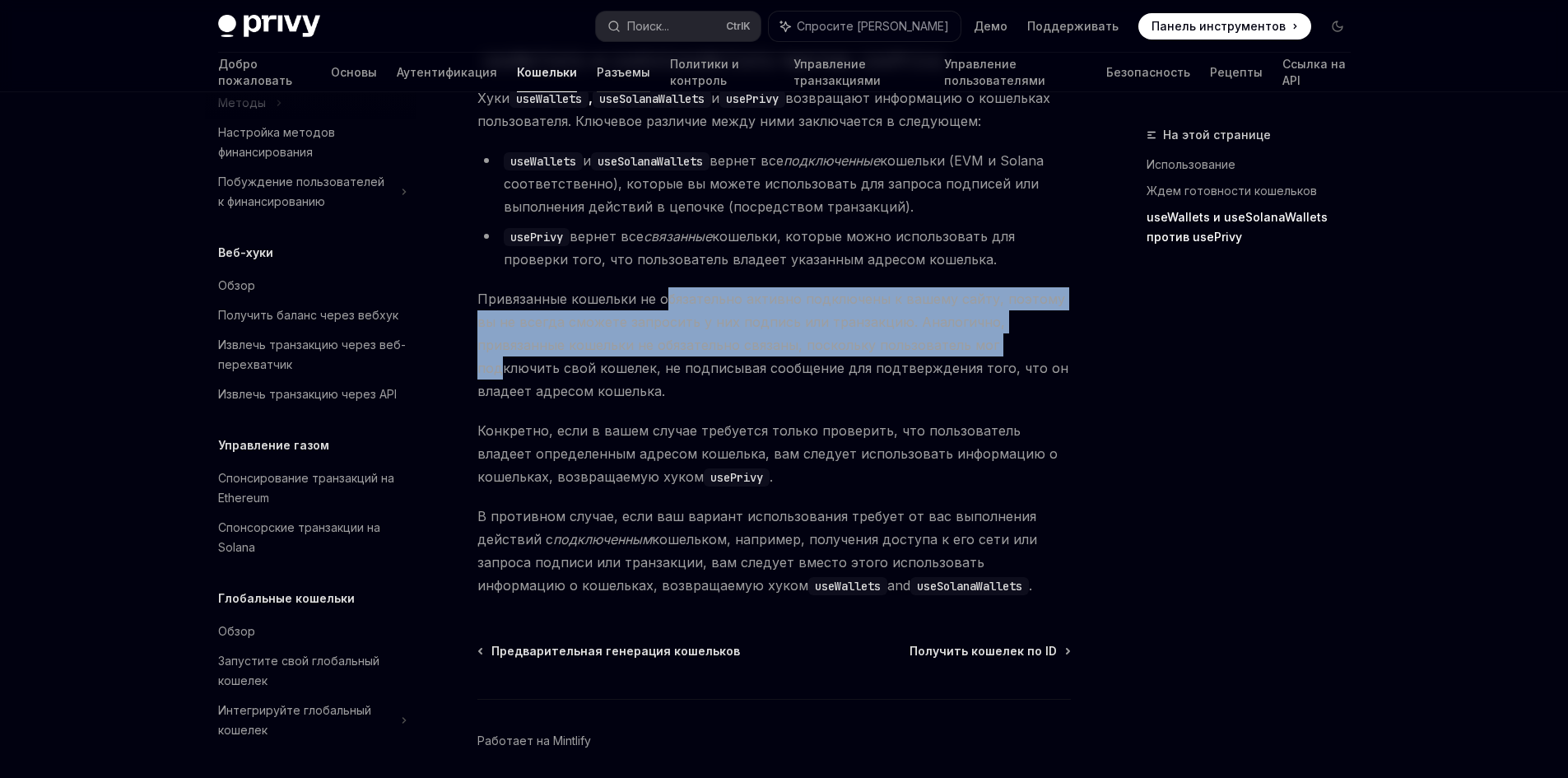
click at [596, 61] on link "Разъемы" at bounding box center [623, 72] width 53 height 39
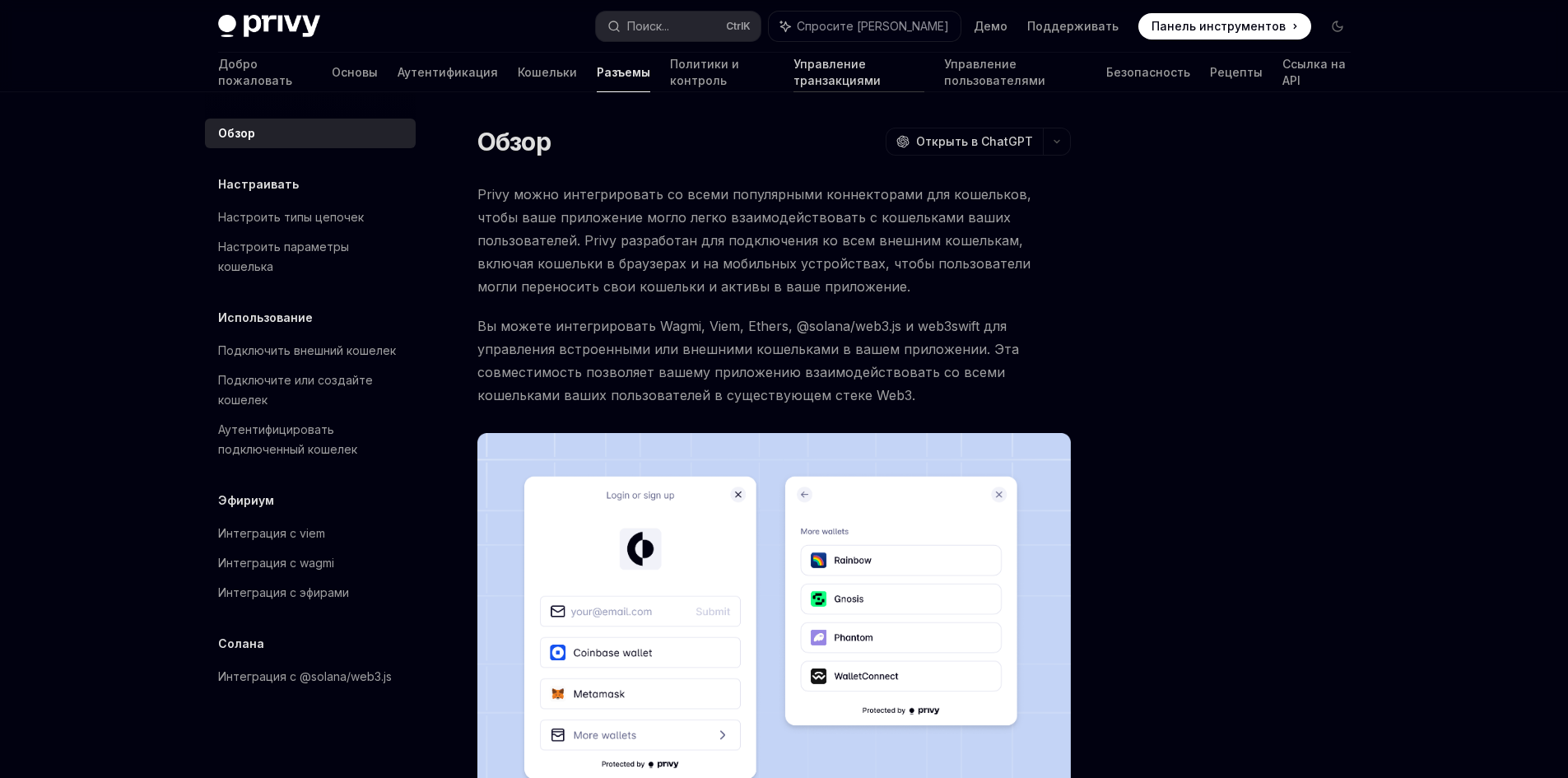
click at [793, 73] on font "Управление транзакциями" at bounding box center [837, 72] width 87 height 31
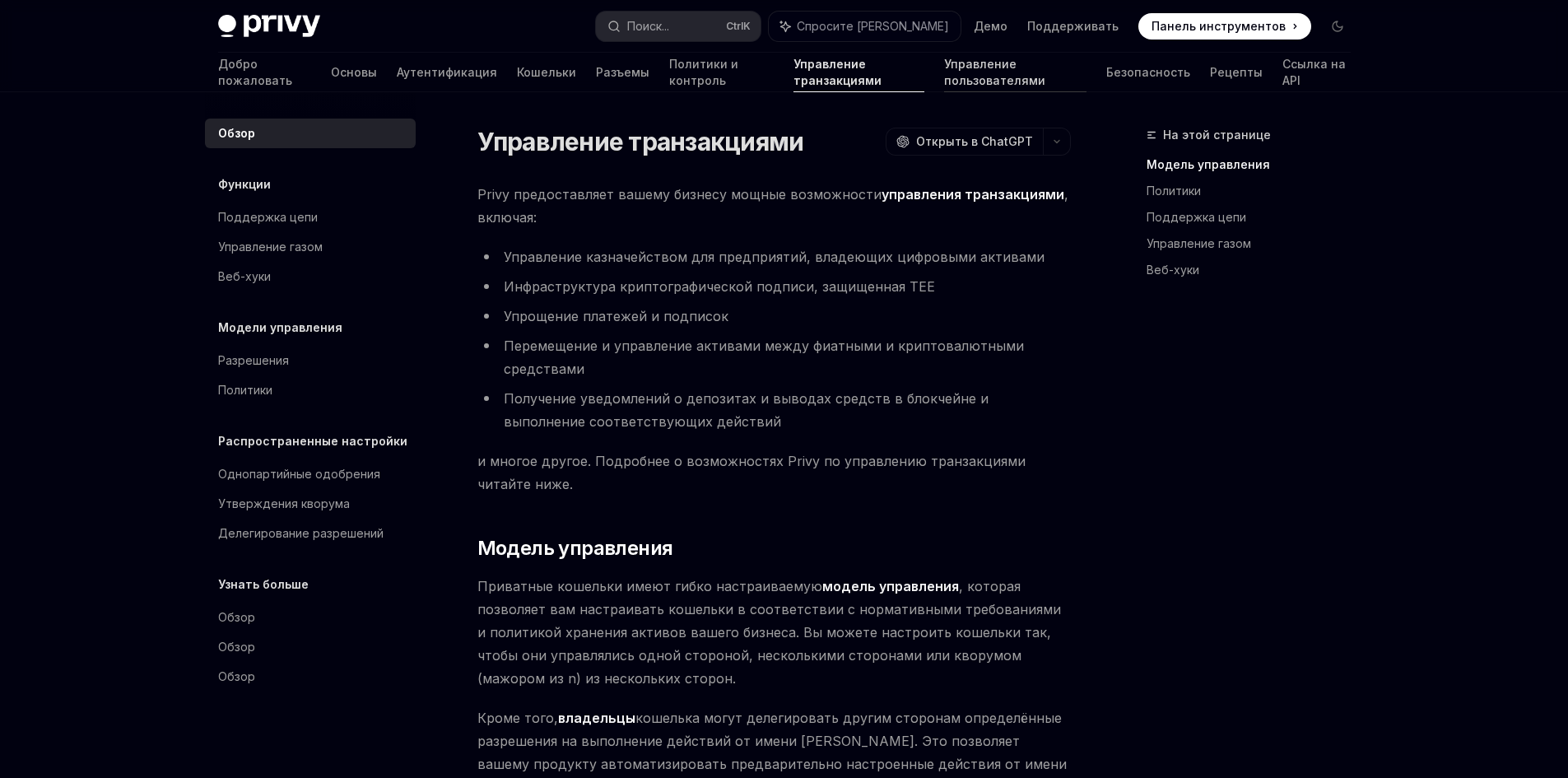
click at [944, 77] on font "Управление пользователями" at bounding box center [995, 72] width 101 height 31
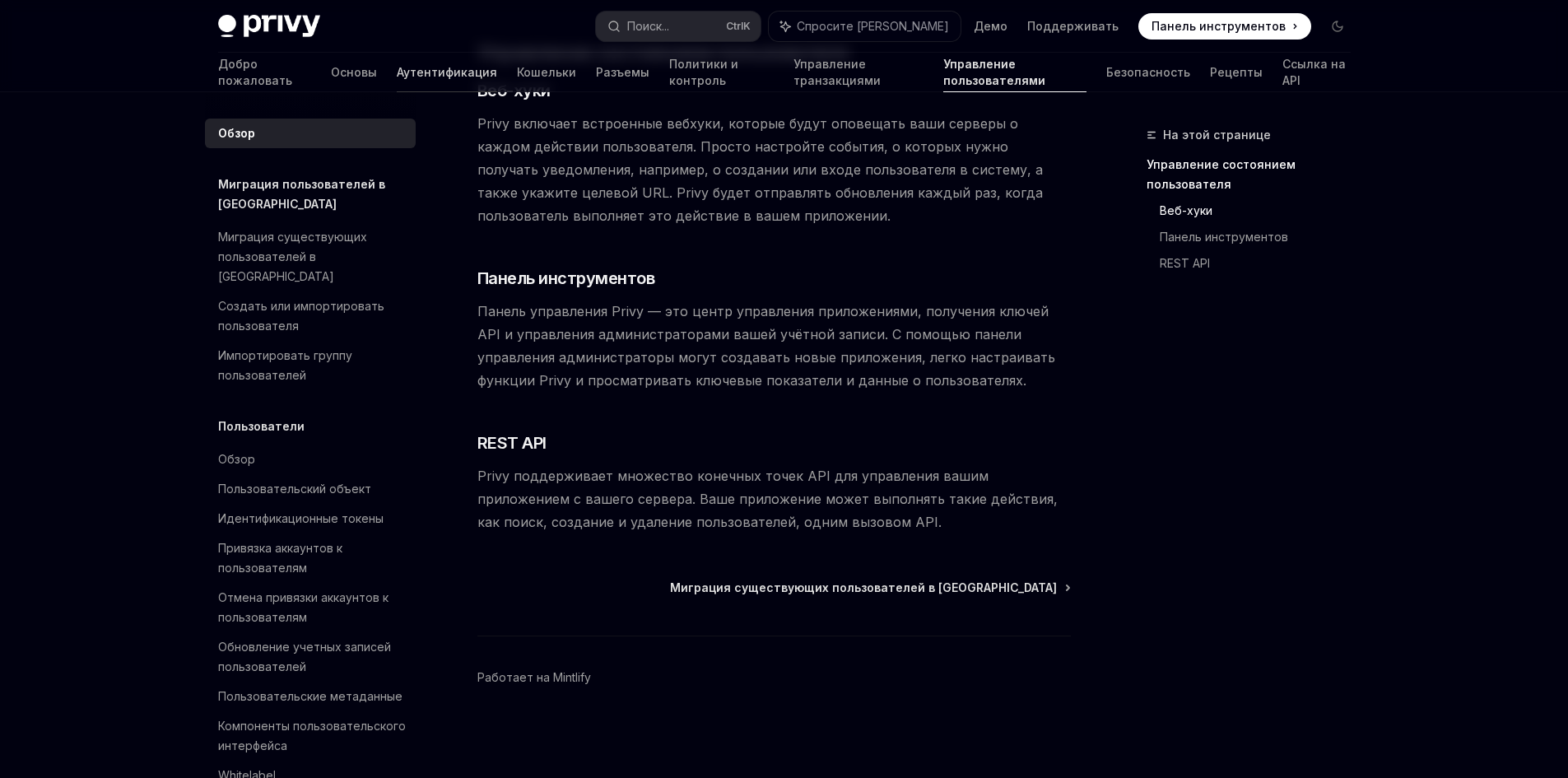
click at [397, 70] on font "Аутентификация" at bounding box center [447, 72] width 101 height 14
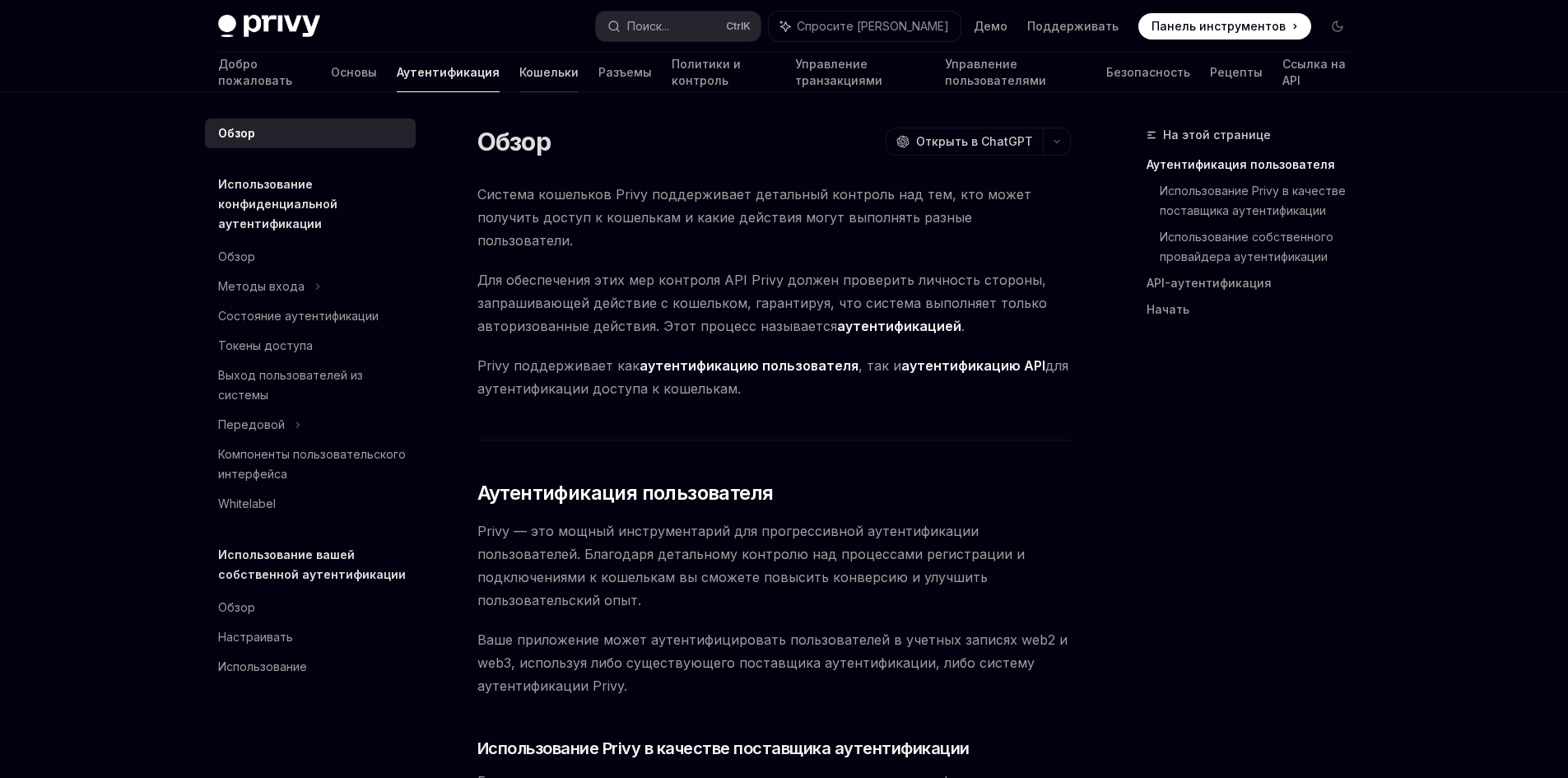
click at [519, 68] on font "Кошельки" at bounding box center [549, 72] width 59 height 14
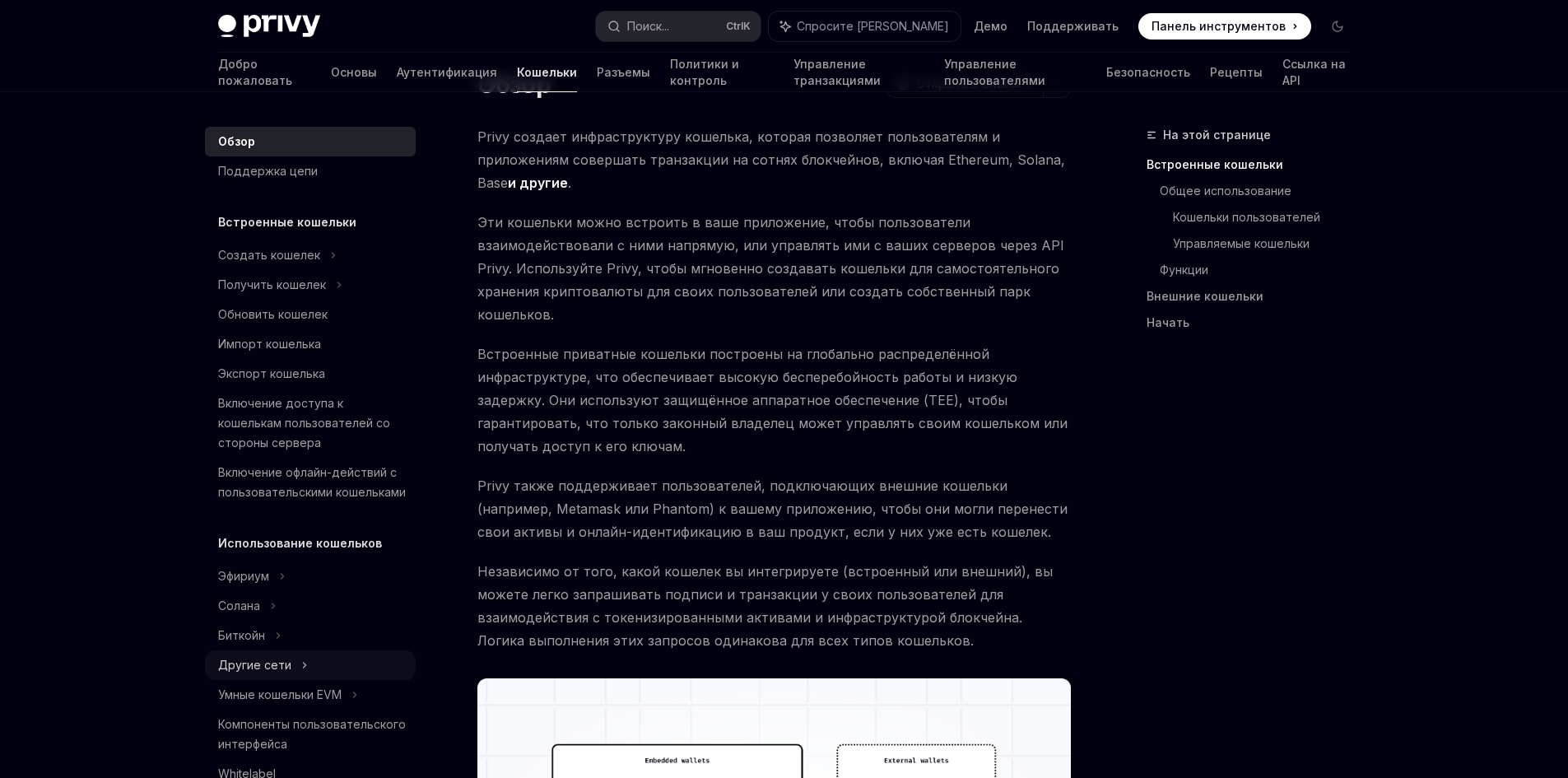
scroll to position [247, 0]
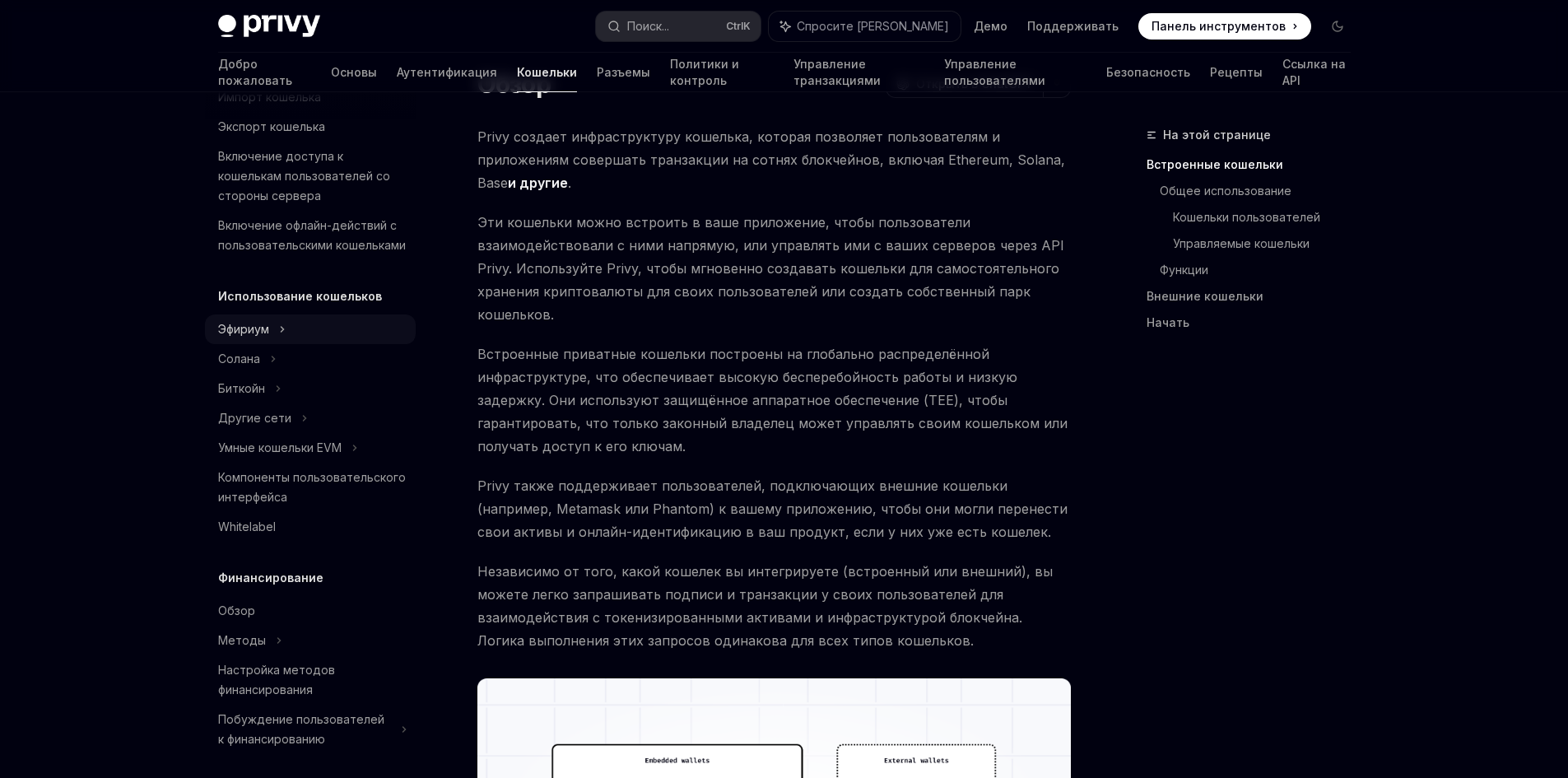
click at [274, 23] on div "Эфириум" at bounding box center [310, 8] width 211 height 30
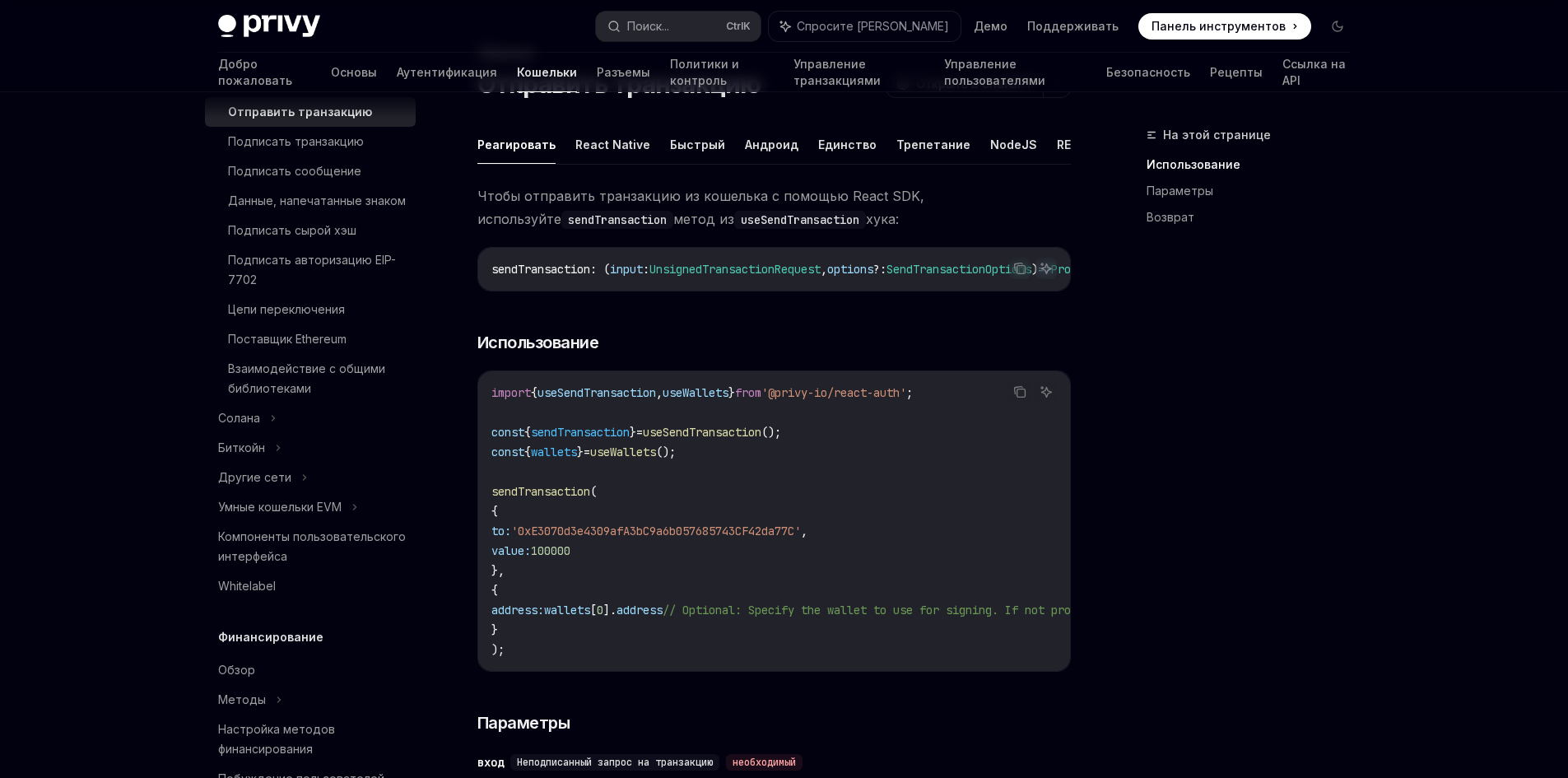
scroll to position [658, 0]
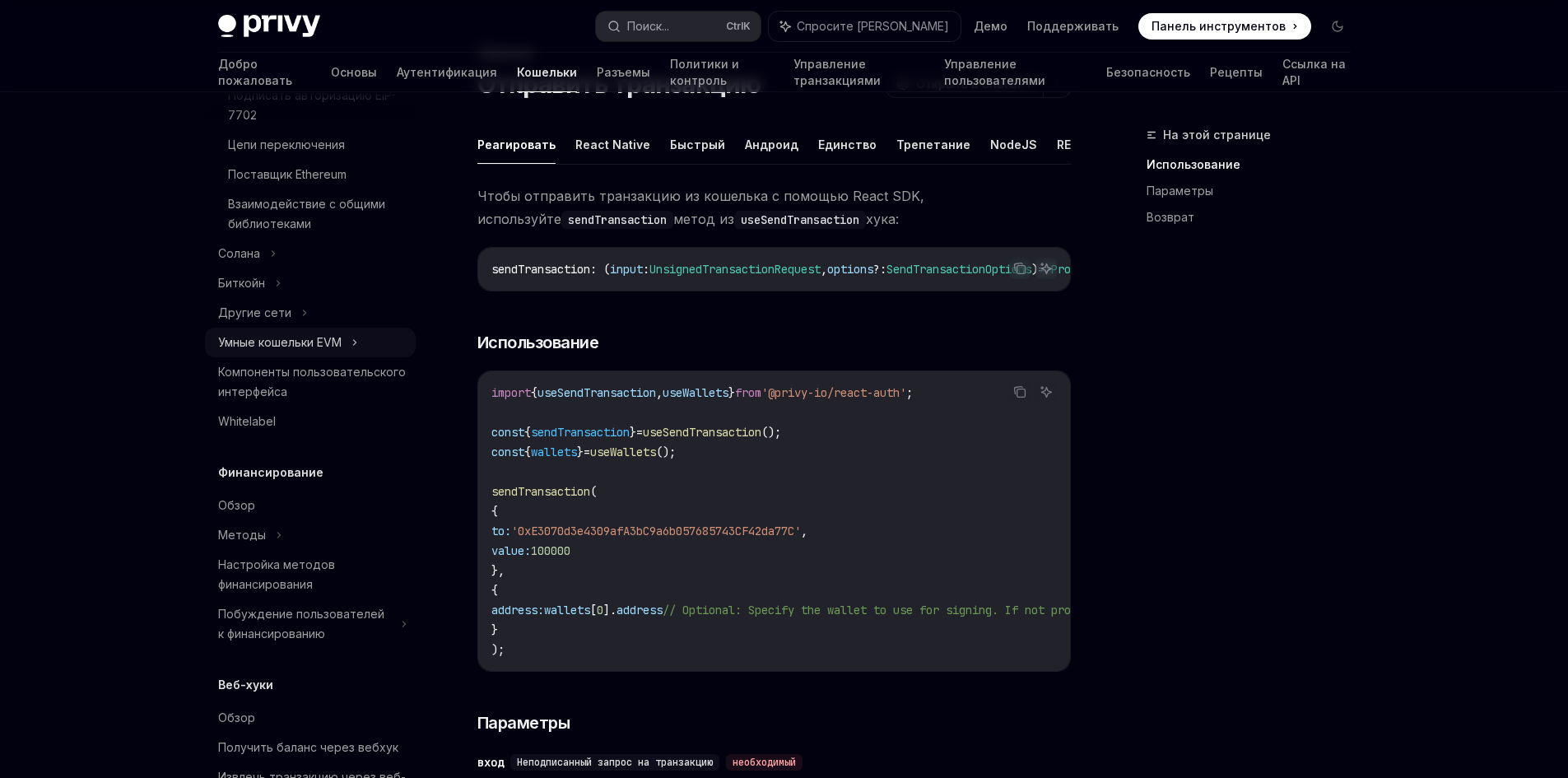
click at [333, 349] on font "Умные кошельки EVM" at bounding box center [279, 342] width 123 height 14
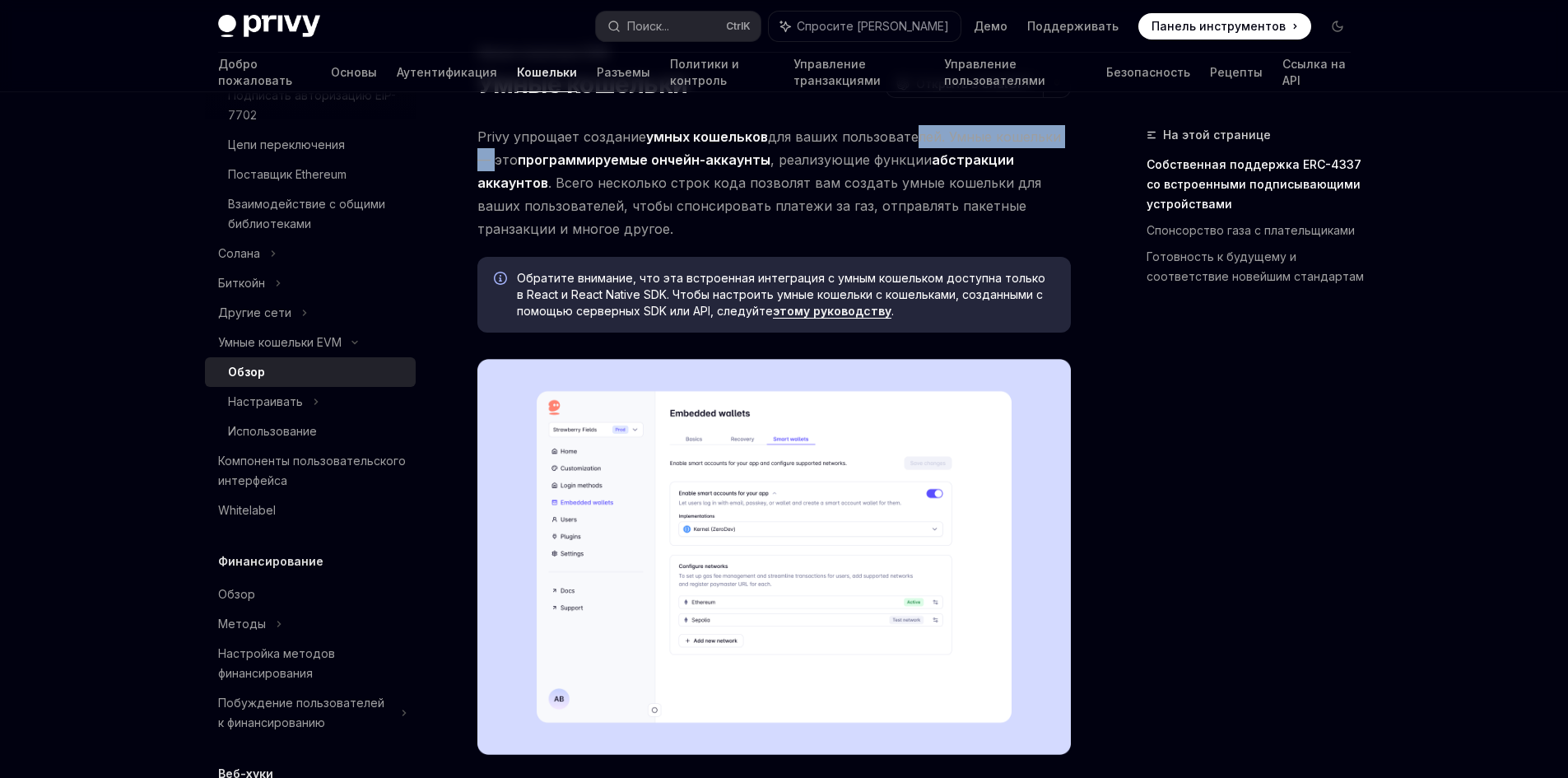
drag, startPoint x: 938, startPoint y: 137, endPoint x: 912, endPoint y: 163, distance: 36.8
click at [1061, 142] on font "для ваших пользователей. Умные кошельки — это" at bounding box center [769, 148] width 583 height 39
drag, startPoint x: 583, startPoint y: 183, endPoint x: 741, endPoint y: 190, distance: 158.2
click at [711, 188] on font ". Всего несколько строк кода позволят вам создать умные кошельки для ваших поль…" at bounding box center [759, 206] width 564 height 63
drag, startPoint x: 741, startPoint y: 190, endPoint x: 753, endPoint y: 191, distance: 12.0
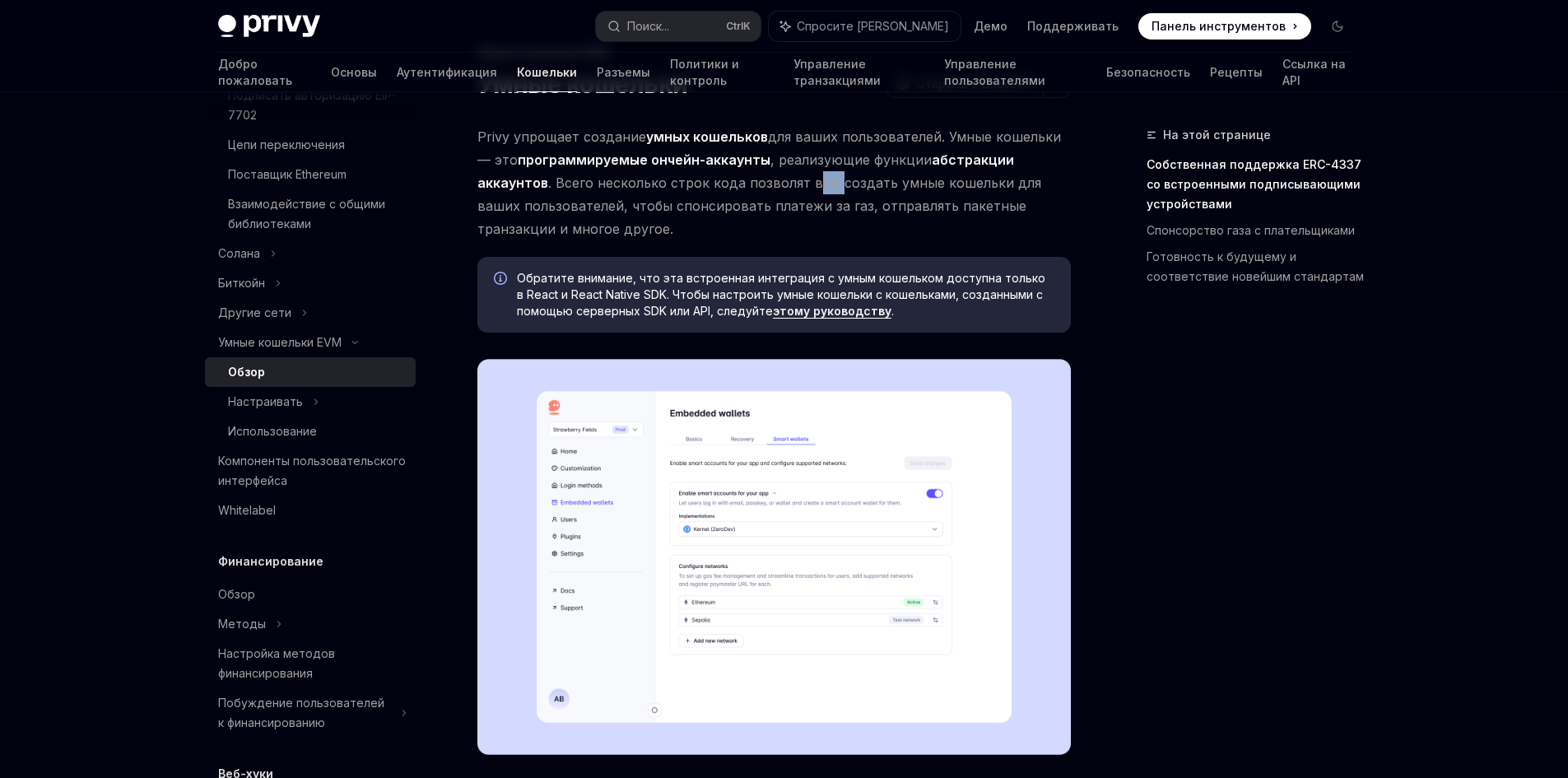
click at [750, 191] on span "Privy упрощает создание умных кошельков для ваших пользователей. Умные кошельки…" at bounding box center [774, 183] width 594 height 115
click at [895, 186] on font ". Всего несколько строк кода позволят вам создать умные кошельки для ваших поль…" at bounding box center [759, 206] width 564 height 63
drag, startPoint x: 560, startPoint y: 203, endPoint x: 722, endPoint y: 204, distance: 162.0
click at [722, 204] on font ". Всего несколько строк кода позволят вам создать умные кошельки для ваших поль…" at bounding box center [759, 206] width 564 height 63
click at [866, 205] on font ". Всего несколько строк кода позволят вам создать умные кошельки для ваших поль…" at bounding box center [759, 206] width 564 height 63
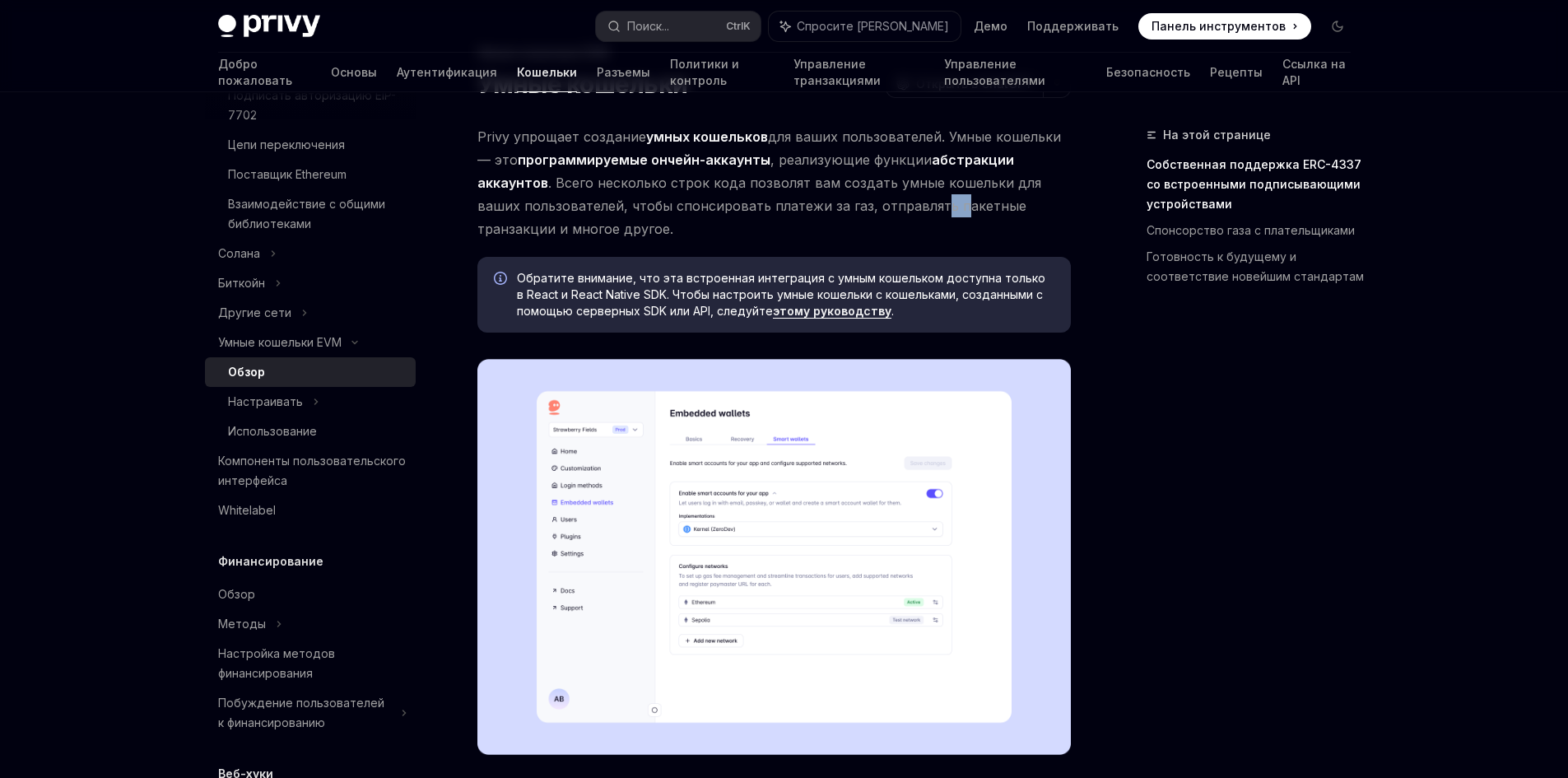
click at [905, 203] on font ". Всего несколько строк кода позволят вам создать умные кошельки для ваших поль…" at bounding box center [759, 206] width 564 height 63
drag, startPoint x: 1021, startPoint y: 218, endPoint x: 1030, endPoint y: 218, distance: 9.0
click at [1029, 218] on span "Privy упрощает создание умных кошельков для ваших пользователей. Умные кошельки…" at bounding box center [774, 183] width 594 height 115
drag, startPoint x: 1030, startPoint y: 218, endPoint x: 998, endPoint y: 252, distance: 46.7
click at [1030, 220] on span "Privy упрощает создание умных кошельков для ваших пользователей. Умные кошельки…" at bounding box center [774, 183] width 594 height 115
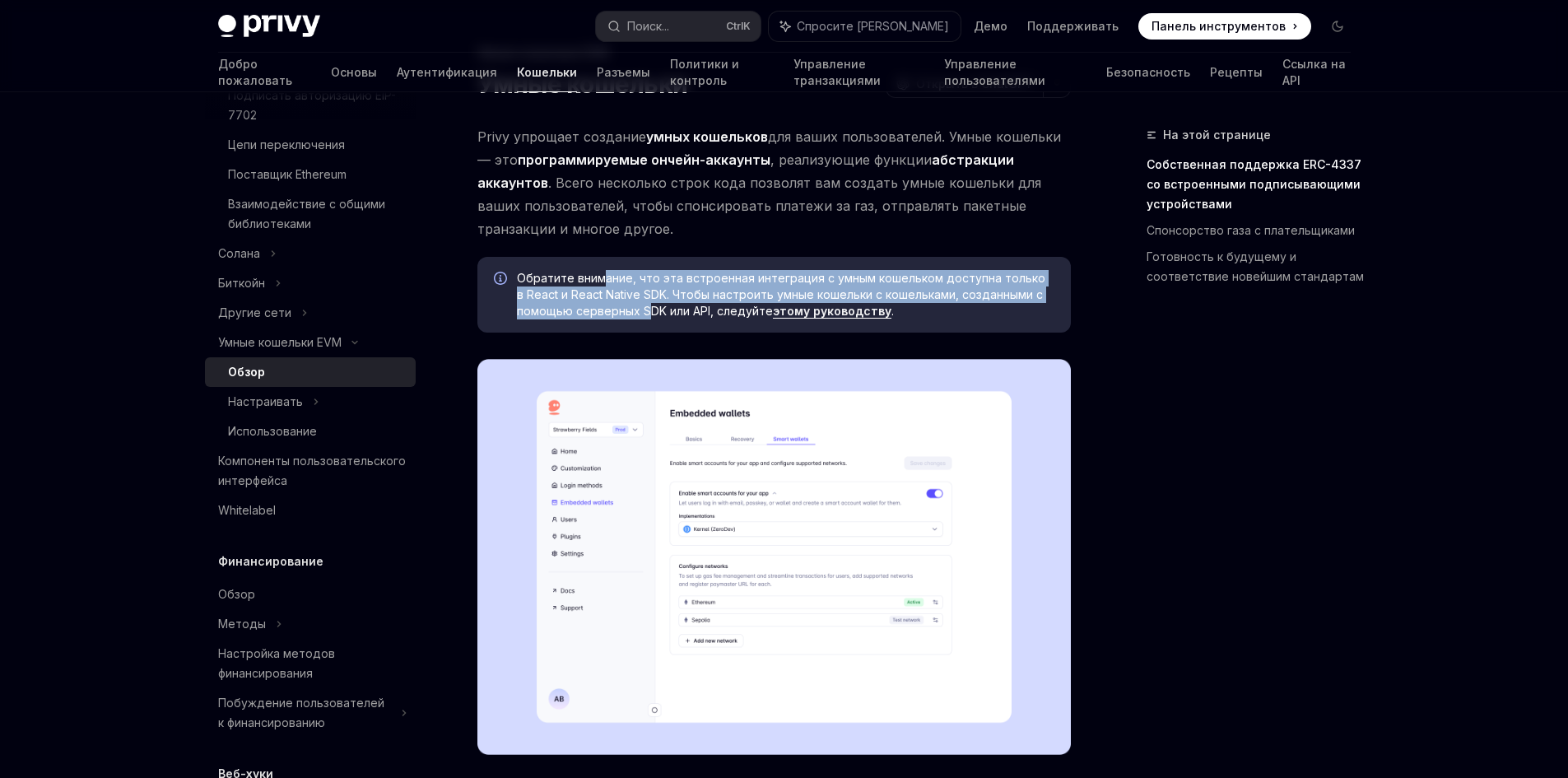
drag, startPoint x: 625, startPoint y: 280, endPoint x: 654, endPoint y: 310, distance: 41.7
click at [653, 311] on font "Обратите внимание, что эта встроенная интеграция с умным кошельком доступна тол…" at bounding box center [781, 295] width 528 height 47
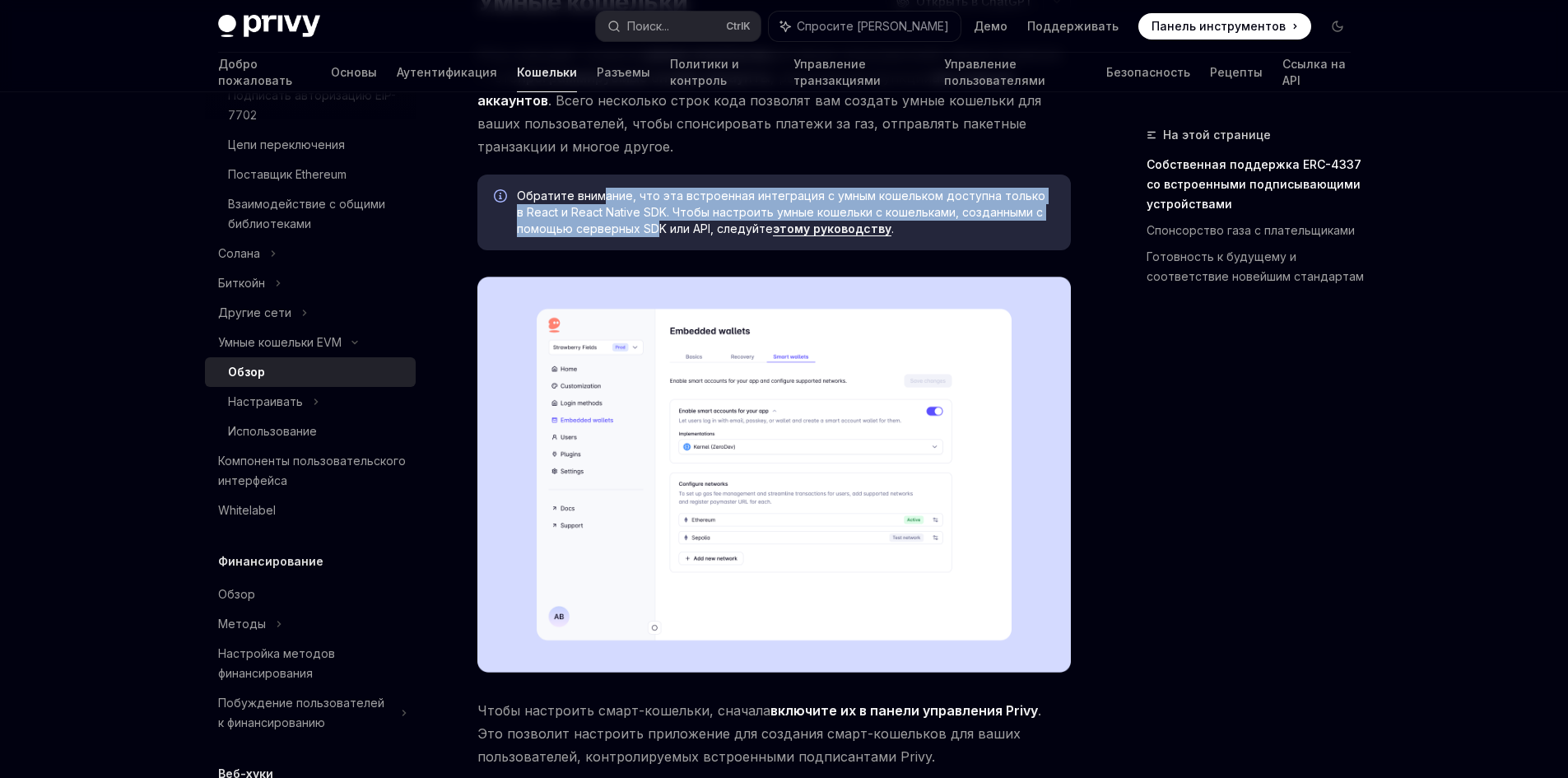
scroll to position [412, 0]
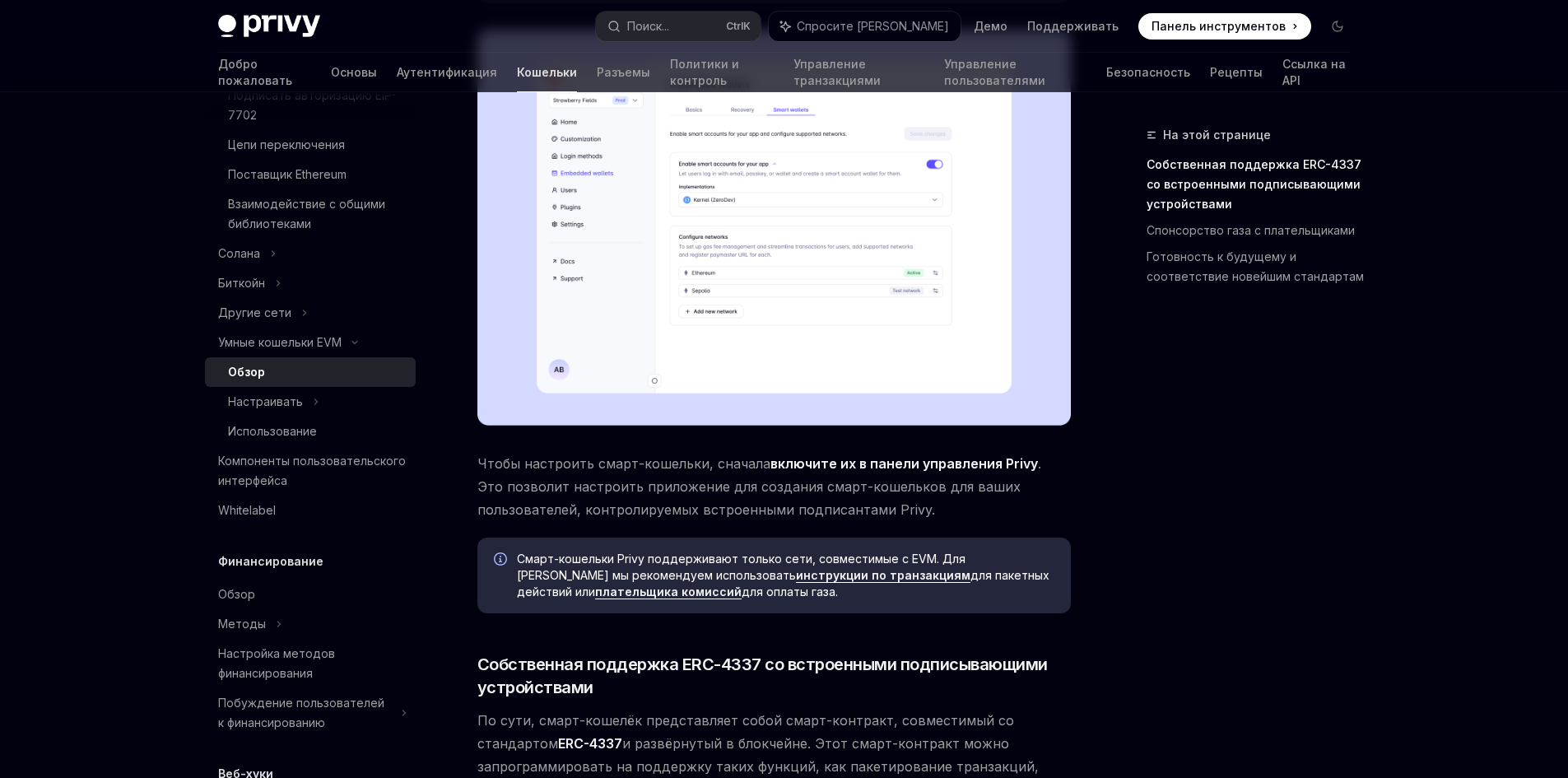
drag, startPoint x: 742, startPoint y: 455, endPoint x: 916, endPoint y: 518, distance: 185.1
click at [920, 518] on span "Чтобы настроить смарт-кошельки, сначала включите их в панели управления Privy .…" at bounding box center [774, 486] width 594 height 69
click at [857, 514] on font ". Это позволит настроить приложение для создания смарт-кошельков для ваших поль…" at bounding box center [759, 487] width 564 height 63
drag, startPoint x: 807, startPoint y: 562, endPoint x: 760, endPoint y: 601, distance: 61.1
click at [979, 586] on span "Смарт-кошельки Privy поддерживают только сети, совместимые с EVM. Для [PERSON_N…" at bounding box center [785, 575] width 538 height 49
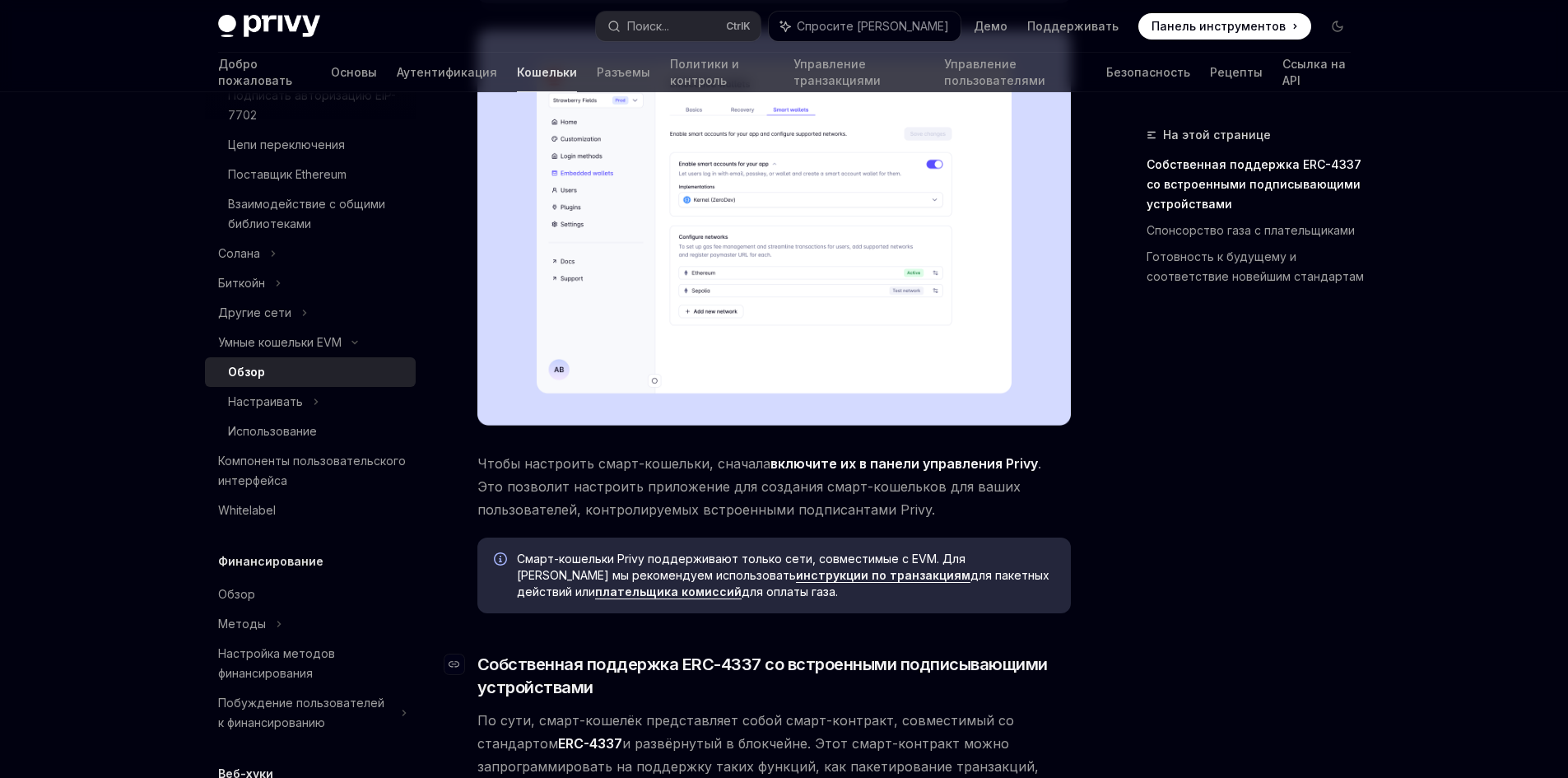
scroll to position [576, 0]
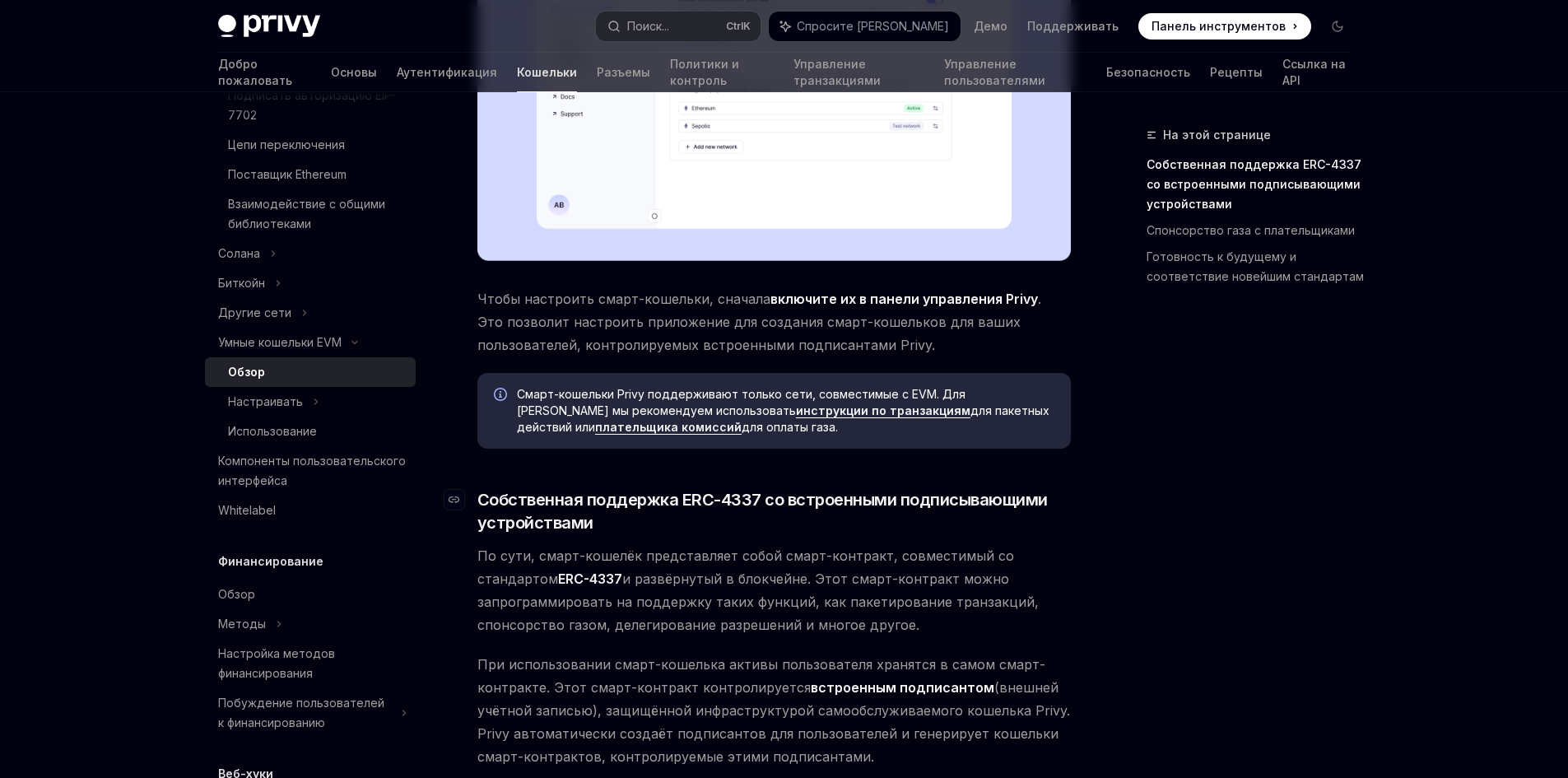
click at [855, 496] on font "Собственная поддержка ERC-4337 со встроенными подписывающими устройствами" at bounding box center [764, 511] width 575 height 43
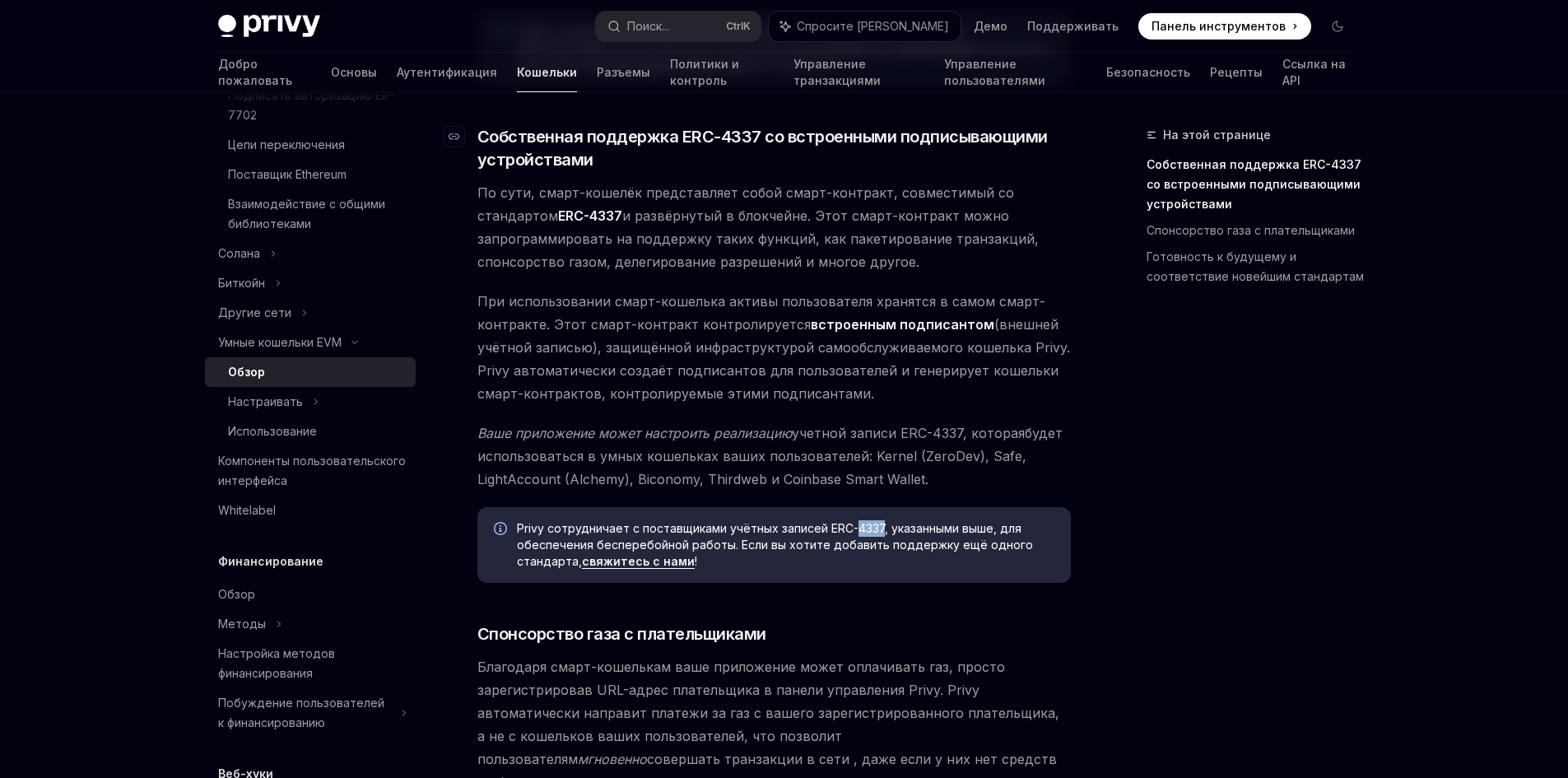
click at [855, 496] on div "Privy упрощает создание умных кошельков для ваших пользователей. Умные кошельки…" at bounding box center [774, 135] width 594 height 1735
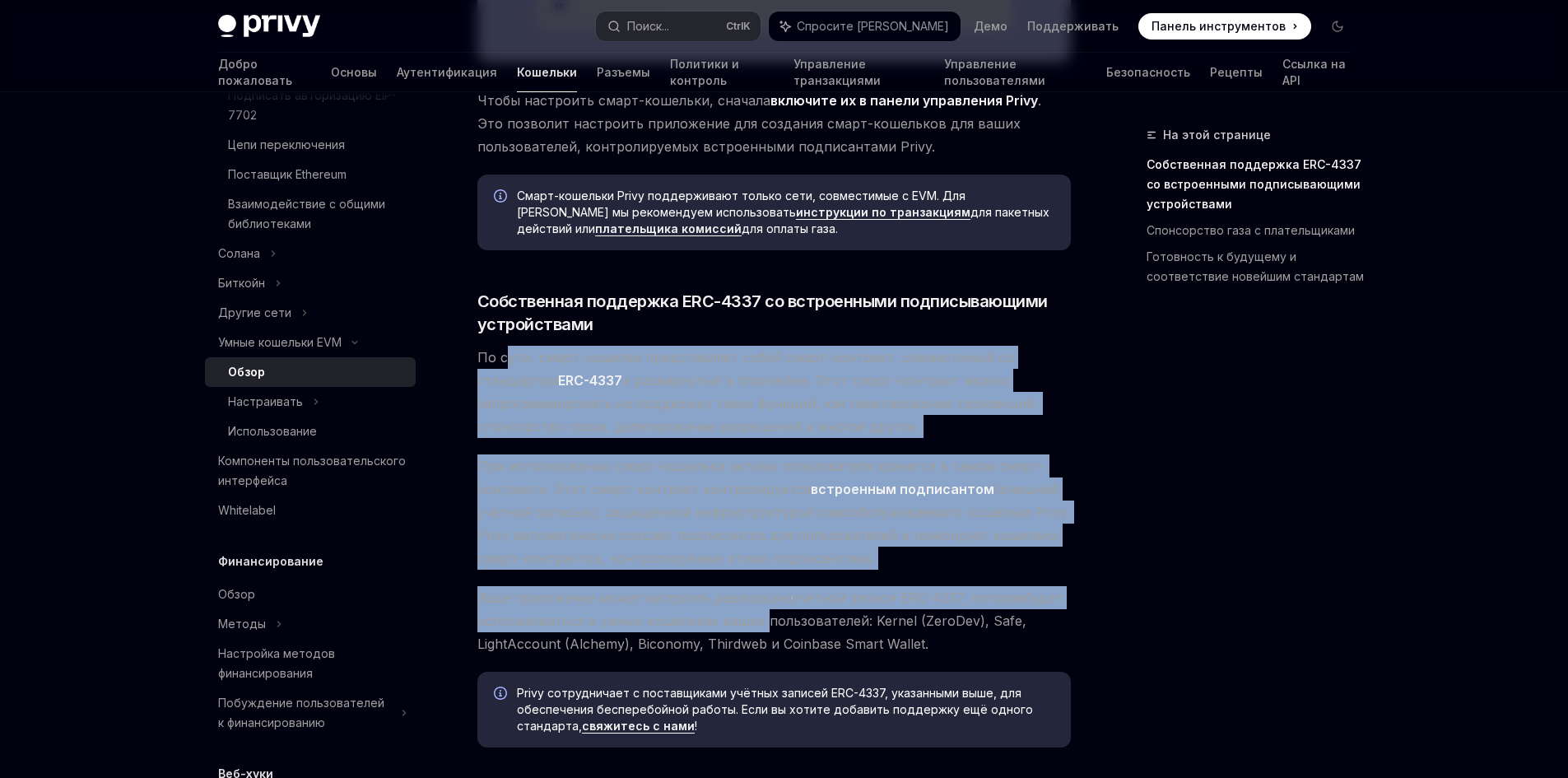
drag, startPoint x: 506, startPoint y: 345, endPoint x: 763, endPoint y: 631, distance: 384.5
click at [763, 631] on div "Privy упрощает создание умных кошельков для ваших пользователей. Умные кошельки…" at bounding box center [774, 300] width 594 height 1735
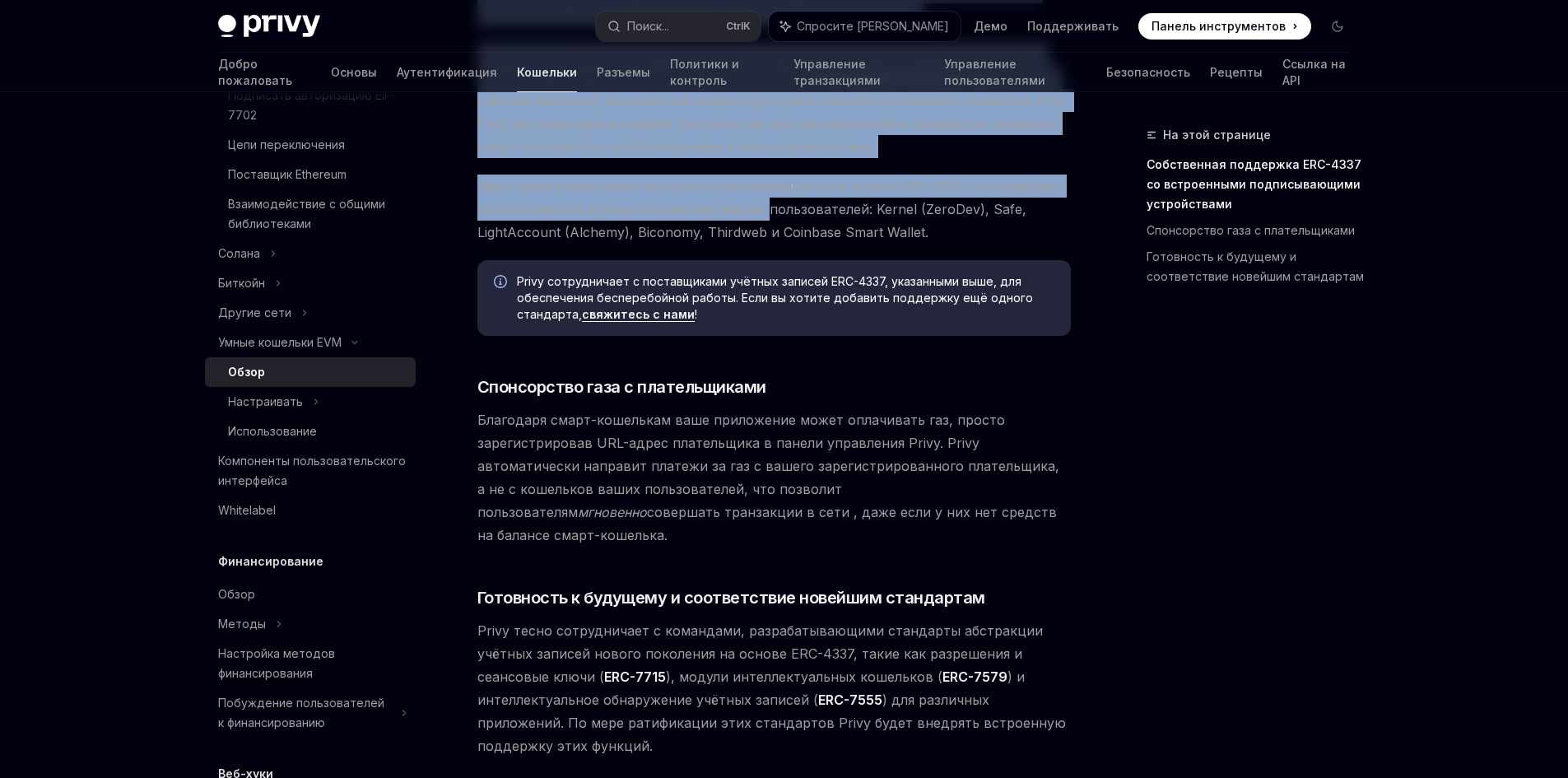
scroll to position [1268, 0]
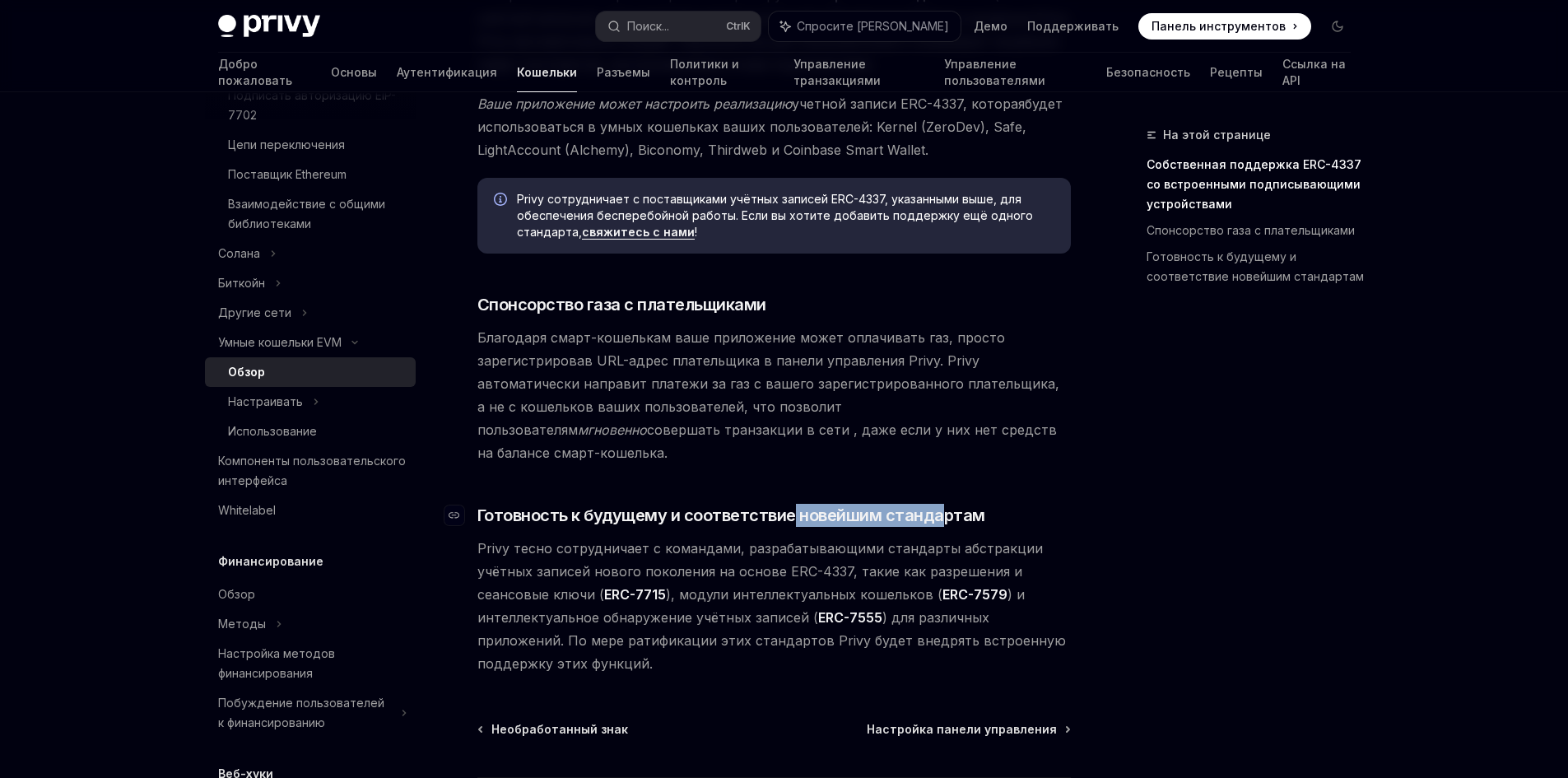
drag, startPoint x: 852, startPoint y: 488, endPoint x: 937, endPoint y: 497, distance: 85.5
click at [937, 505] on font "Готовность к будущему и соответствие новейшим стандартам" at bounding box center [731, 515] width 508 height 20
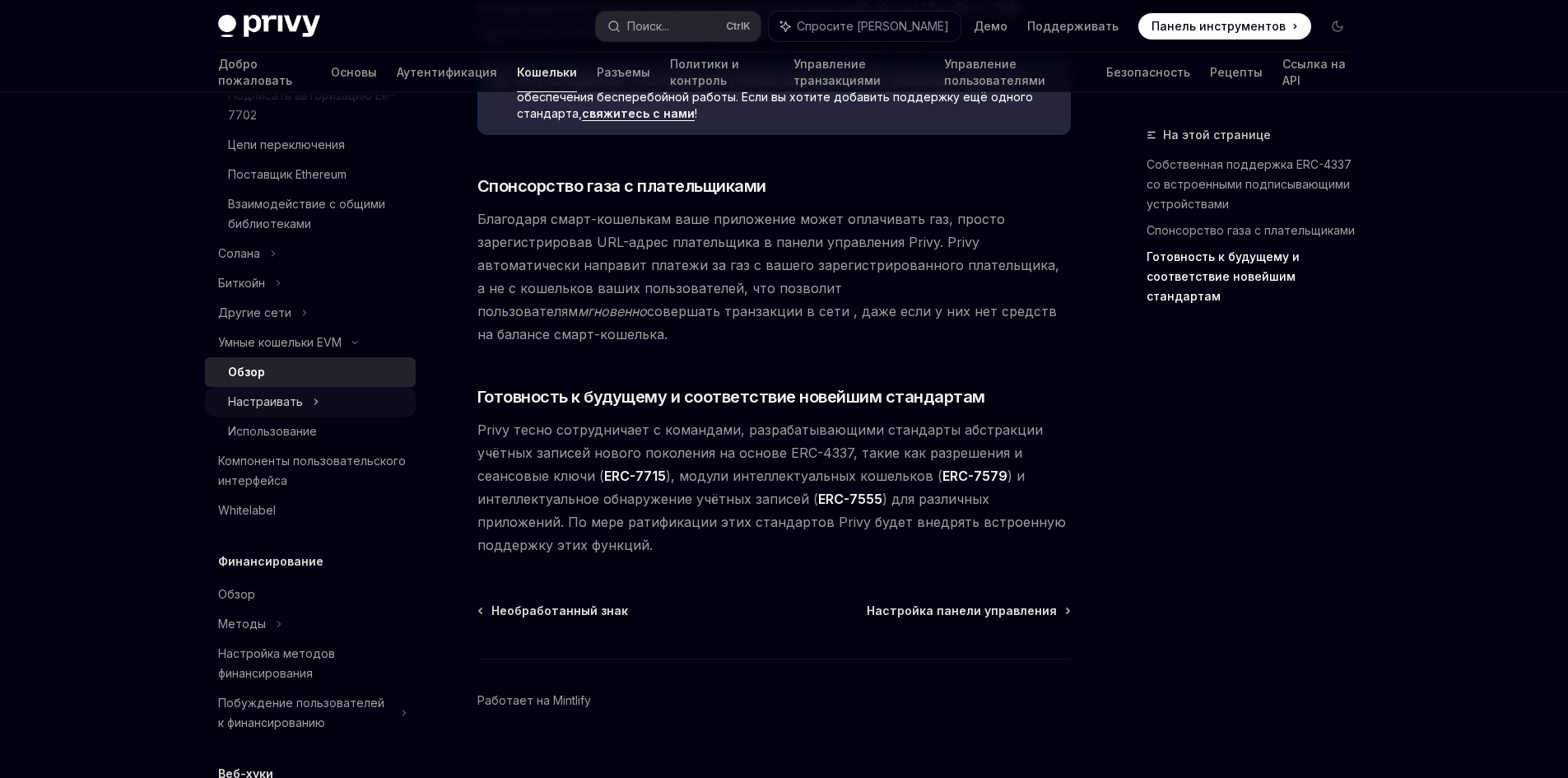
click at [302, 416] on div "Настраивать" at bounding box center [310, 401] width 211 height 30
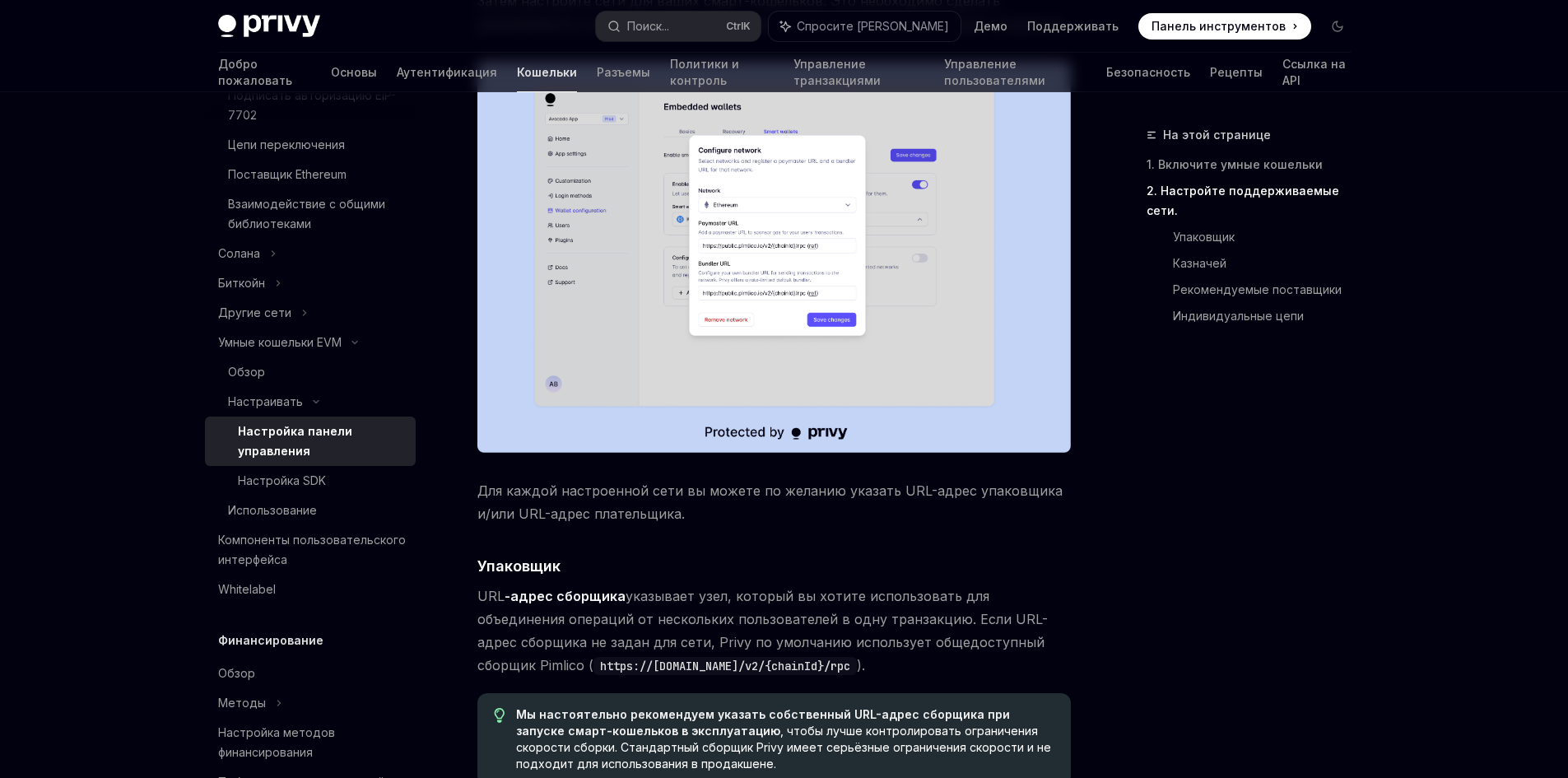
scroll to position [1399, 0]
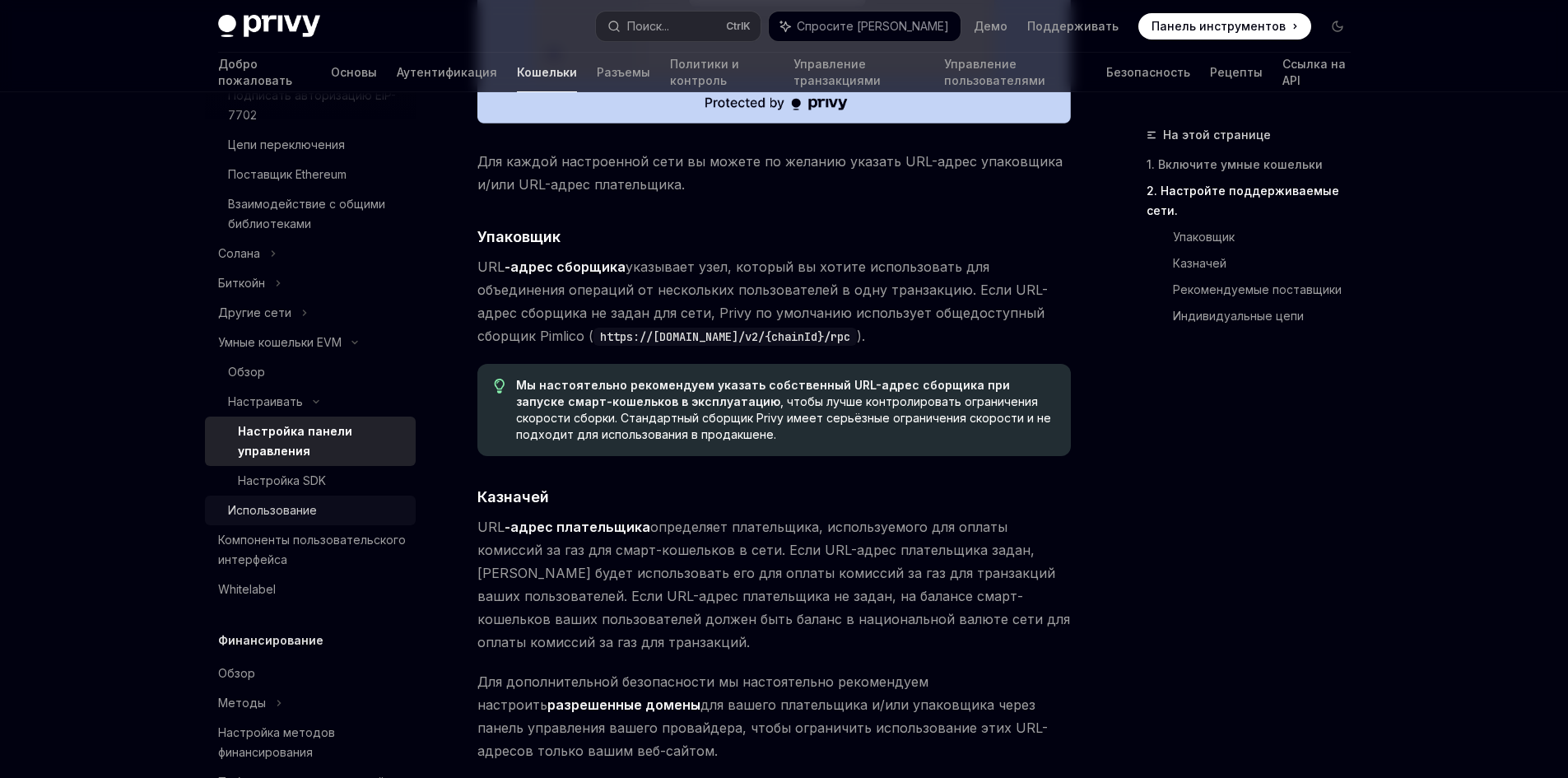
click at [287, 517] on font "Использование" at bounding box center [273, 510] width 89 height 14
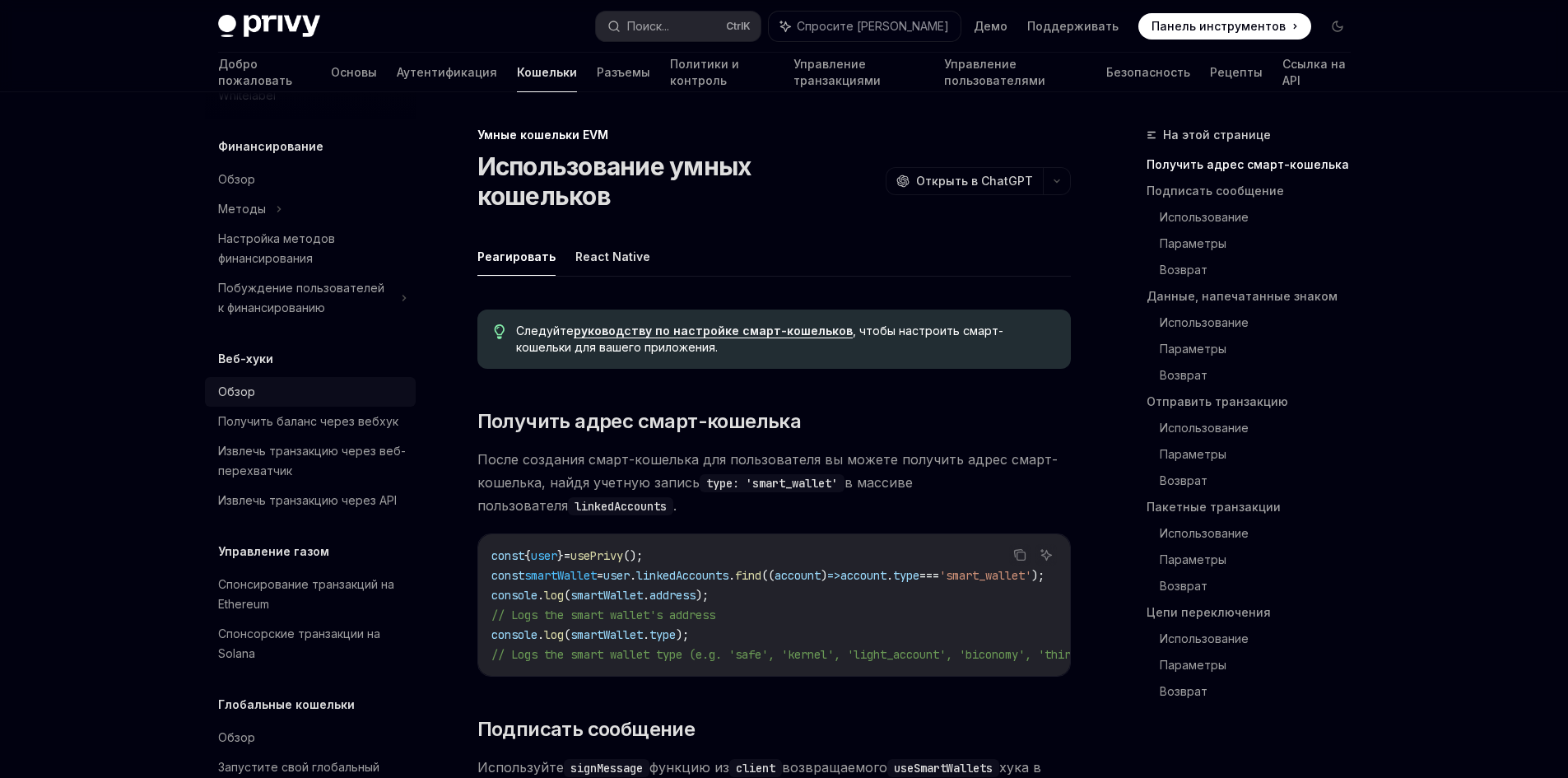
scroll to position [1337, 0]
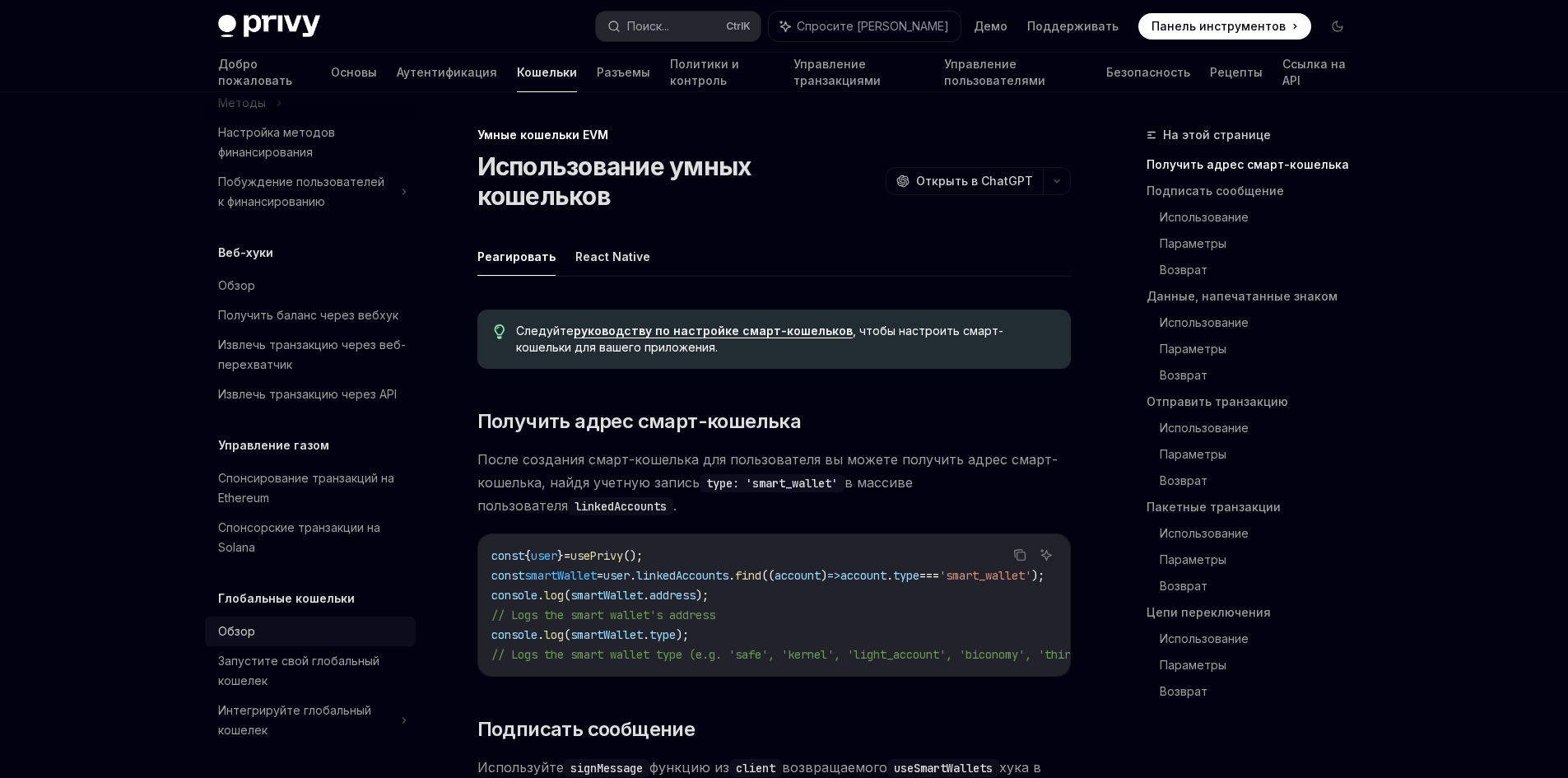
click at [262, 632] on div "Обзор" at bounding box center [311, 631] width 188 height 20
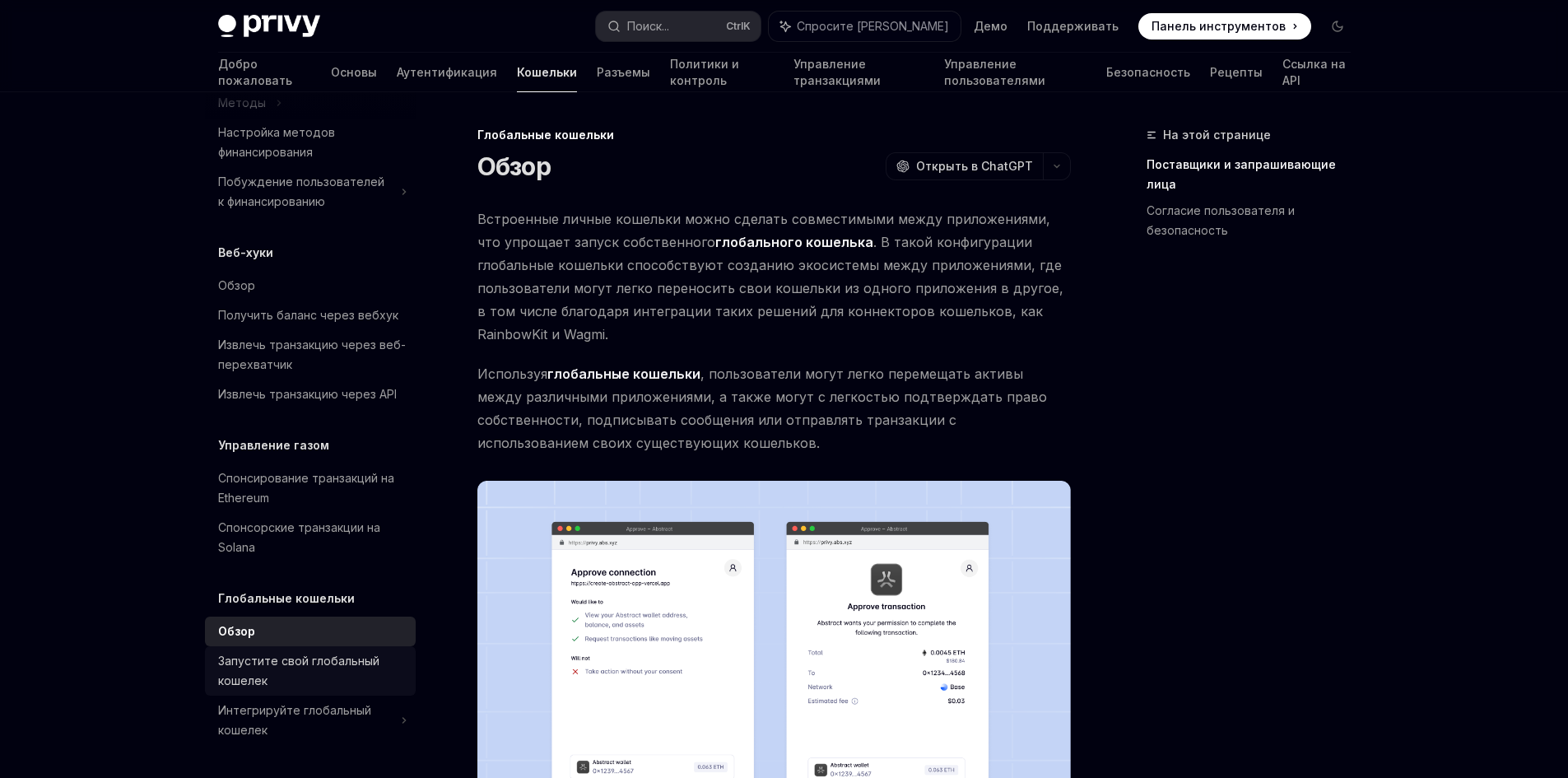
click at [267, 679] on div "Запустите свой глобальный кошелек" at bounding box center [311, 670] width 188 height 39
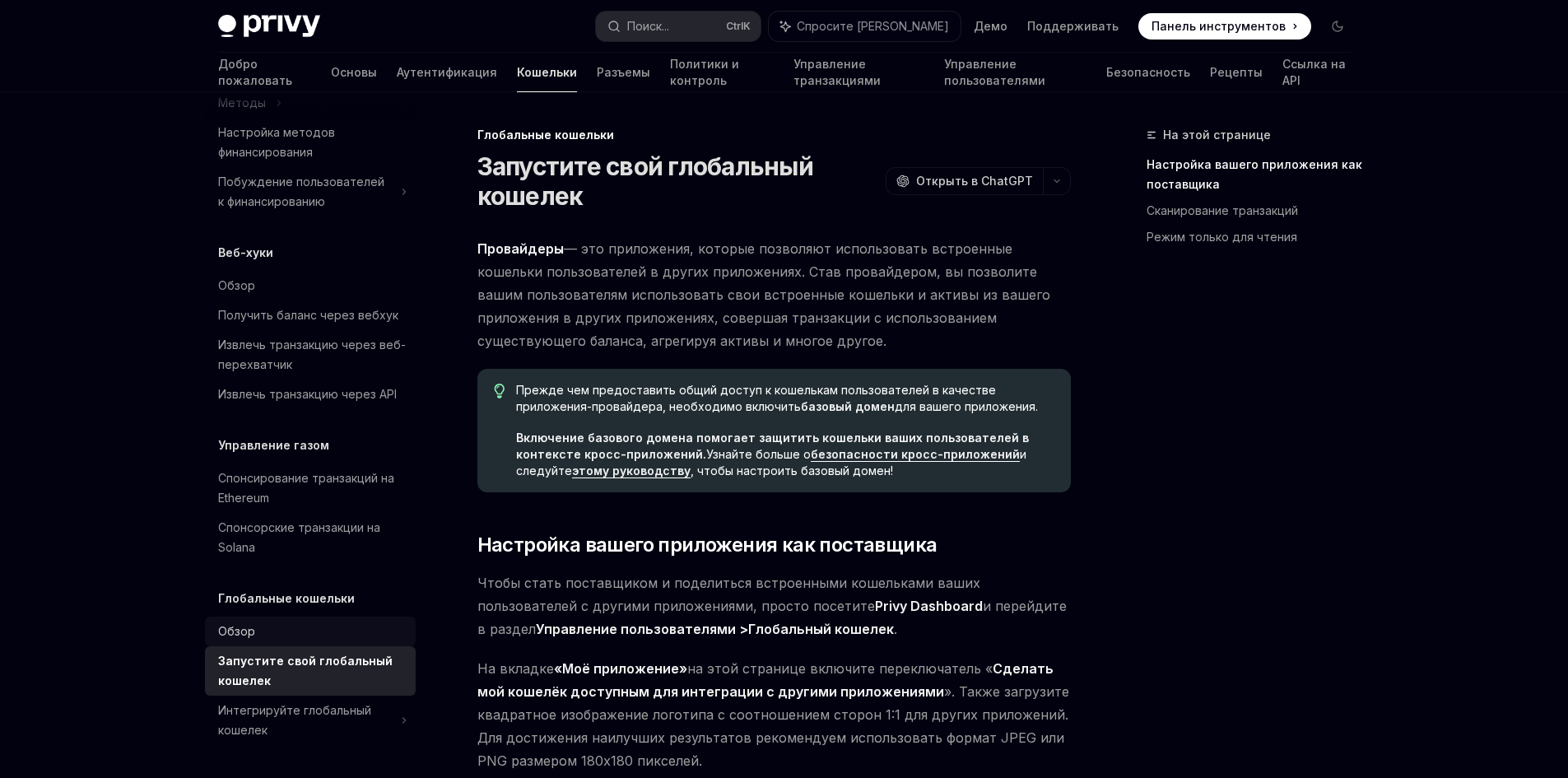
click at [244, 643] on link "Обзор" at bounding box center [310, 631] width 211 height 30
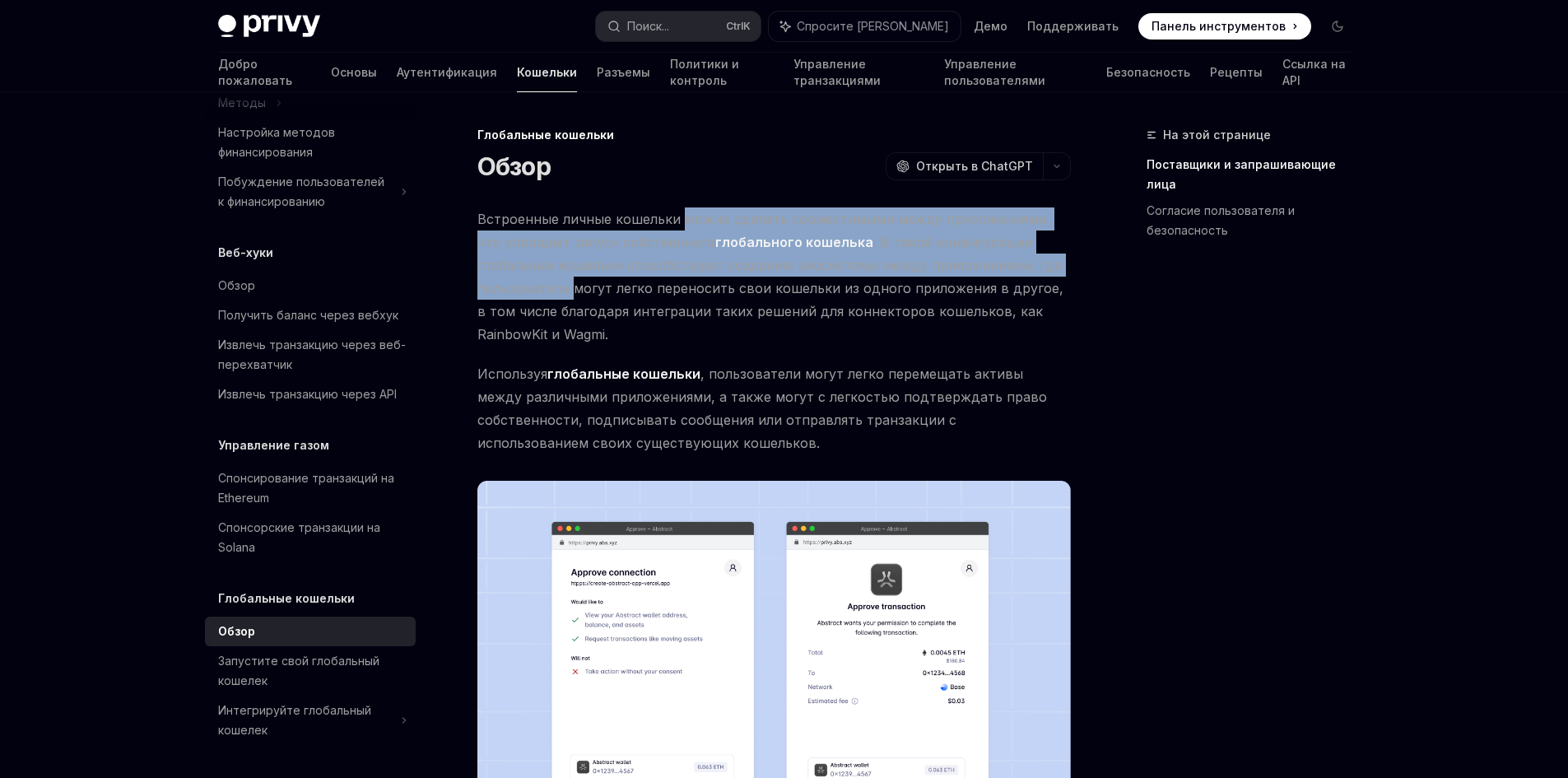
drag, startPoint x: 686, startPoint y: 231, endPoint x: 1063, endPoint y: 261, distance: 378.2
click at [1063, 261] on span "Встроенные личные кошельки можно сделать совместимыми между приложениями, что у…" at bounding box center [774, 276] width 594 height 138
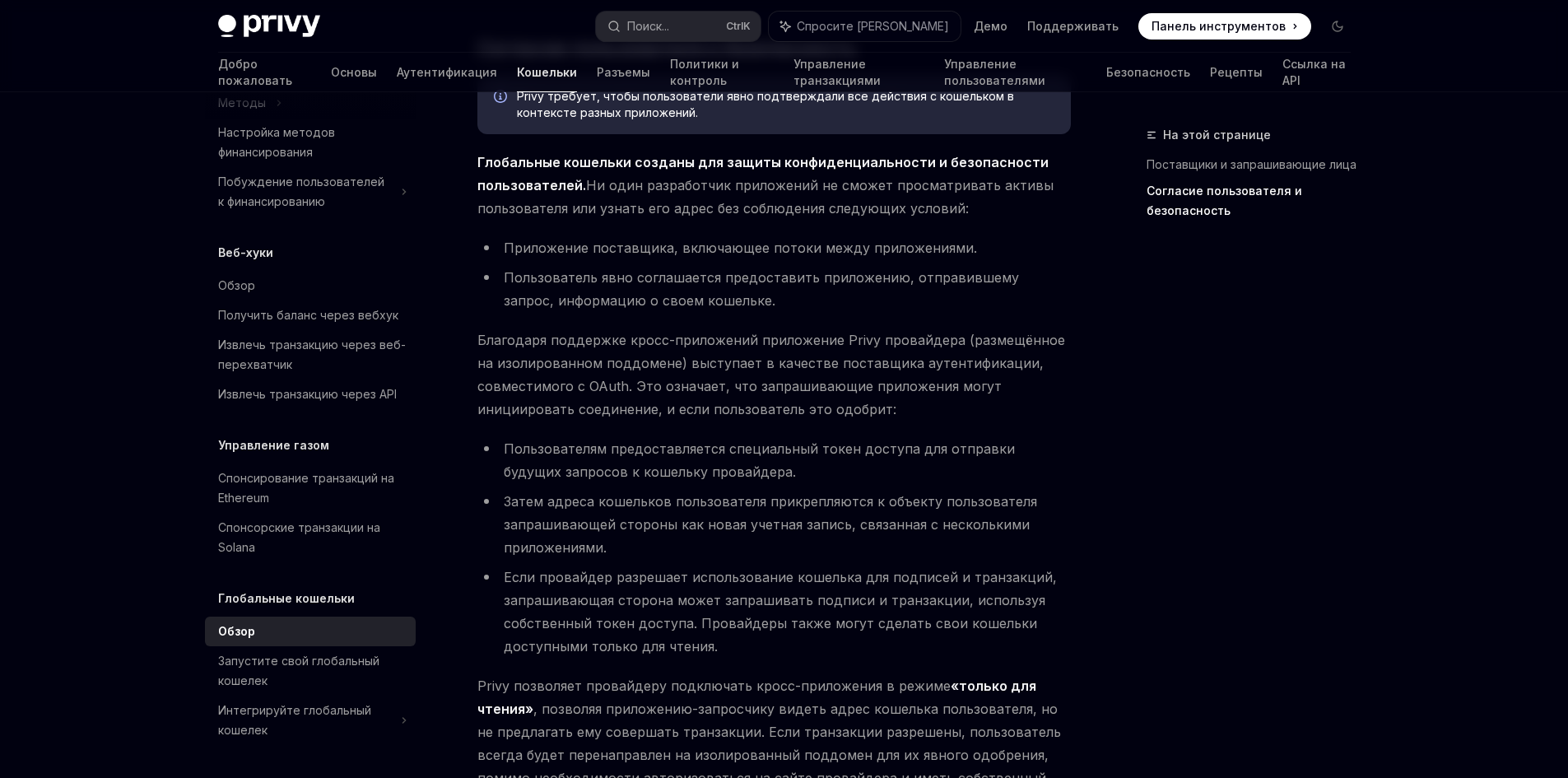
scroll to position [1622, 0]
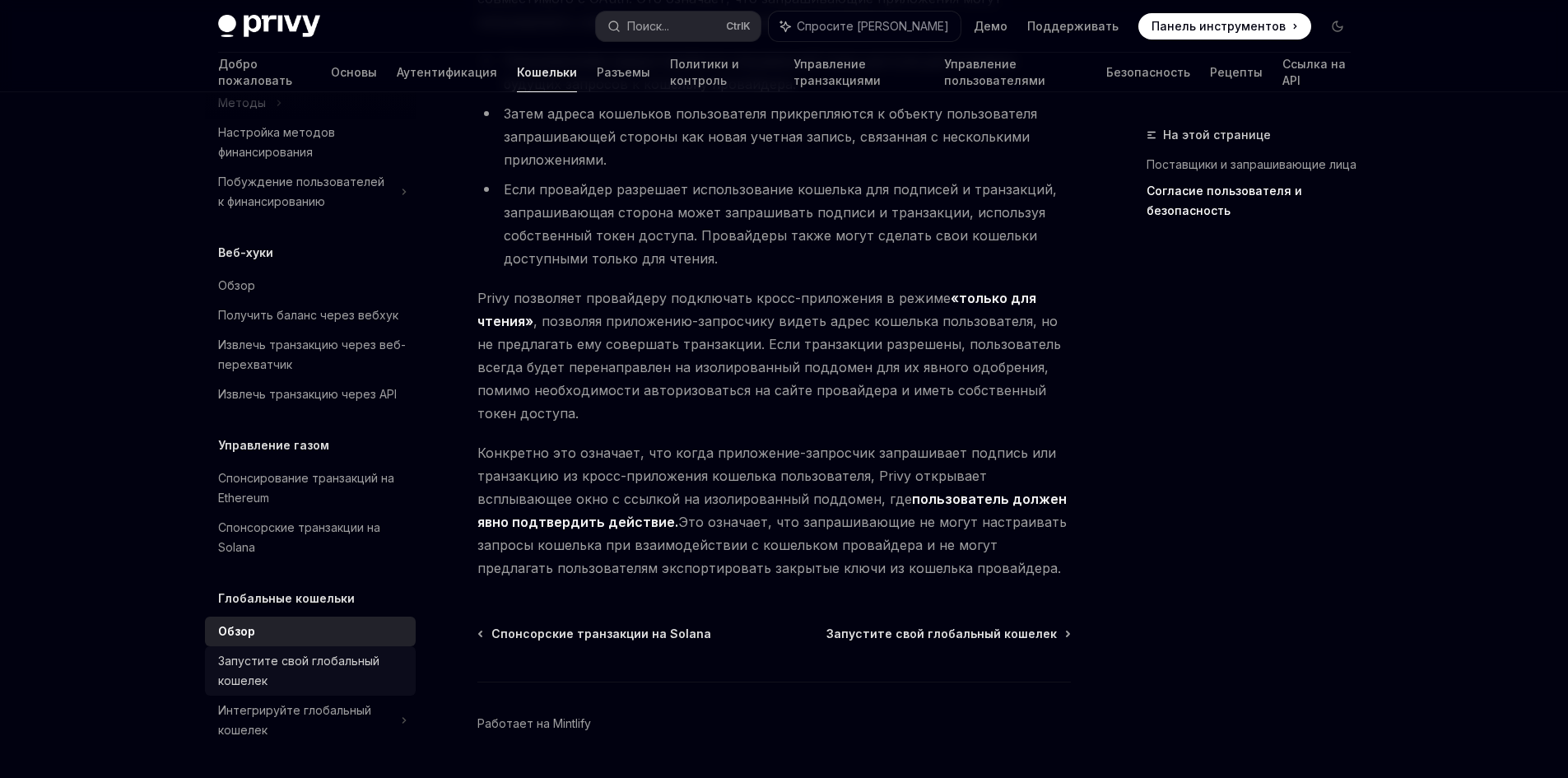
click at [285, 658] on font "Запустите свой глобальный кошелек" at bounding box center [298, 670] width 161 height 34
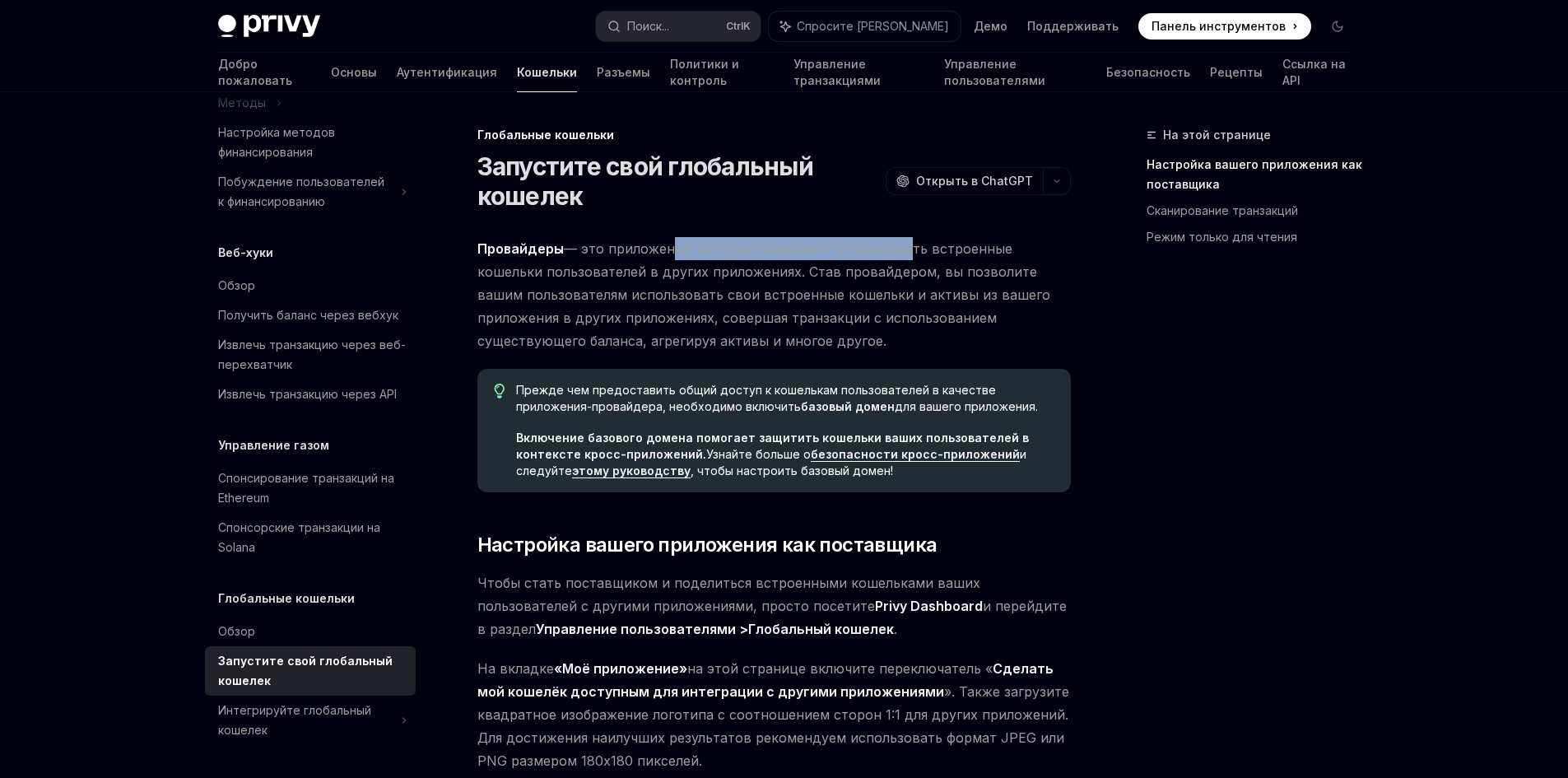
drag, startPoint x: 664, startPoint y: 250, endPoint x: 965, endPoint y: 270, distance: 301.7
click at [962, 270] on font "— это приложения, которые позволяют использовать встроенные кошельки пользовате…" at bounding box center [763, 295] width 573 height 108
drag, startPoint x: 965, startPoint y: 270, endPoint x: 857, endPoint y: 385, distance: 157.8
click at [965, 274] on font "— это приложения, которые позволяют использовать встроенные кошельки пользовате…" at bounding box center [763, 295] width 573 height 108
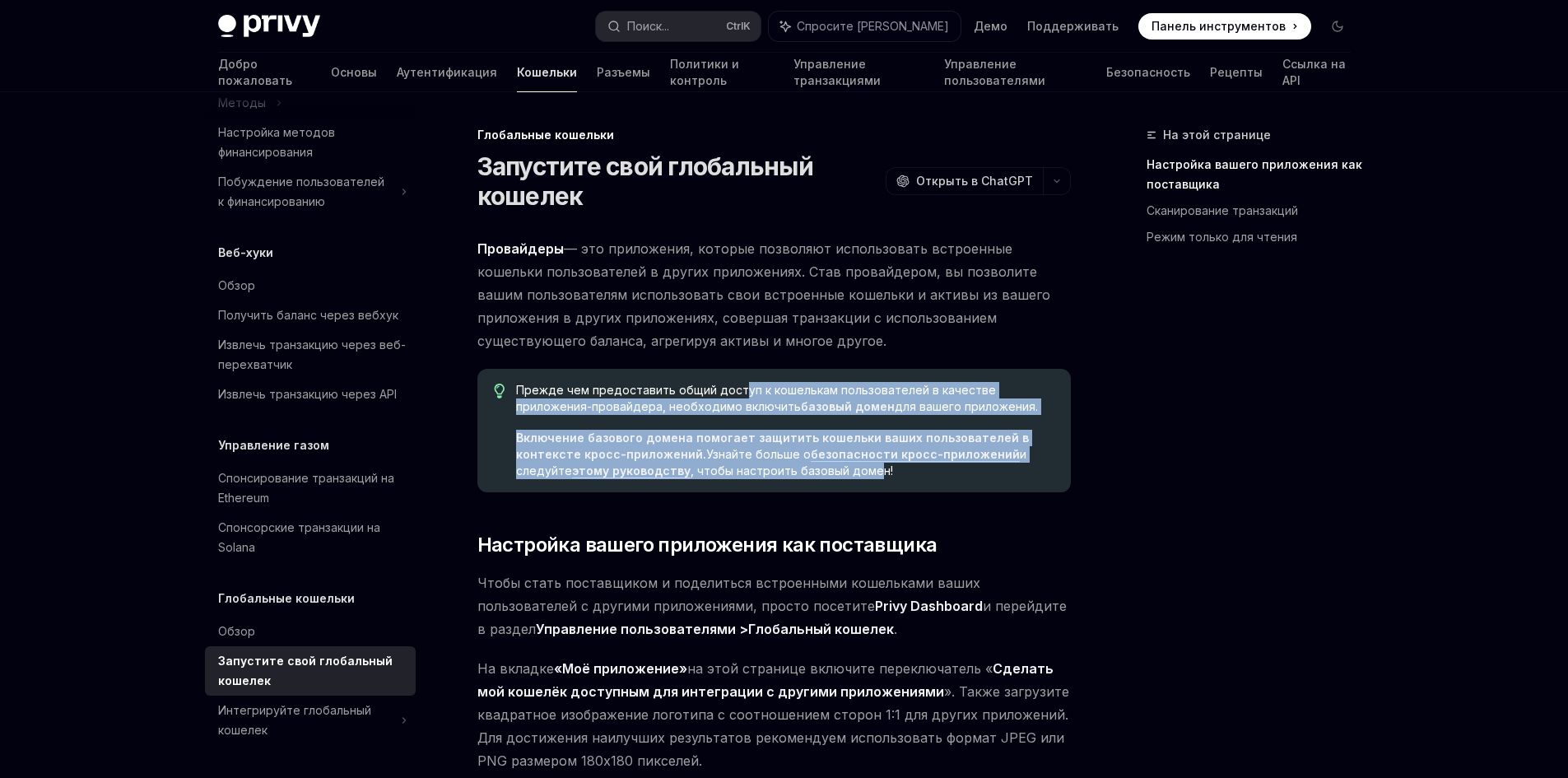
drag, startPoint x: 784, startPoint y: 387, endPoint x: 862, endPoint y: 470, distance: 113.9
click at [862, 470] on div "Прежде чем предоставить общий доступ к кошелькам пользователей в качестве прило…" at bounding box center [784, 430] width 538 height 97
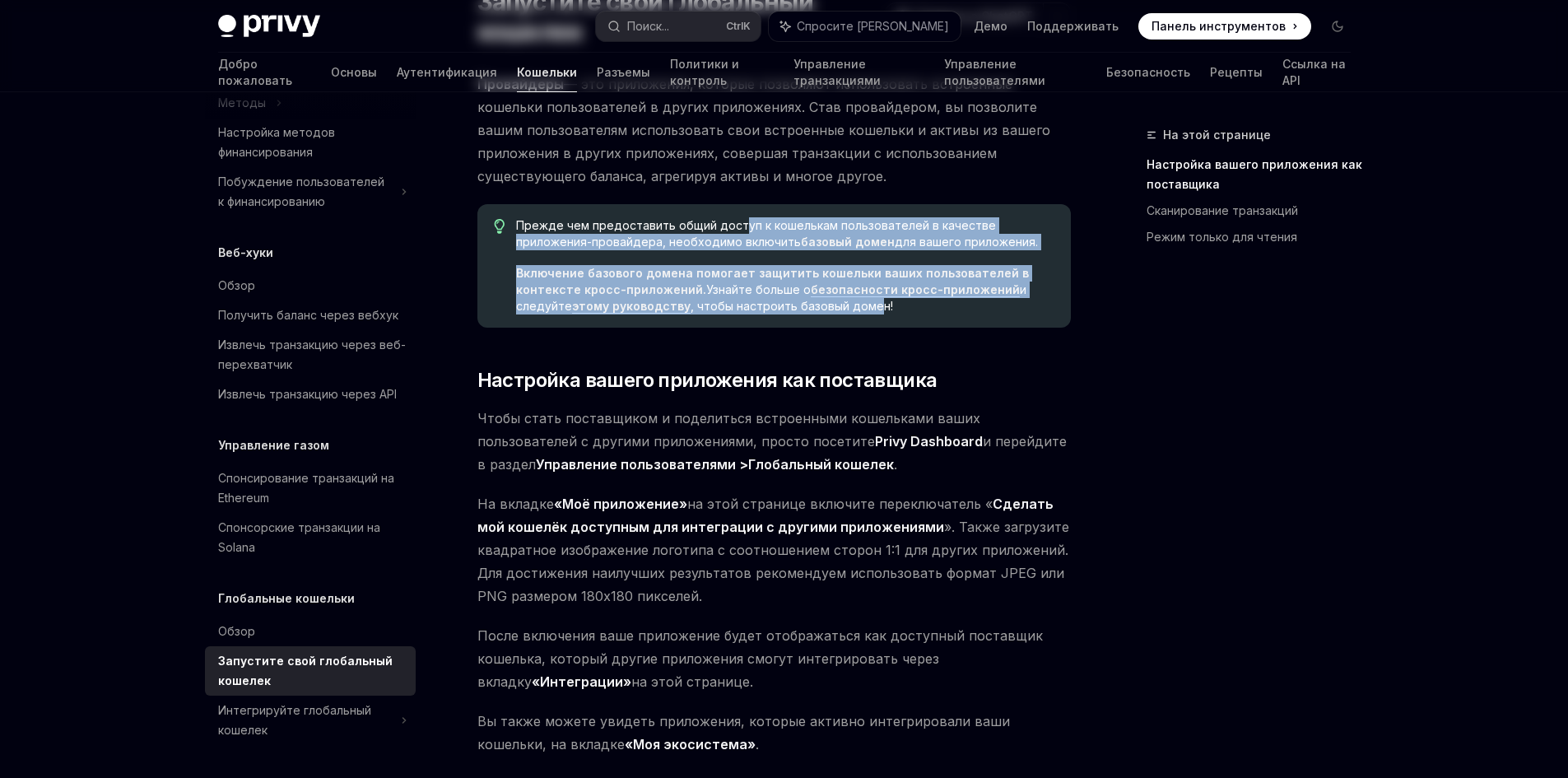
scroll to position [247, 0]
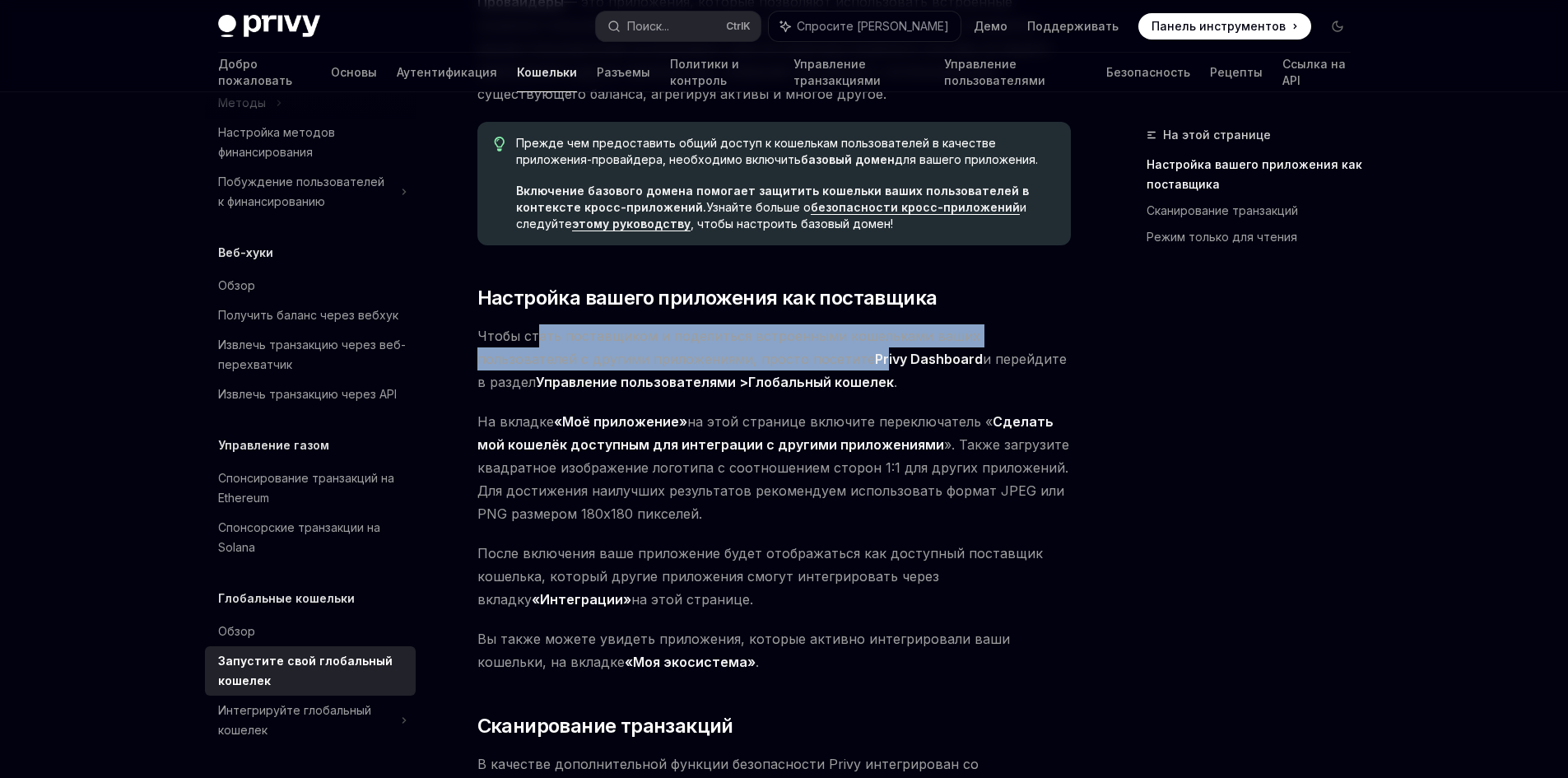
drag, startPoint x: 533, startPoint y: 335, endPoint x: 764, endPoint y: 363, distance: 232.7
click at [764, 361] on span "Чтобы стать поставщиком и поделиться встроенными кошельками ваших пользователей…" at bounding box center [774, 358] width 594 height 69
drag, startPoint x: 781, startPoint y: 423, endPoint x: 995, endPoint y: 413, distance: 214.2
click at [992, 413] on span "На вкладке «Моё приложение» на этой странице включите переключатель « Сделать м…" at bounding box center [774, 468] width 594 height 115
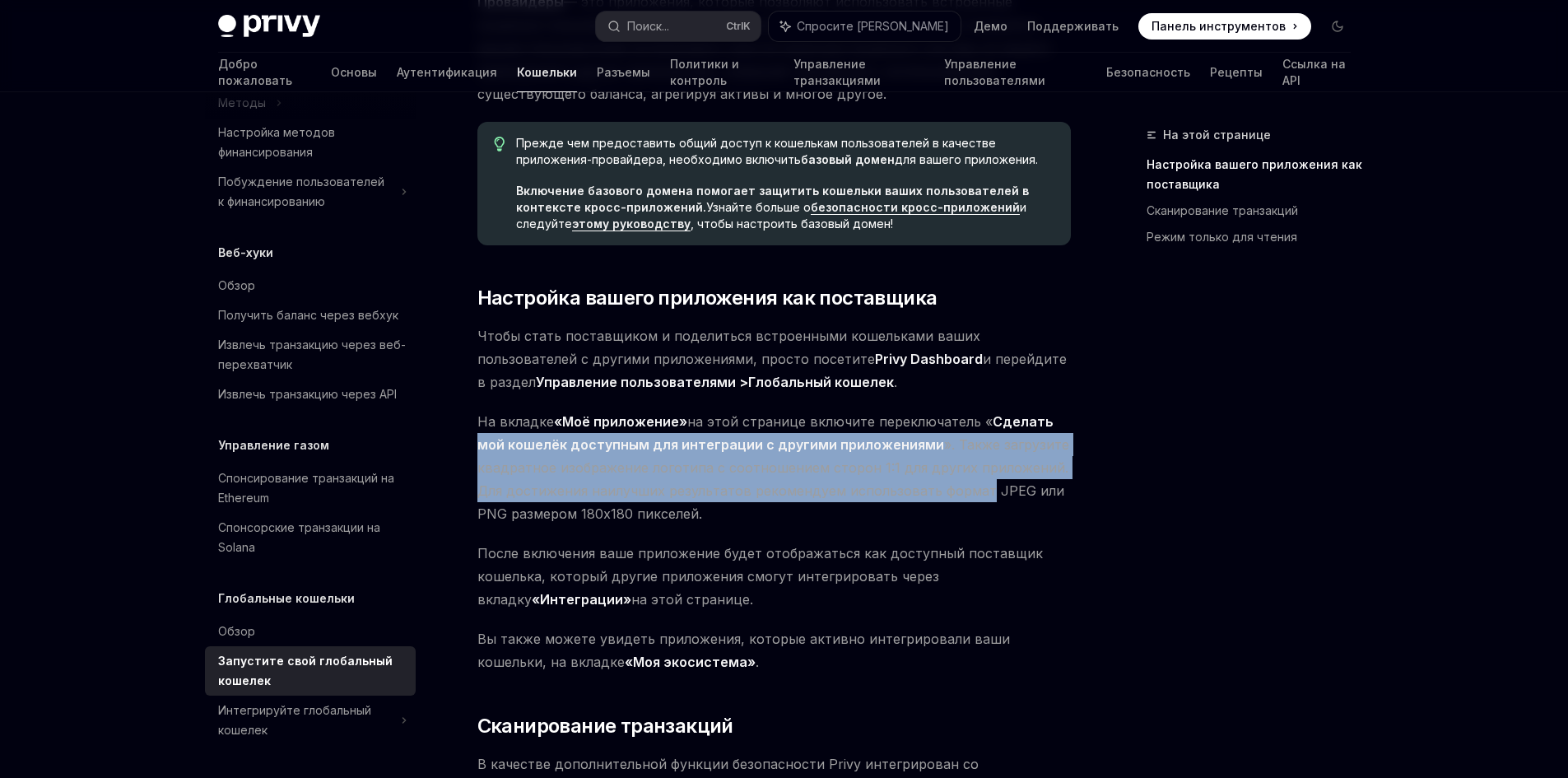
drag, startPoint x: 1049, startPoint y: 420, endPoint x: 896, endPoint y: 507, distance: 176.0
click at [951, 504] on span "На вкладке «Моё приложение» на этой странице включите переключатель « Сделать м…" at bounding box center [774, 468] width 594 height 115
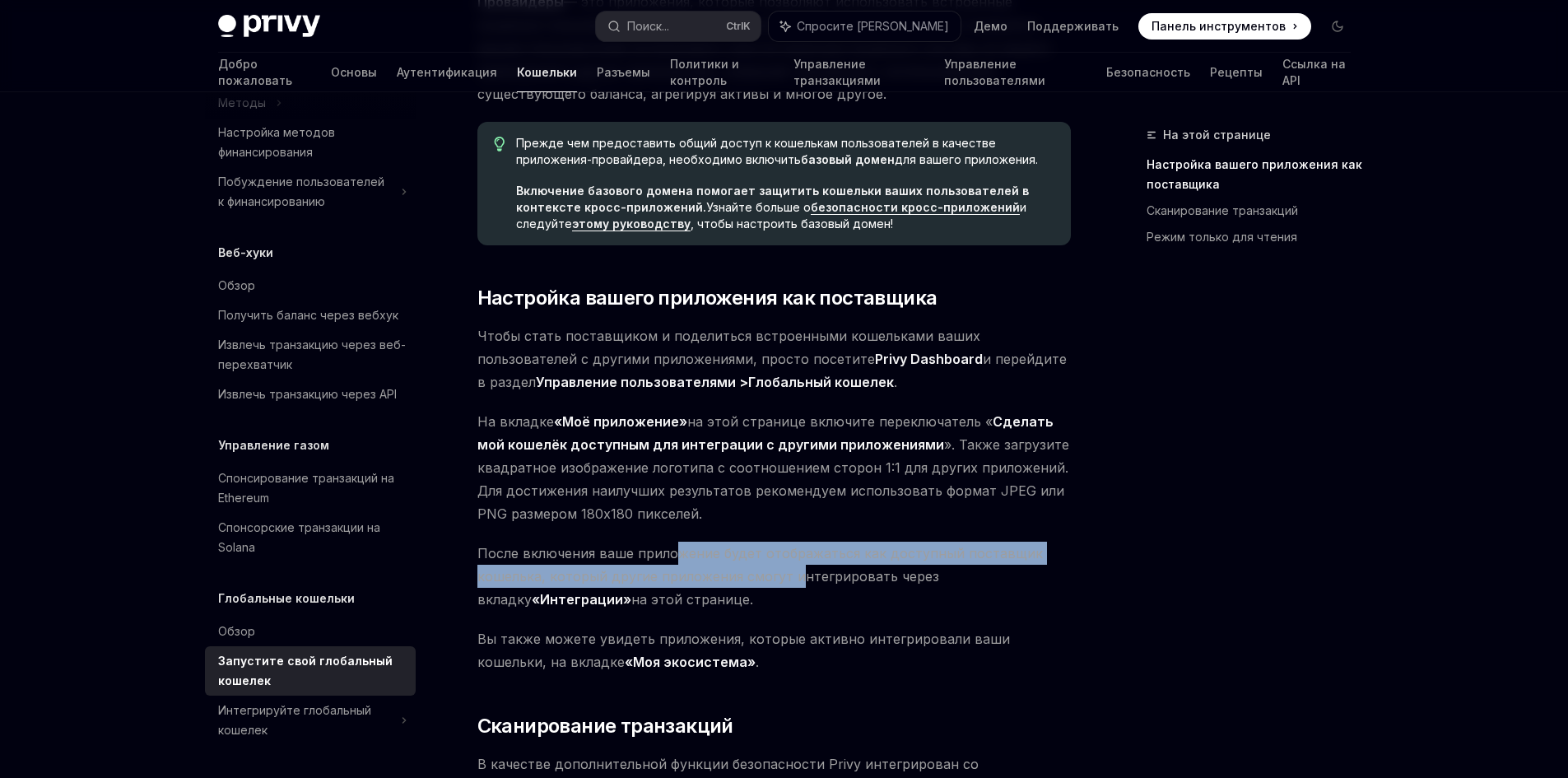
drag, startPoint x: 653, startPoint y: 567, endPoint x: 791, endPoint y: 571, distance: 138.1
click at [791, 571] on font "После включения ваше приложение будет отображаться как доступный поставщик коше…" at bounding box center [760, 576] width 566 height 63
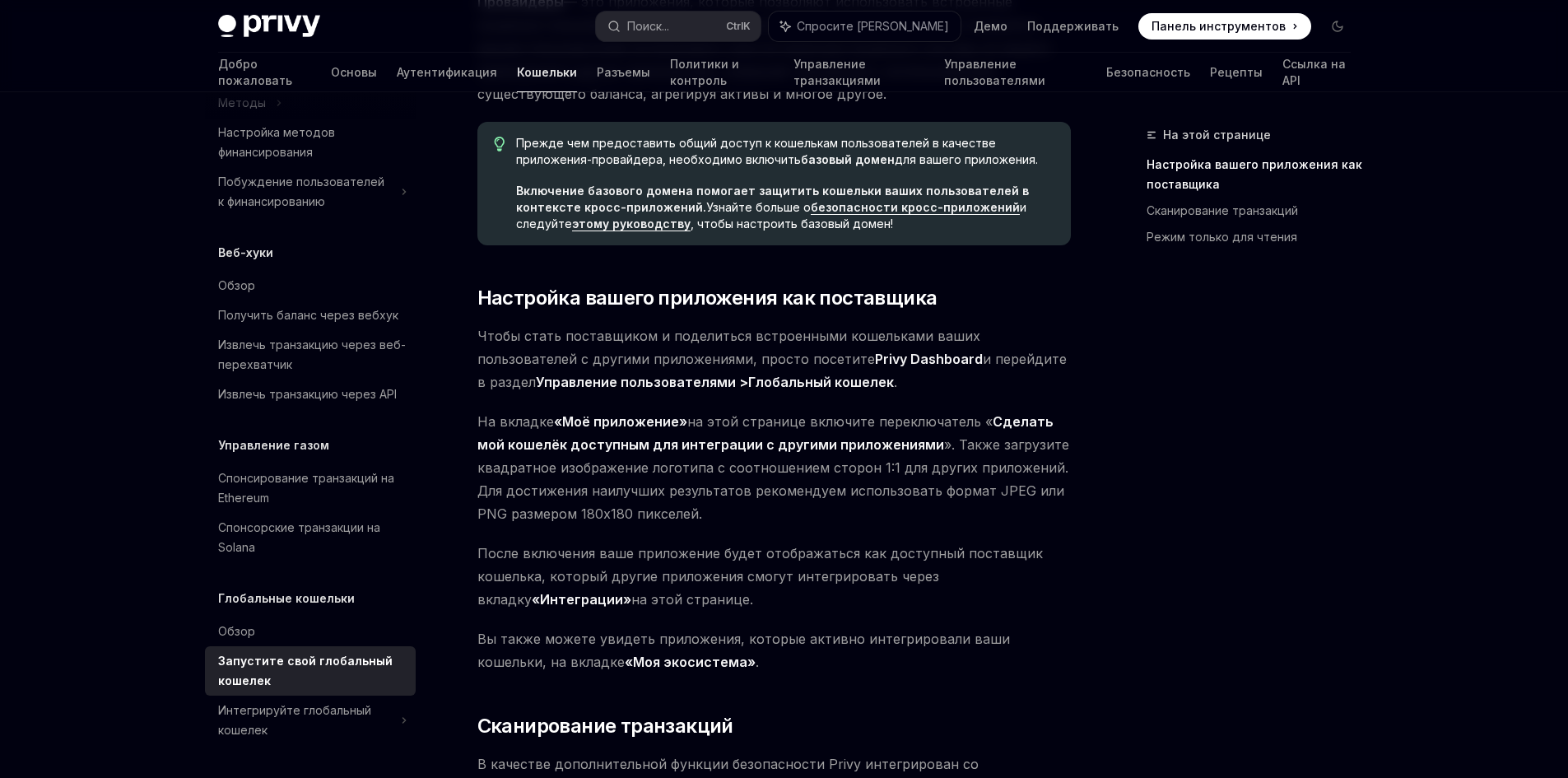
click at [741, 591] on span "После включения ваше приложение будет отображаться как доступный поставщик коше…" at bounding box center [774, 575] width 594 height 69
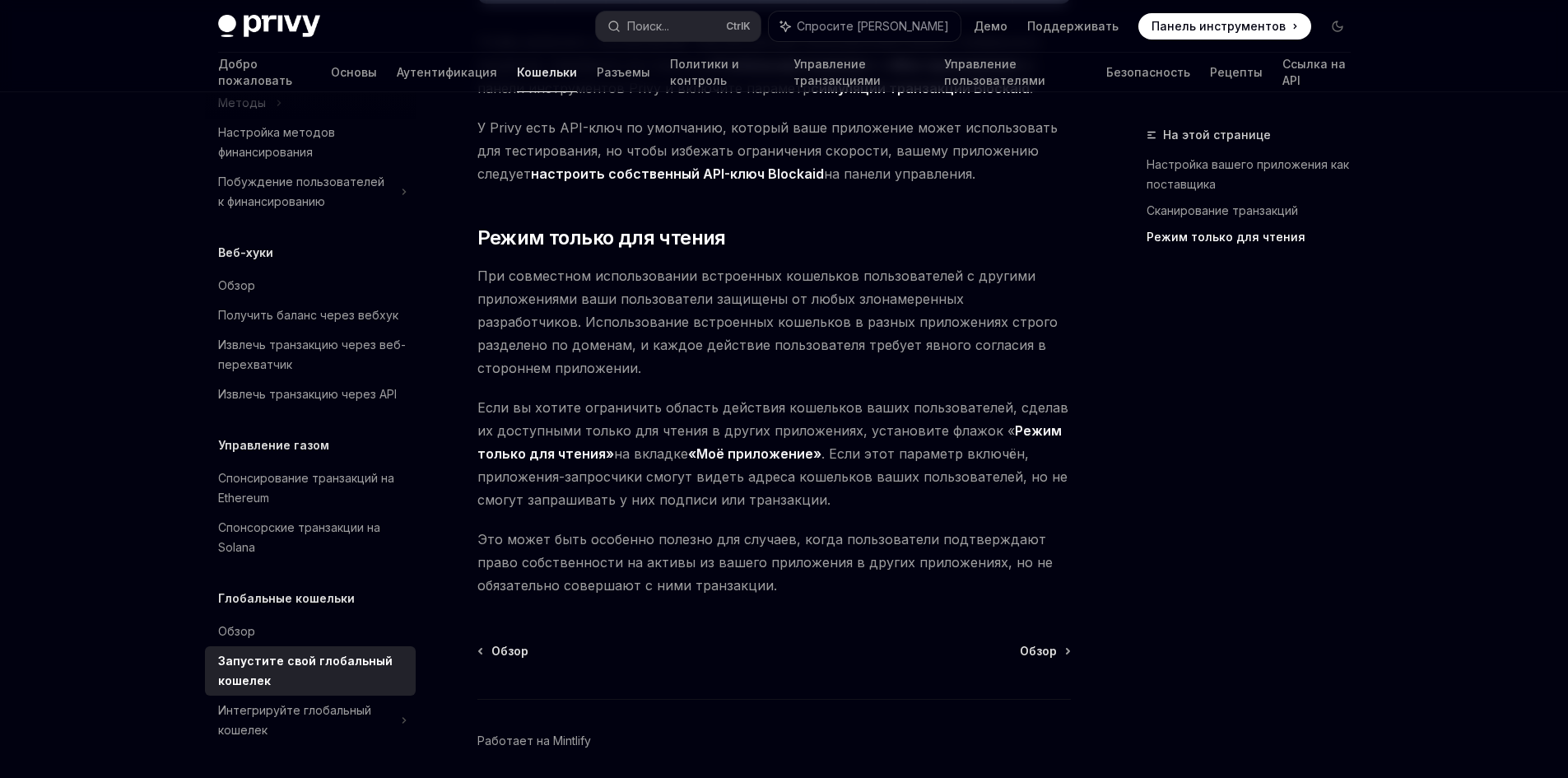
scroll to position [1709, 0]
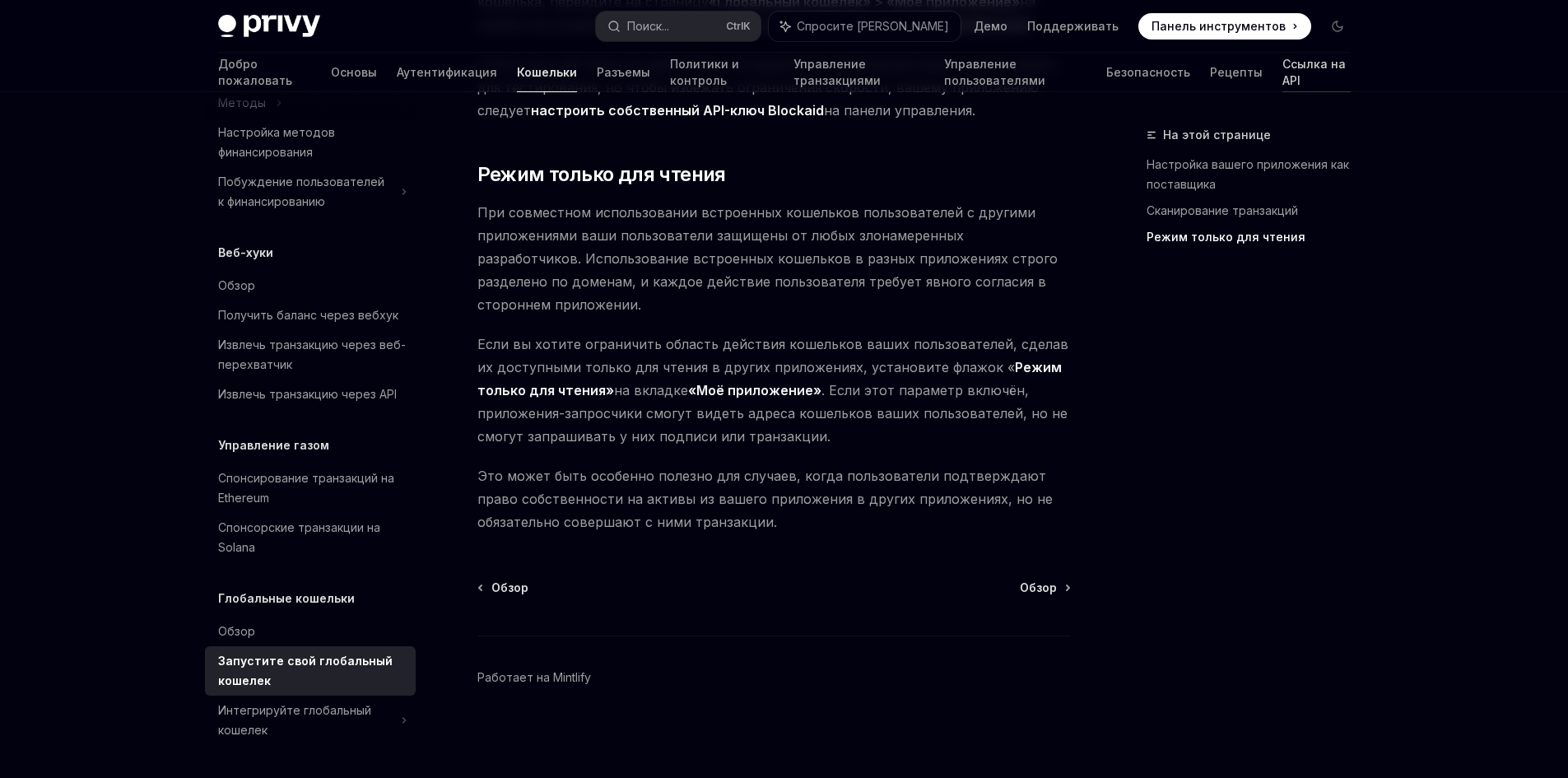
click at [1283, 60] on link "Ссылка на API" at bounding box center [1317, 72] width 68 height 39
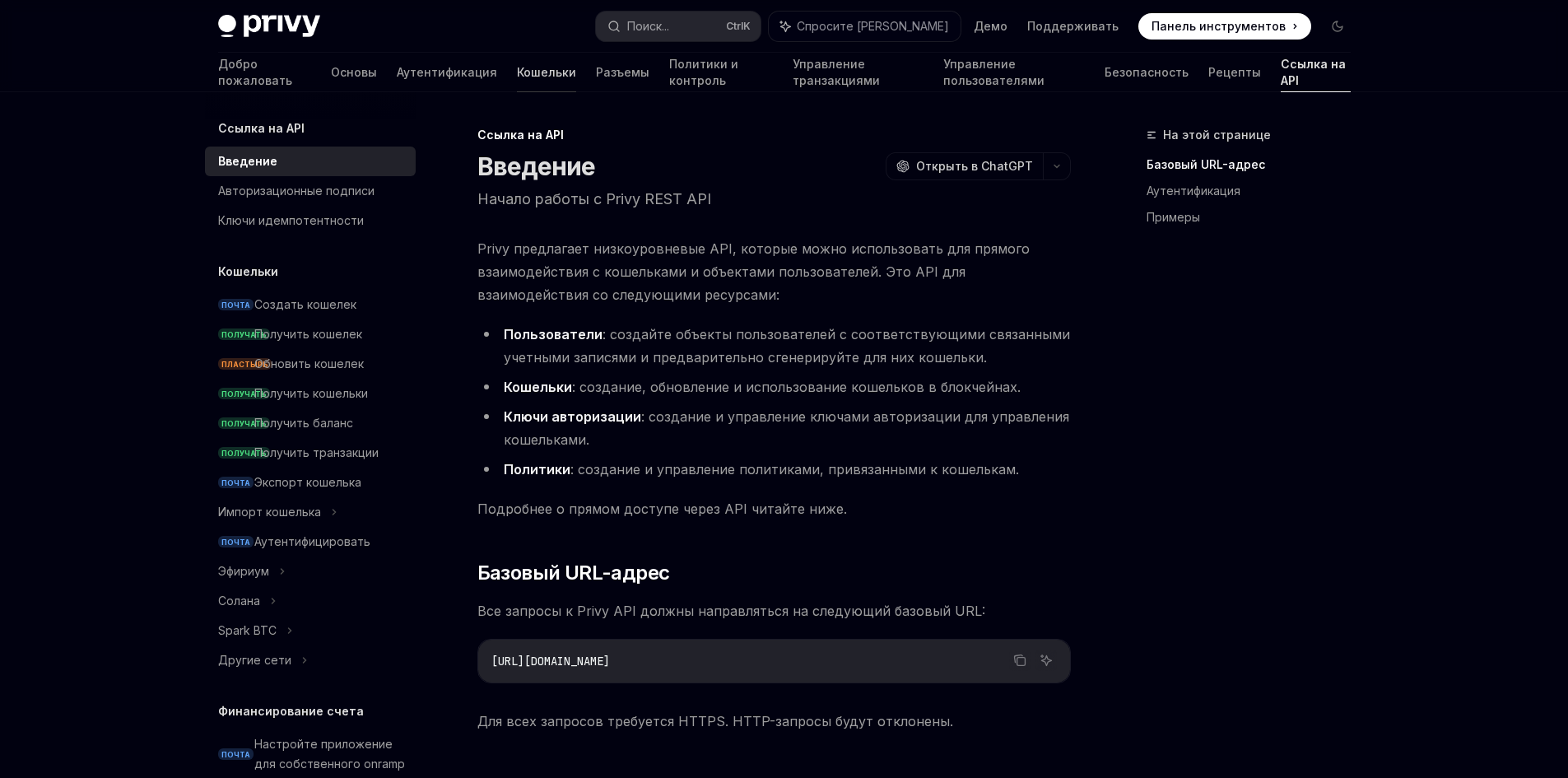
click at [517, 73] on font "Кошельки" at bounding box center [547, 72] width 59 height 14
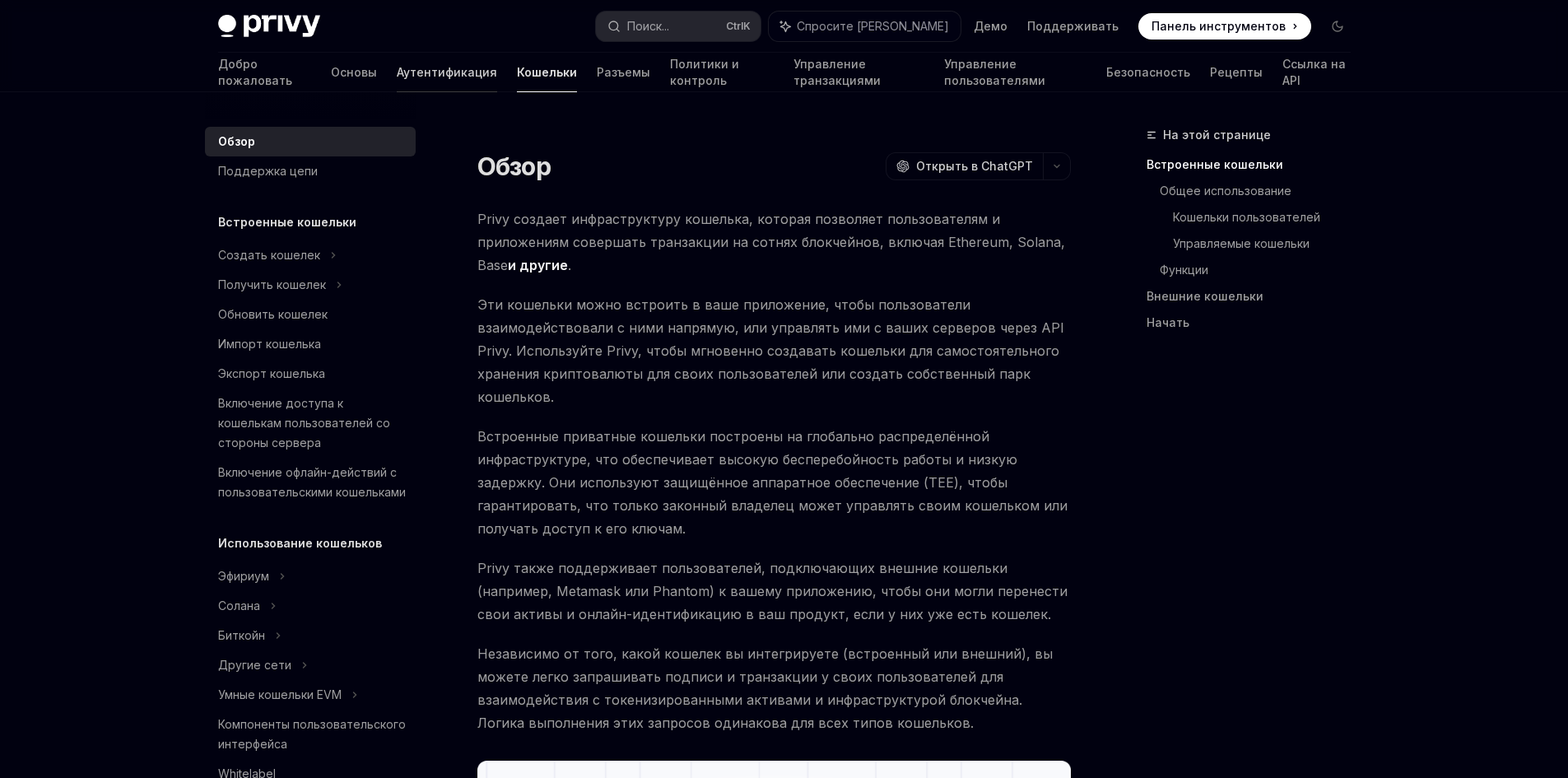
click at [397, 66] on font "Аутентификация" at bounding box center [447, 72] width 101 height 14
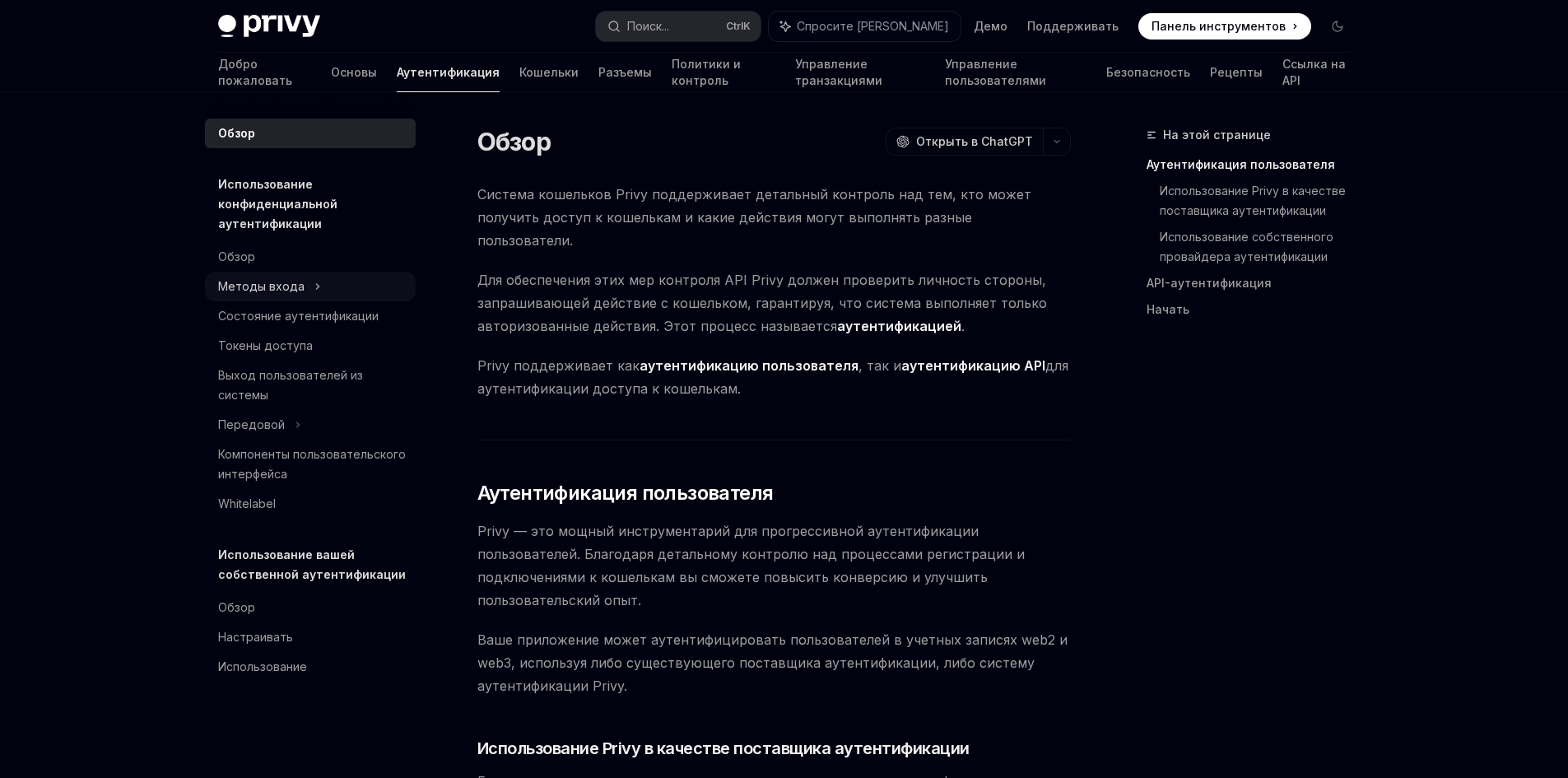
click at [261, 282] on font "Методы входа" at bounding box center [261, 286] width 87 height 14
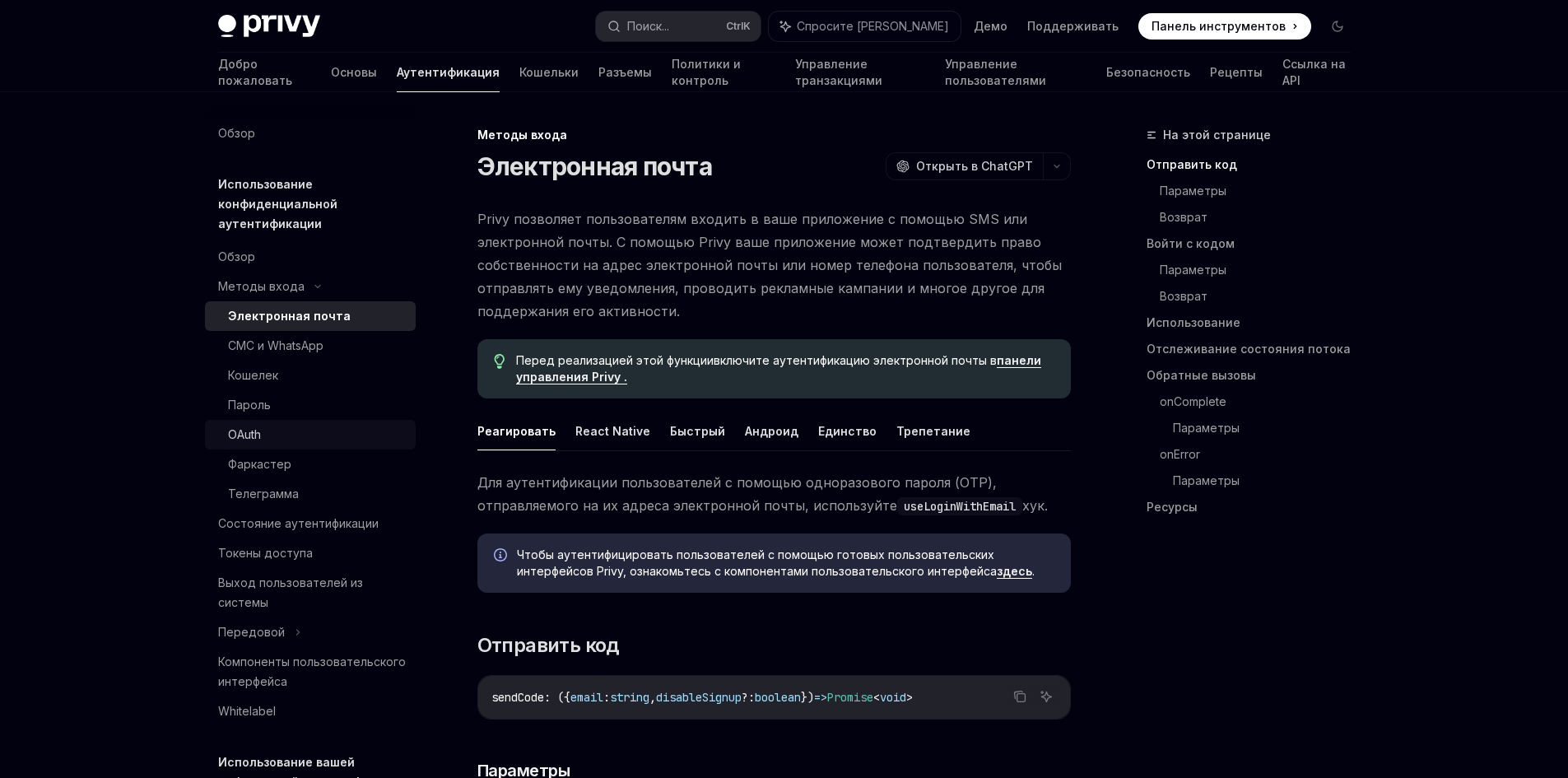
click at [249, 432] on font "OAuth" at bounding box center [245, 434] width 33 height 14
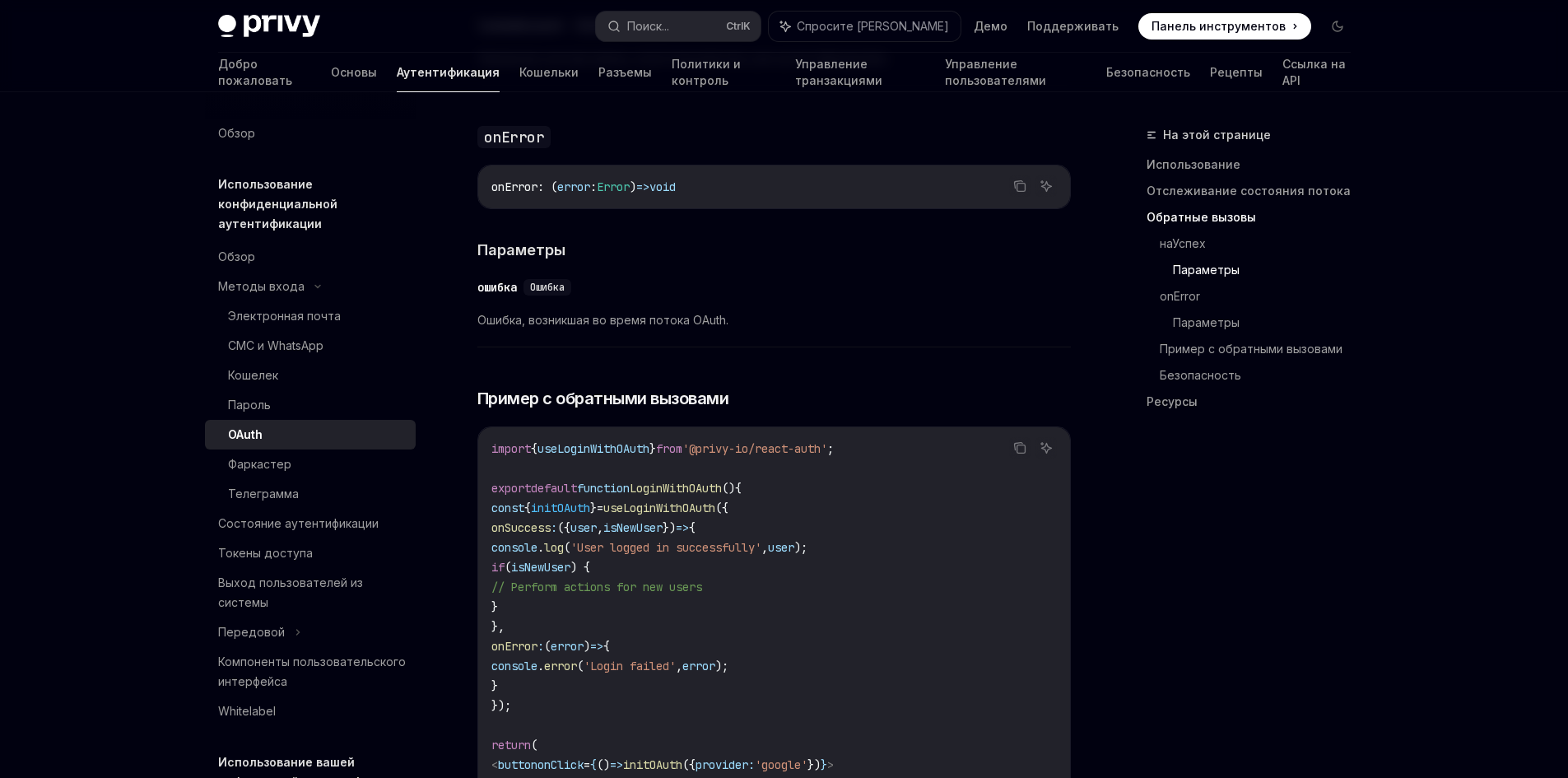
scroll to position [2880, 0]
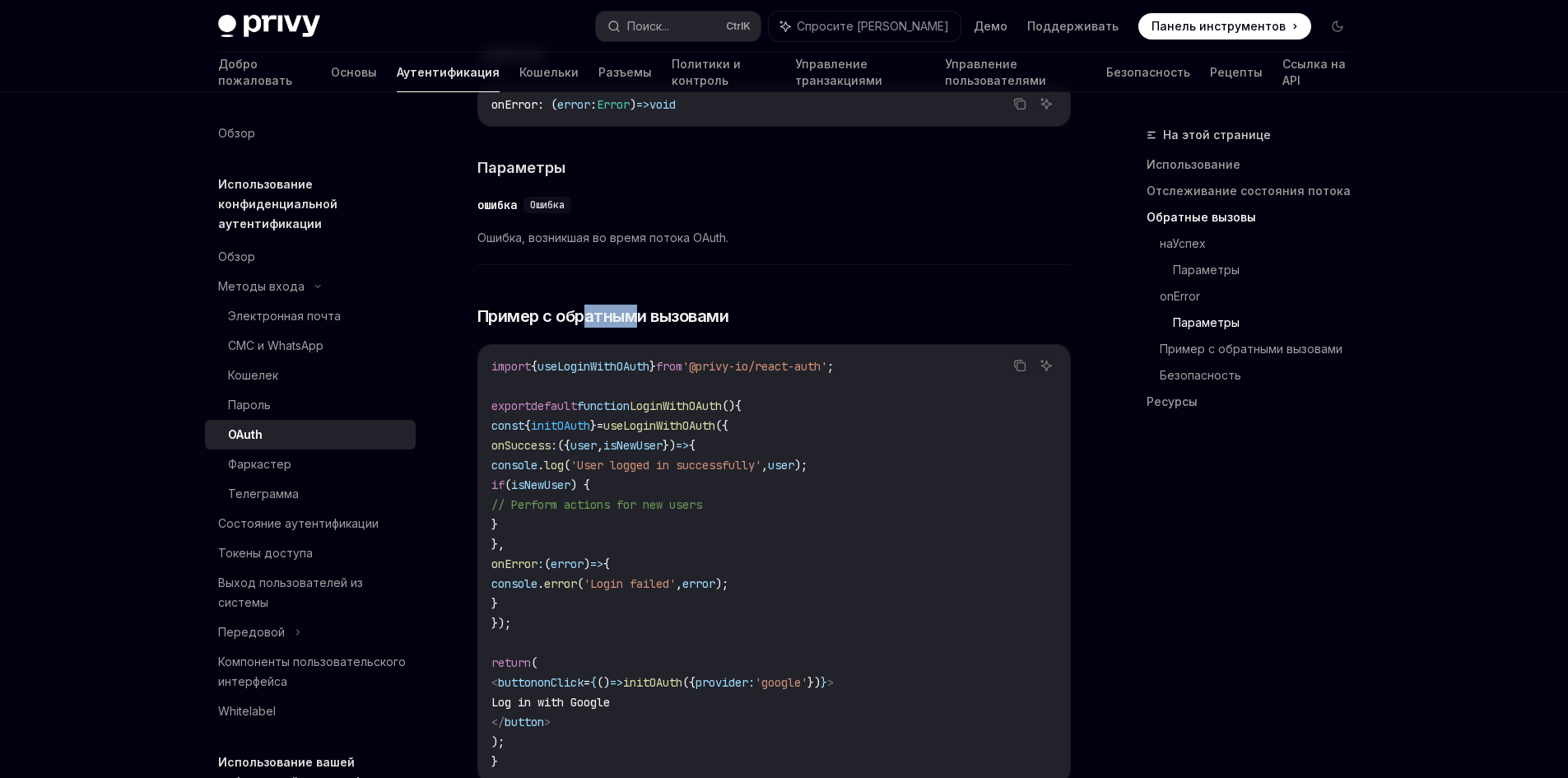
drag, startPoint x: 640, startPoint y: 312, endPoint x: 670, endPoint y: 312, distance: 30.0
click at [668, 312] on font "Пример с обратными вызовами" at bounding box center [603, 316] width 252 height 20
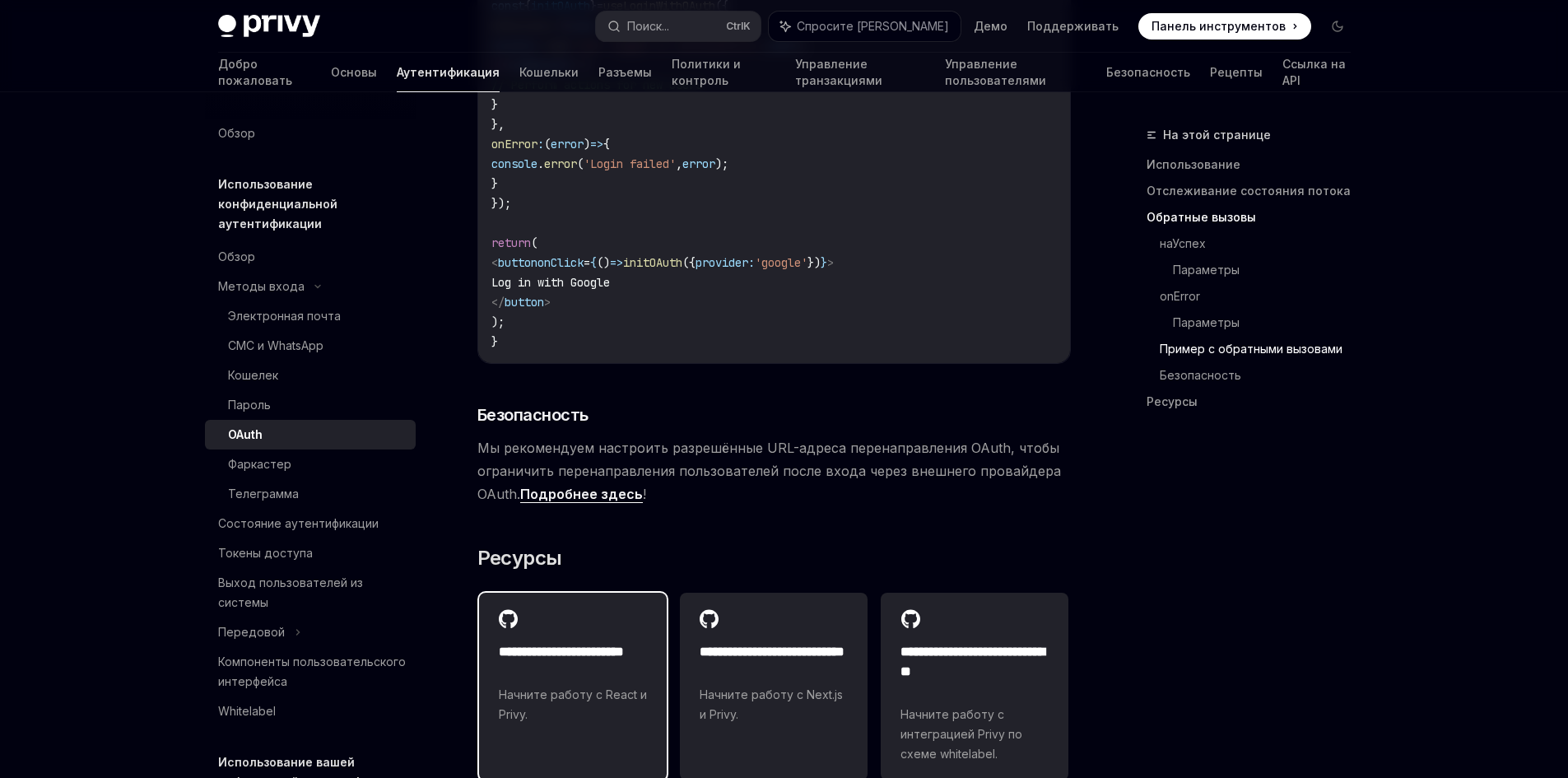
scroll to position [3560, 0]
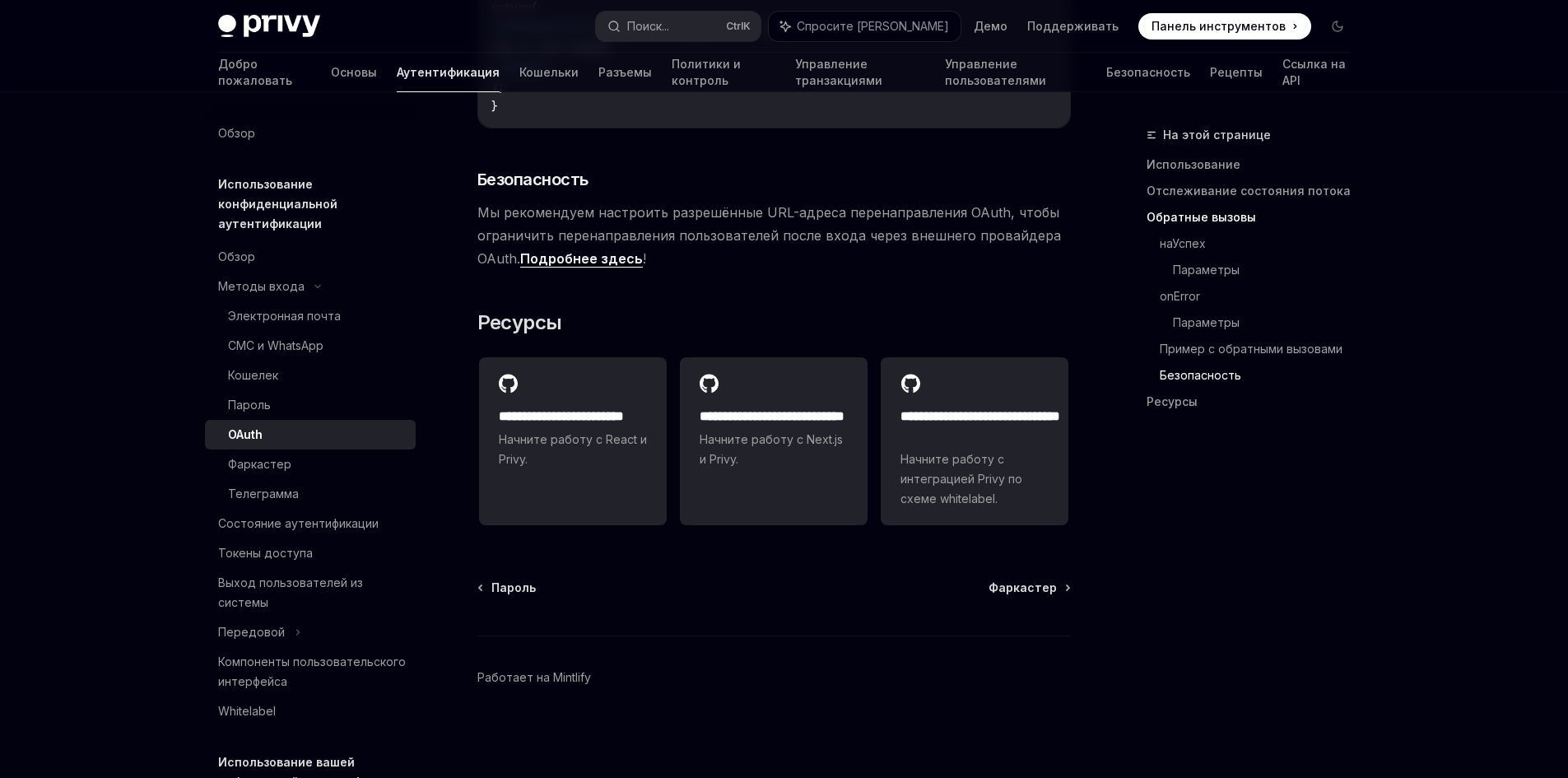
type textarea "*"
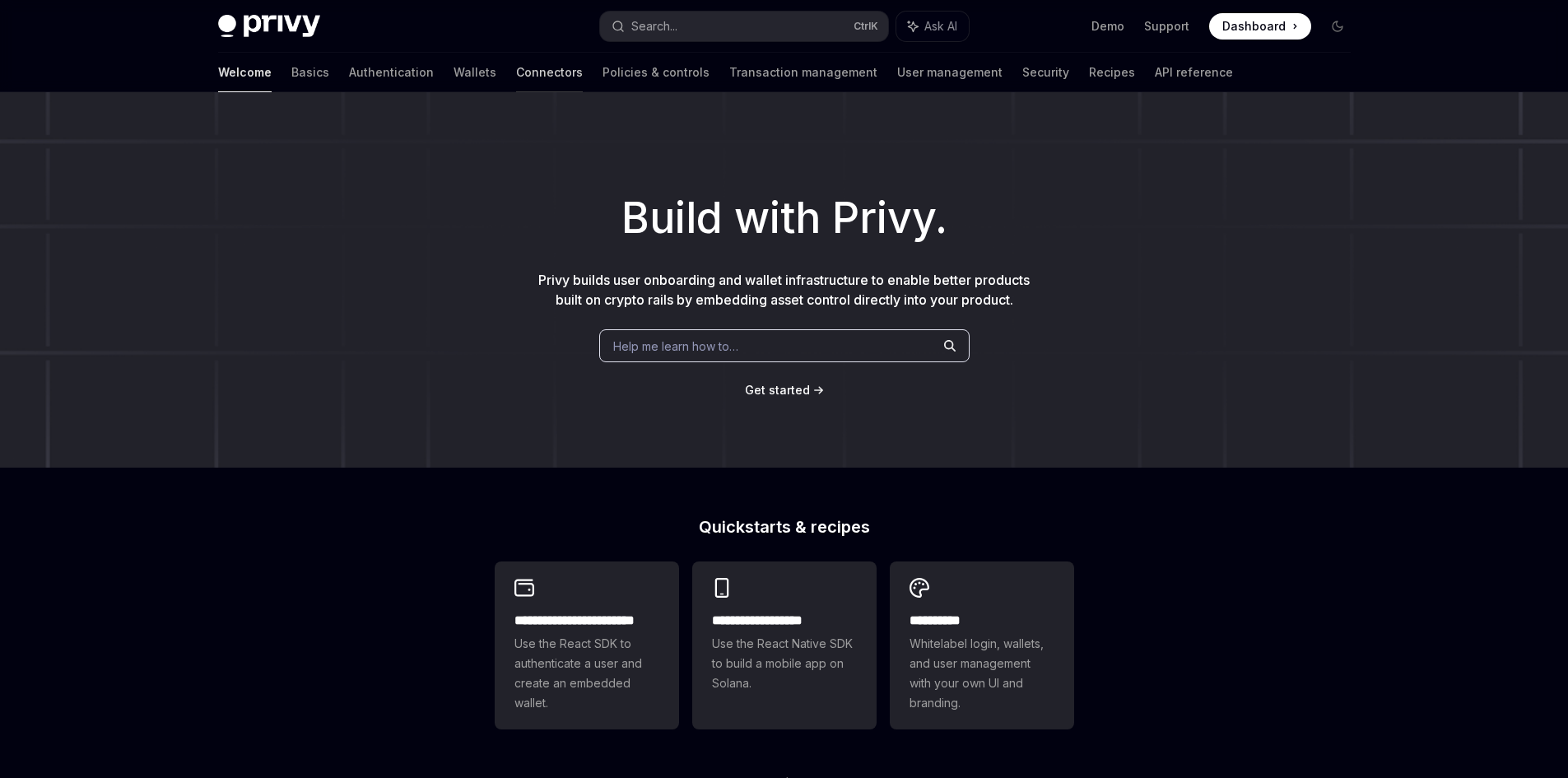
click at [516, 68] on link "Connectors" at bounding box center [549, 72] width 66 height 39
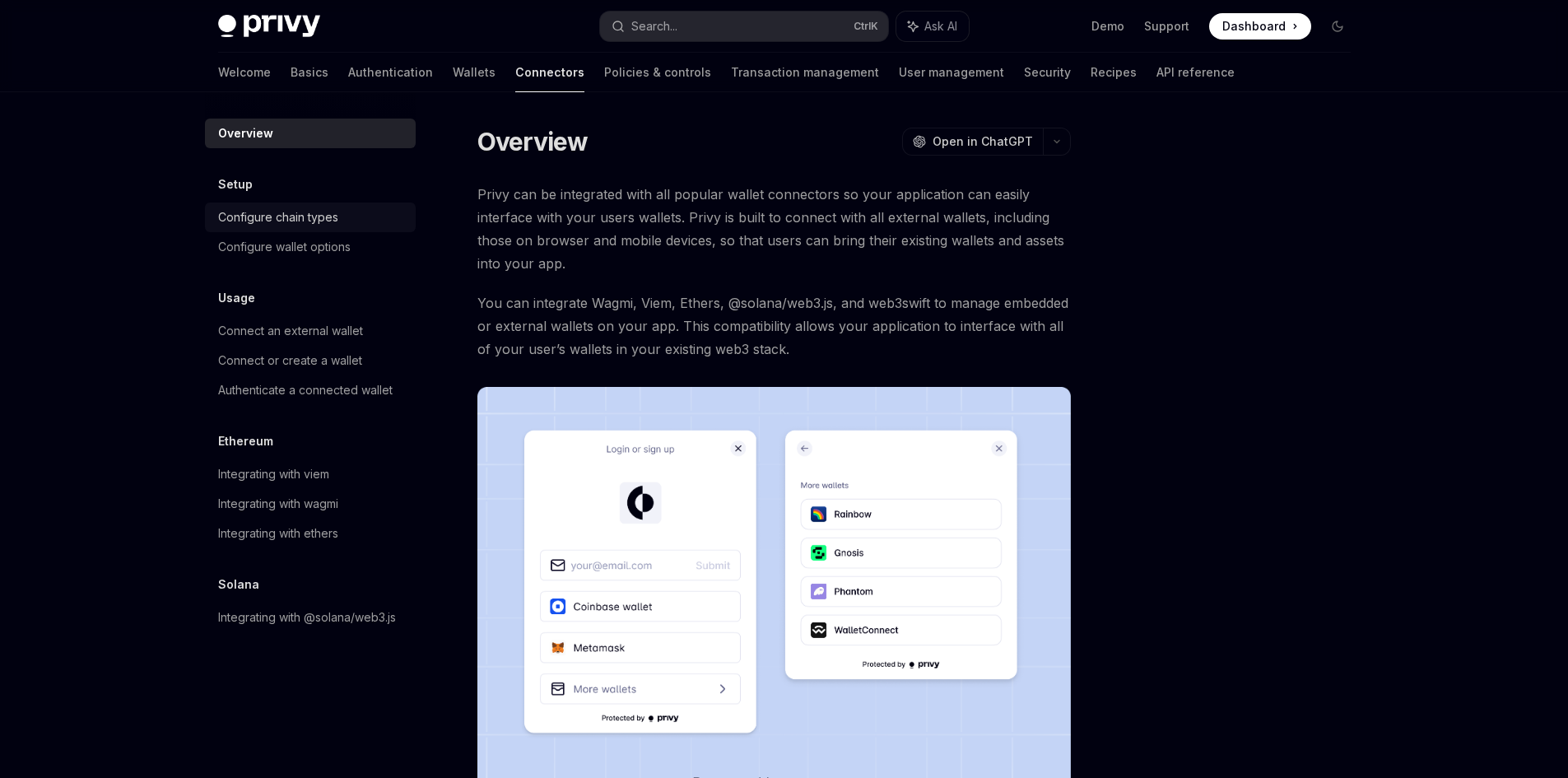
click at [291, 224] on div "Configure chain types" at bounding box center [277, 217] width 120 height 20
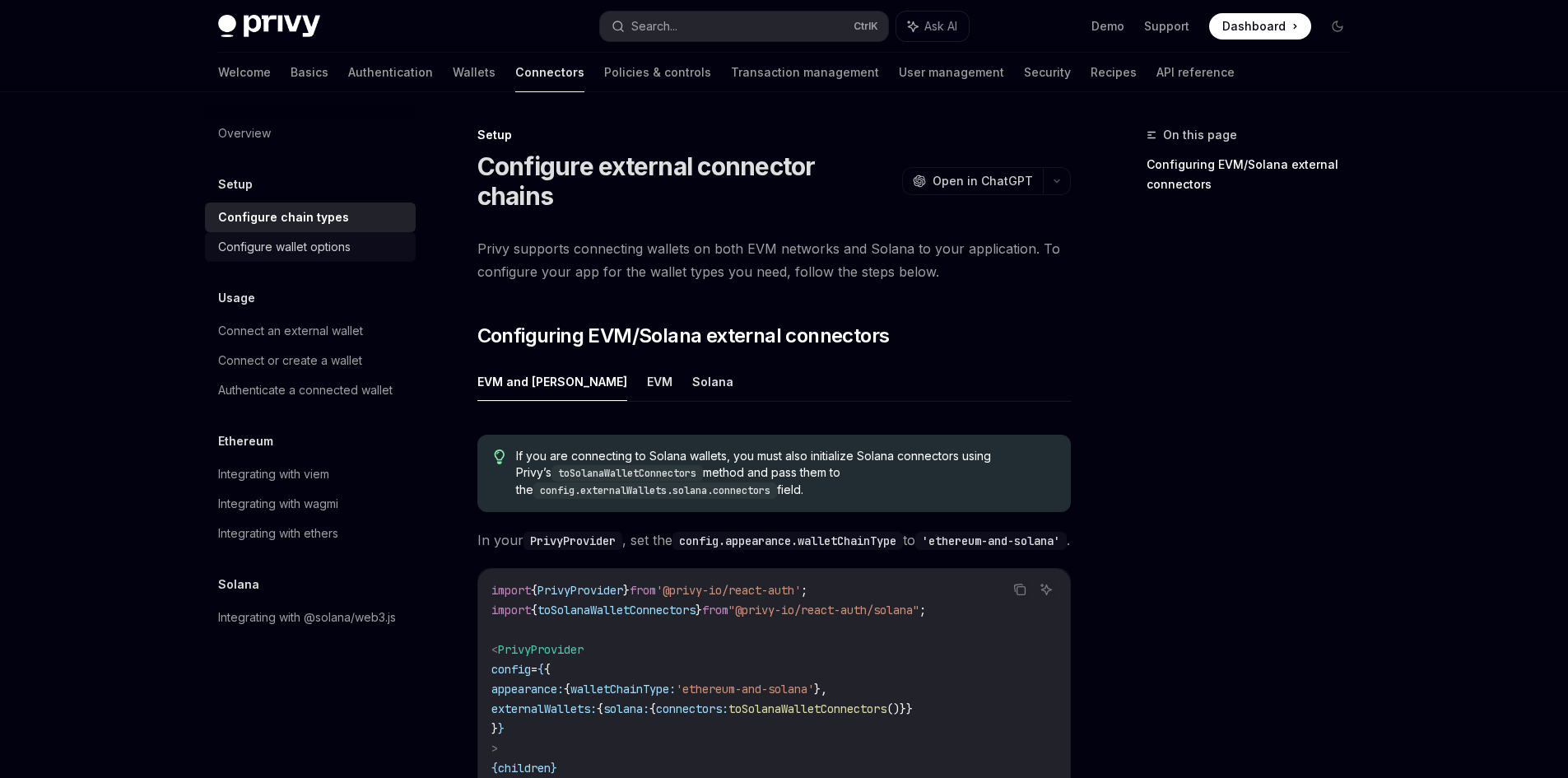
drag, startPoint x: 324, startPoint y: 245, endPoint x: 332, endPoint y: 313, distance: 68.5
click at [324, 246] on div "Configure wallet options" at bounding box center [284, 247] width 133 height 20
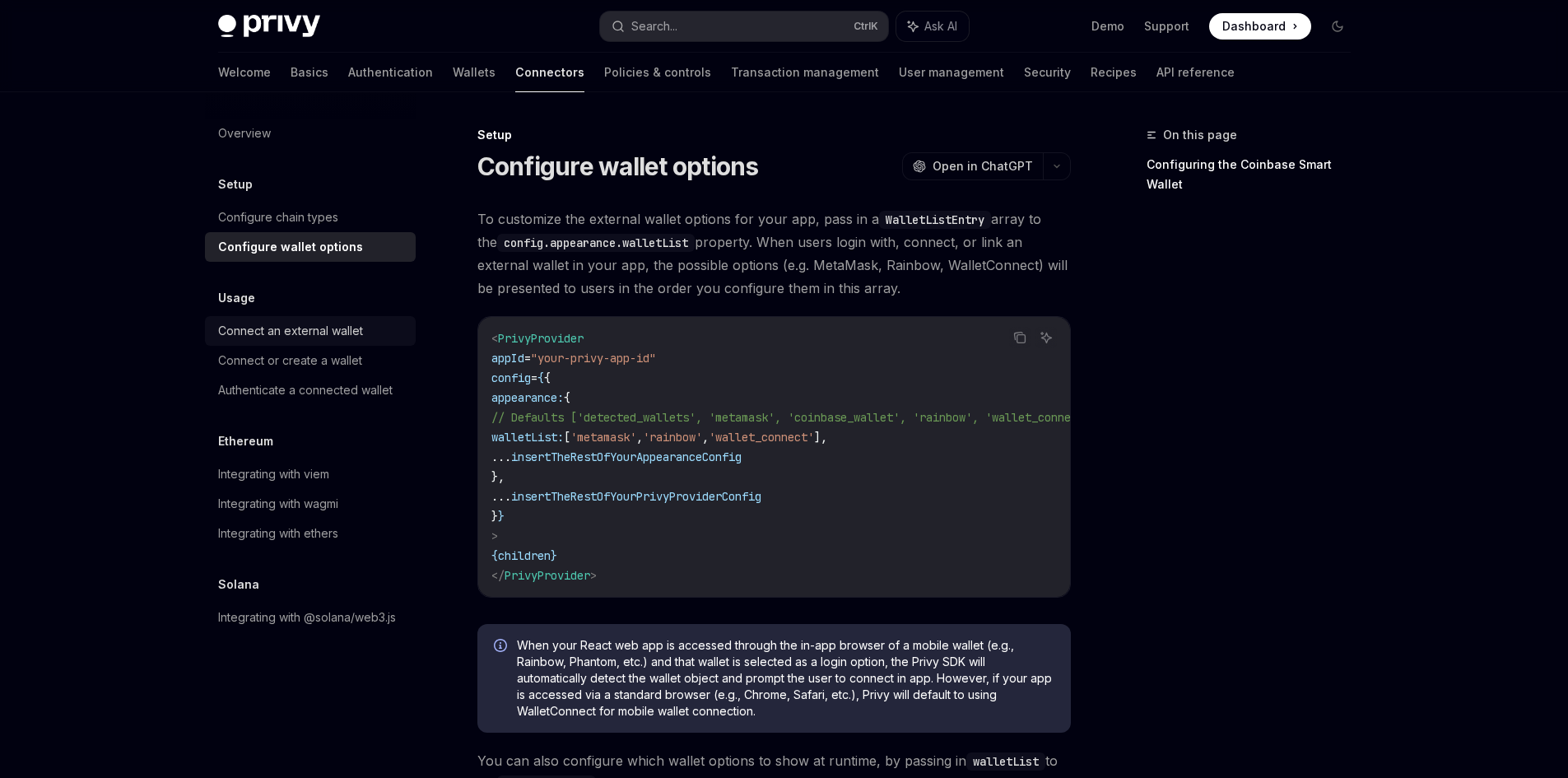
click at [328, 330] on div "Connect an external wallet" at bounding box center [290, 330] width 145 height 20
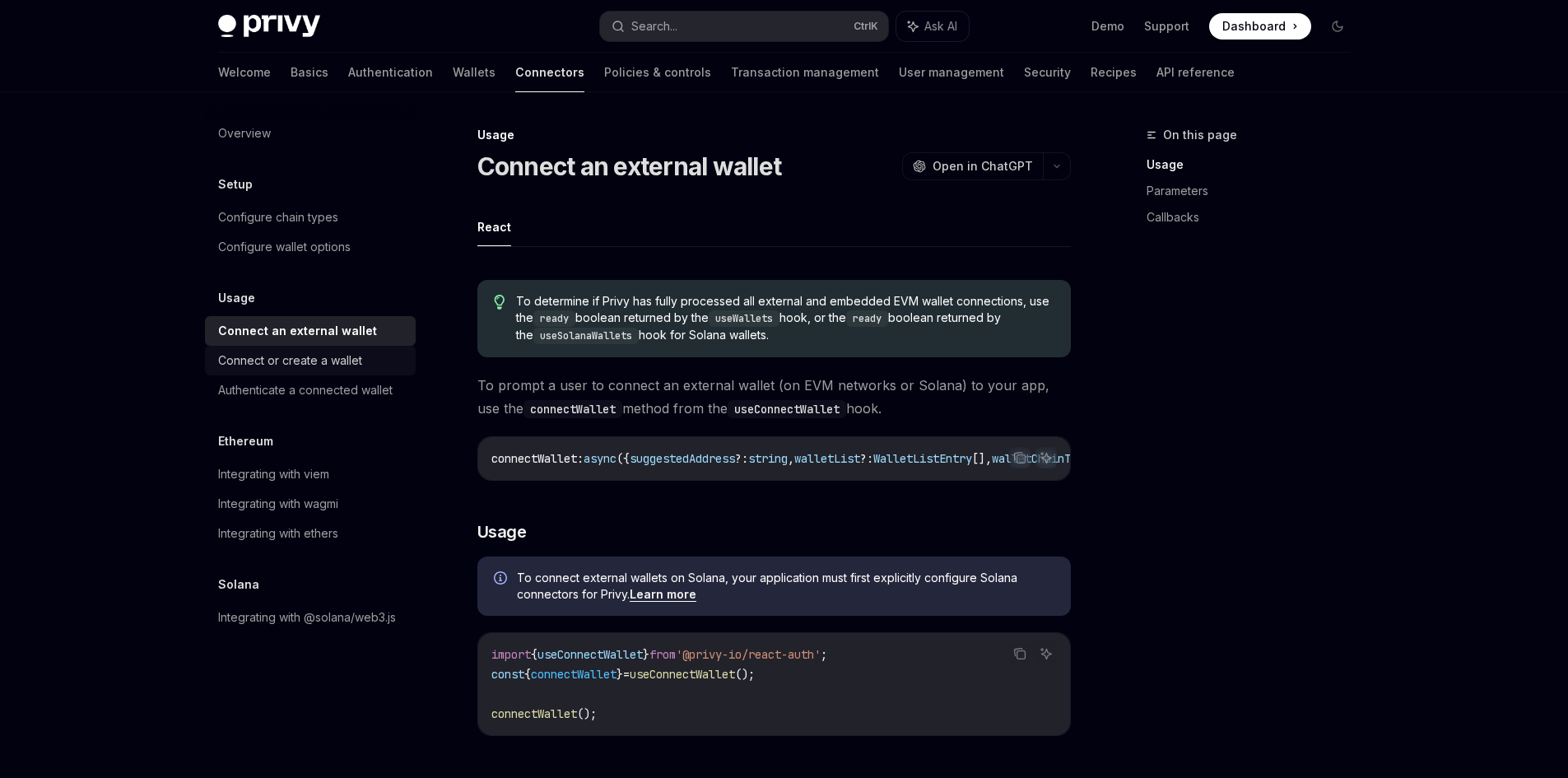
click at [328, 366] on div "Connect or create a wallet" at bounding box center [289, 360] width 144 height 20
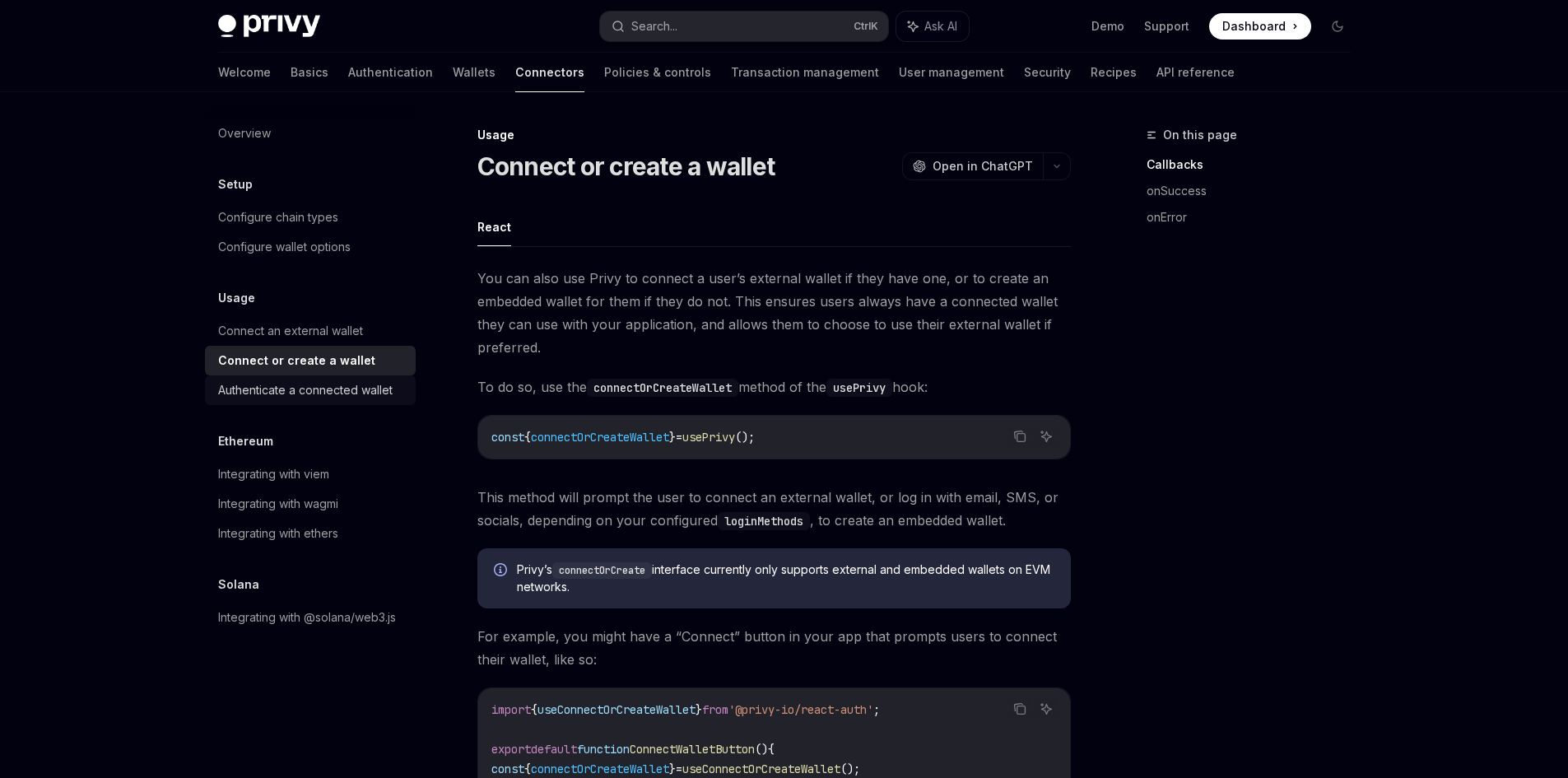
click at [313, 399] on div "Authenticate a connected wallet" at bounding box center [305, 390] width 175 height 20
type textarea "*"
